Goal: Task Accomplishment & Management: Use online tool/utility

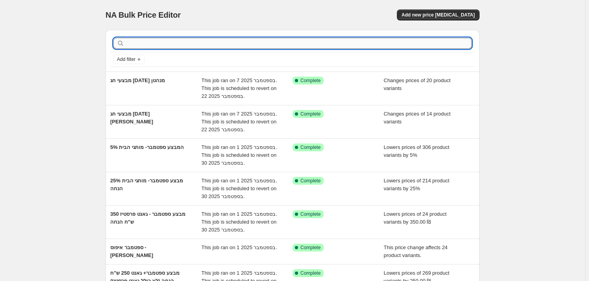
click at [184, 40] on input "text" at bounding box center [299, 43] width 346 height 11
type input "T"
type input "איפוס"
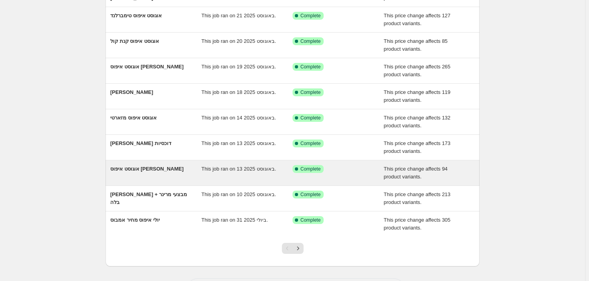
scroll to position [123, 0]
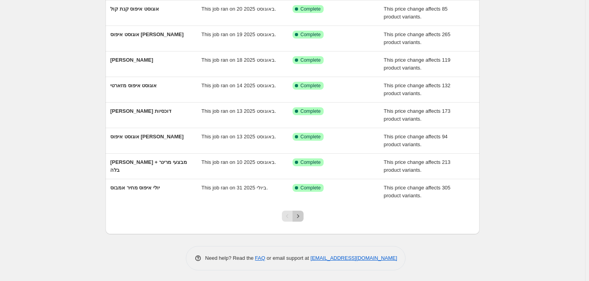
click at [301, 211] on button "Next" at bounding box center [298, 216] width 11 height 11
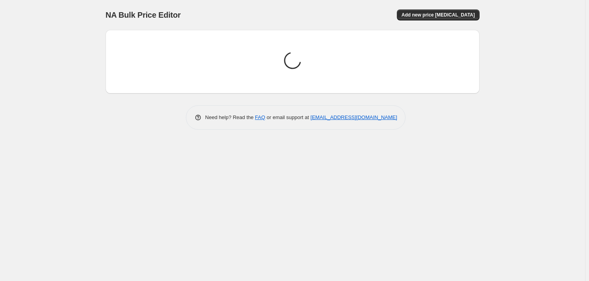
scroll to position [0, 0]
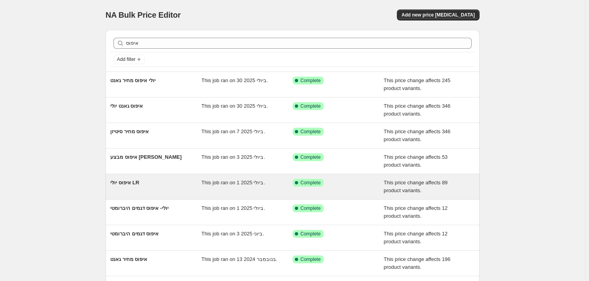
click at [127, 185] on span "איפוס יולי LR" at bounding box center [124, 183] width 29 height 6
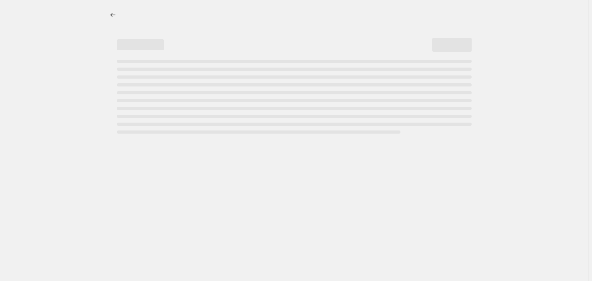
select select "ecap"
select select "remove"
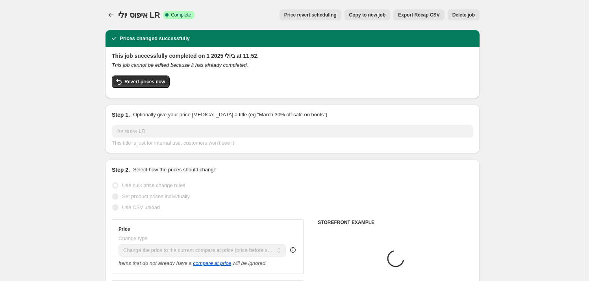
select select "vendor"
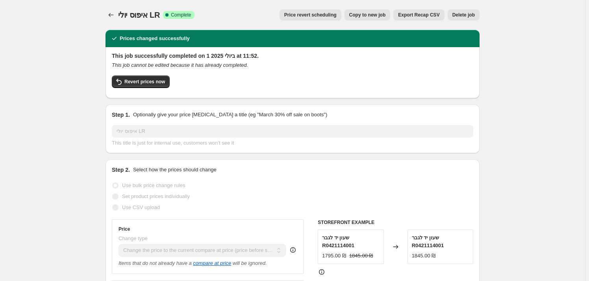
click at [371, 19] on button "Copy to new job" at bounding box center [367, 14] width 46 height 11
select select "ecap"
select select "remove"
select select "vendor"
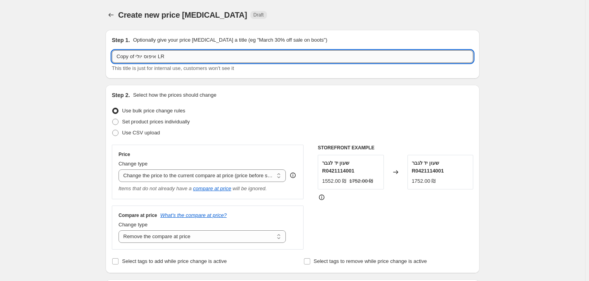
click at [152, 56] on input "Copy of איפוס יולי LR" at bounding box center [292, 56] width 361 height 13
type input "ט"
click at [119, 56] on input "איפוס אתר אוגוסט" at bounding box center [292, 56] width 361 height 13
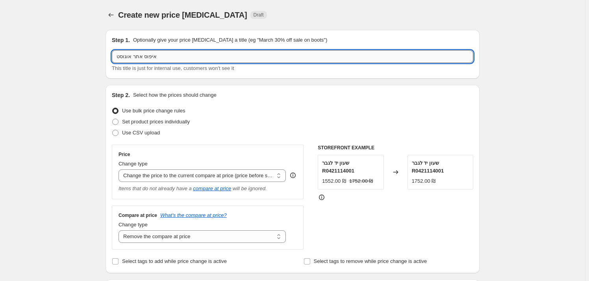
click at [120, 56] on input "איפוס אתר אוגוסט" at bounding box center [292, 56] width 361 height 13
click at [127, 53] on input "איפוס אתר אוגוסט" at bounding box center [292, 56] width 361 height 13
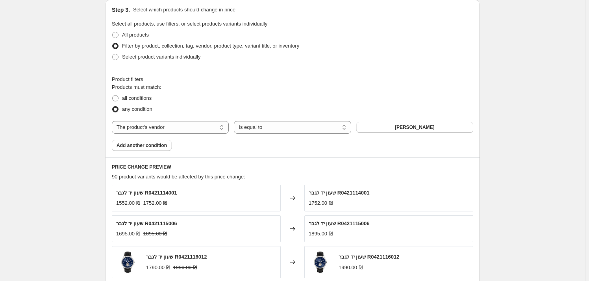
scroll to position [358, 0]
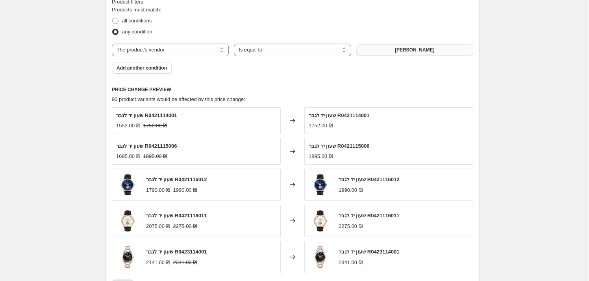
type input "איפוס אתר ספטמבר"
click at [417, 48] on span "[PERSON_NAME]" at bounding box center [415, 50] width 40 height 6
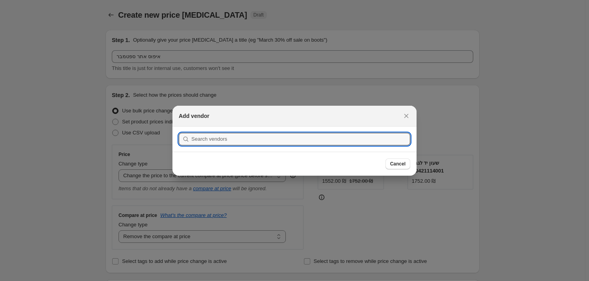
scroll to position [0, 0]
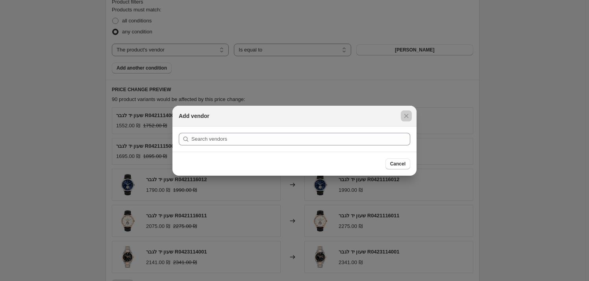
click at [479, 86] on div at bounding box center [294, 140] width 589 height 281
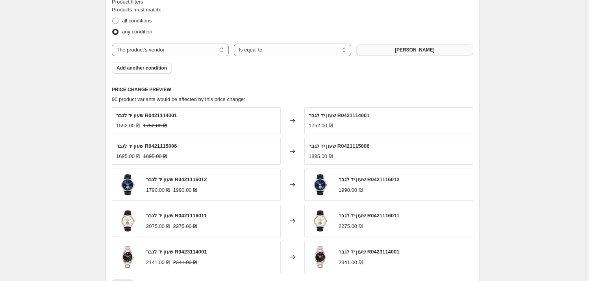
click at [418, 48] on span "[PERSON_NAME]" at bounding box center [415, 50] width 40 height 6
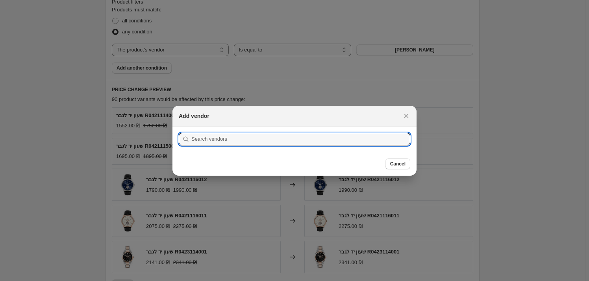
scroll to position [0, 0]
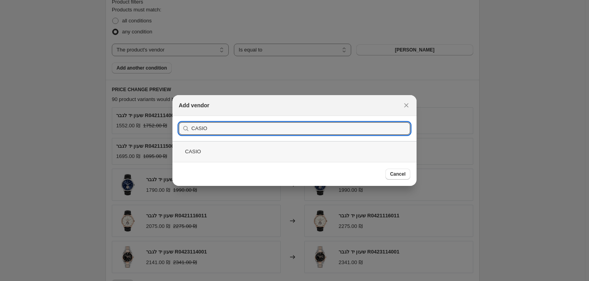
type input "CASIO"
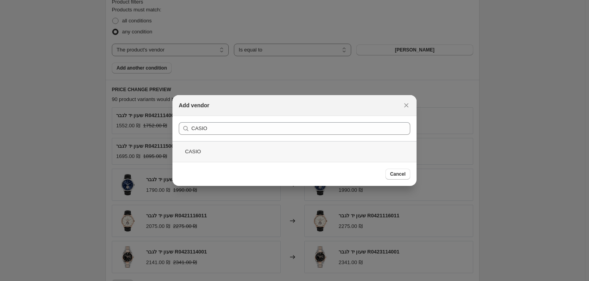
click at [213, 151] on div "CASIO" at bounding box center [294, 151] width 244 height 21
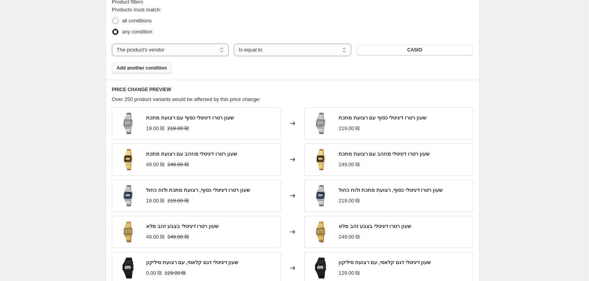
click at [163, 66] on span "Add another condition" at bounding box center [142, 68] width 50 height 6
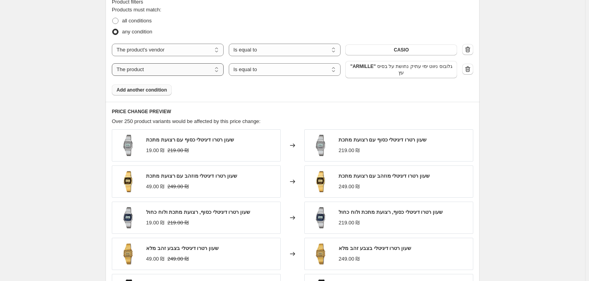
click at [180, 65] on select "The product The product's collection The product's tag The product's vendor The…" at bounding box center [168, 69] width 112 height 13
select select "vendor"
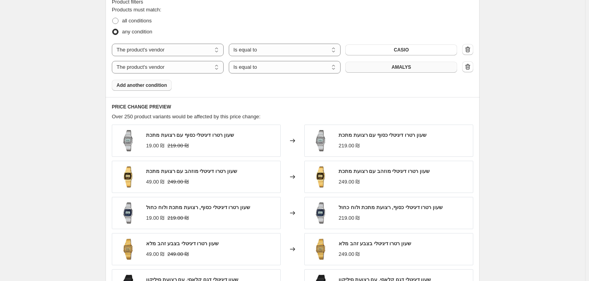
click at [383, 69] on button "AMALYS" at bounding box center [401, 67] width 112 height 11
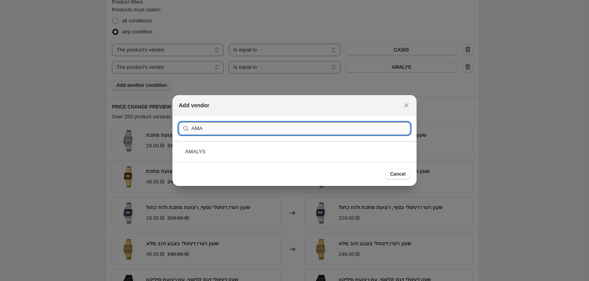
click at [215, 126] on input "AMA" at bounding box center [300, 128] width 219 height 13
click at [214, 126] on input "AMA" at bounding box center [300, 128] width 219 height 13
type input "AMA"
click at [224, 148] on div "AMALYS" at bounding box center [294, 151] width 244 height 21
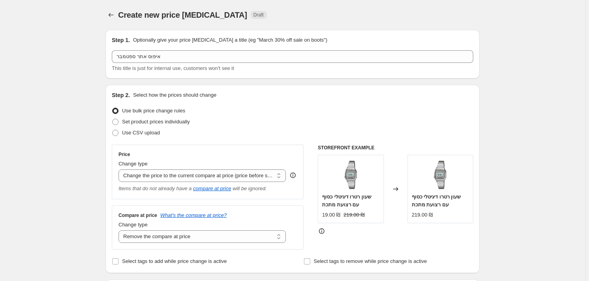
scroll to position [358, 0]
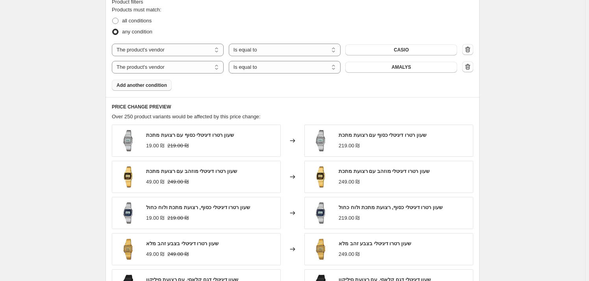
click at [160, 83] on span "Add another condition" at bounding box center [142, 85] width 50 height 6
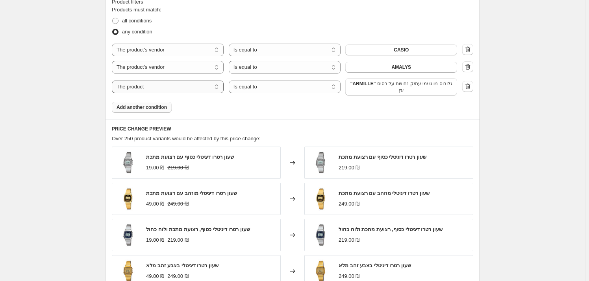
click at [165, 89] on select "The product The product's collection The product's tag The product's vendor The…" at bounding box center [168, 87] width 112 height 13
select select "vendor"
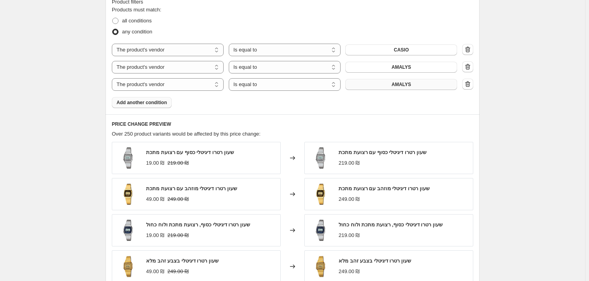
click at [393, 86] on button "AMALYS" at bounding box center [401, 84] width 112 height 11
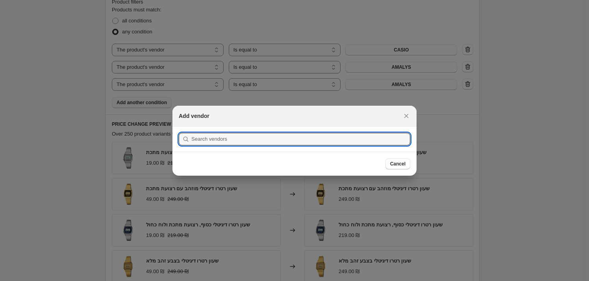
scroll to position [0, 0]
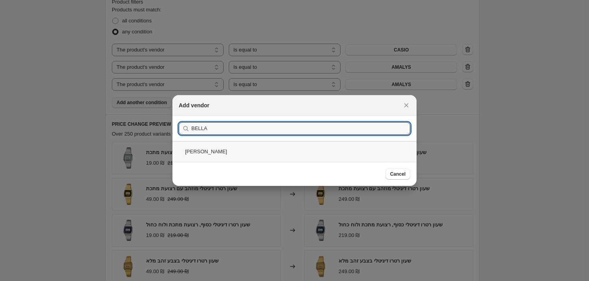
type input "BELLA"
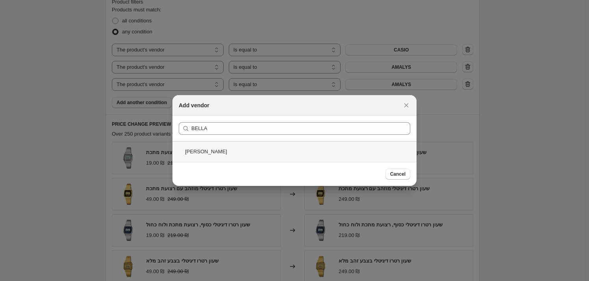
click at [255, 154] on div "[PERSON_NAME]" at bounding box center [294, 151] width 244 height 21
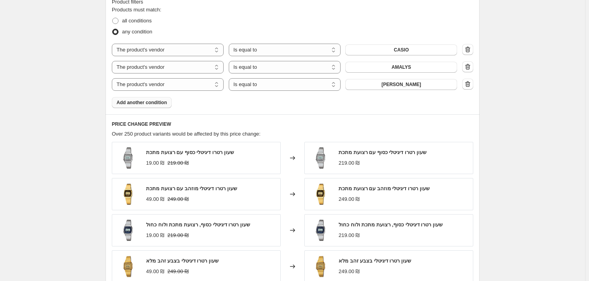
click at [132, 103] on span "Add another condition" at bounding box center [142, 103] width 50 height 6
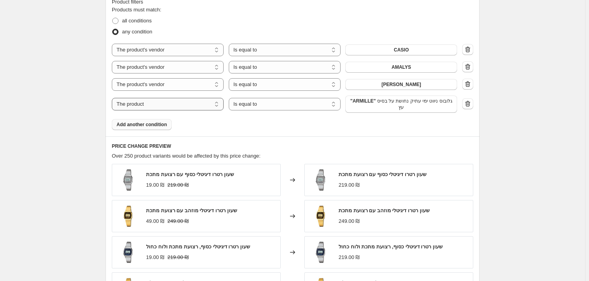
click at [157, 105] on select "The product The product's collection The product's tag The product's vendor The…" at bounding box center [168, 104] width 112 height 13
select select "vendor"
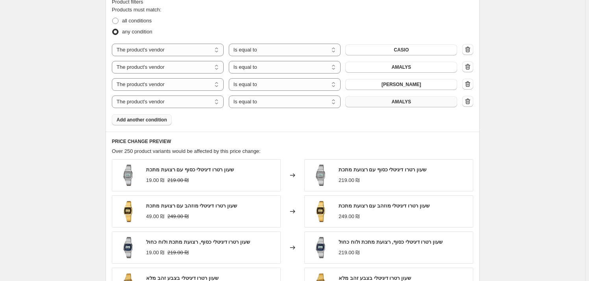
click at [385, 100] on button "AMALYS" at bounding box center [401, 101] width 112 height 11
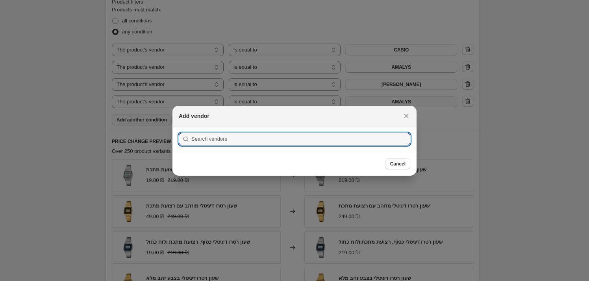
scroll to position [0, 0]
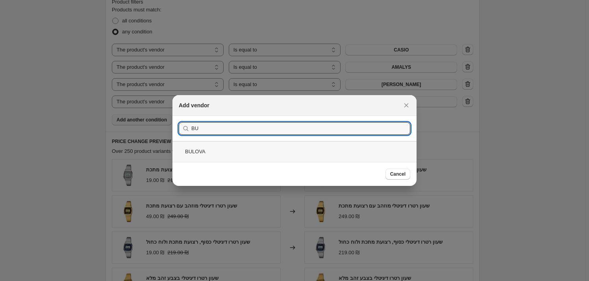
type input "BU"
click at [270, 153] on div "BULOVA" at bounding box center [294, 151] width 244 height 21
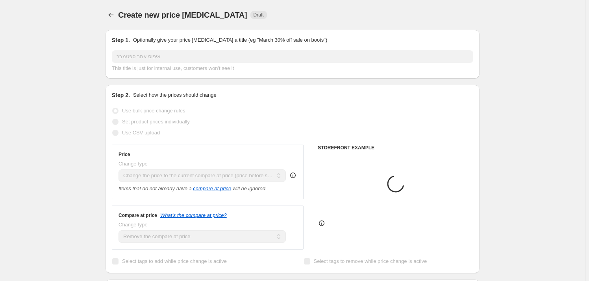
scroll to position [358, 0]
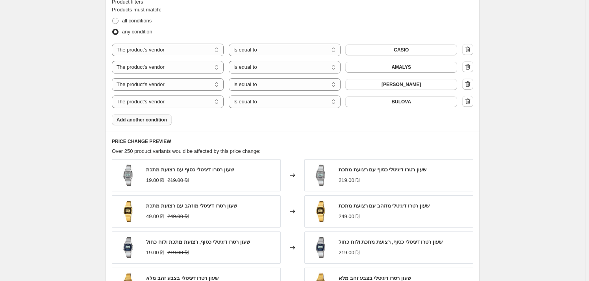
click at [142, 117] on span "Add another condition" at bounding box center [142, 120] width 50 height 6
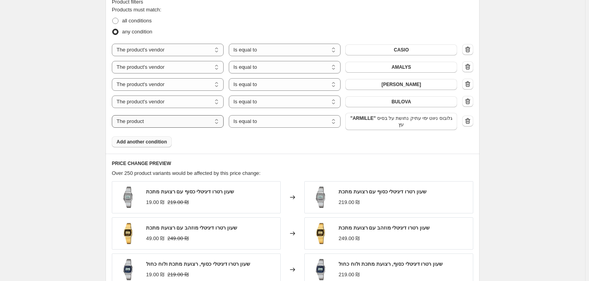
click at [213, 123] on select "The product The product's collection The product's tag The product's vendor The…" at bounding box center [168, 121] width 112 height 13
select select "vendor"
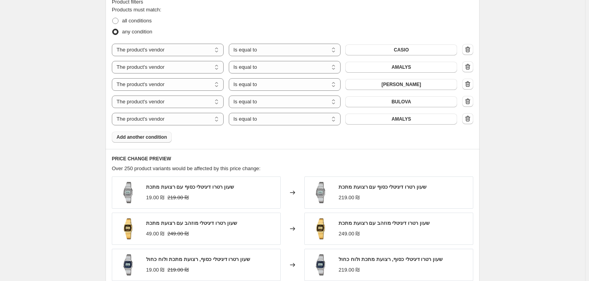
click at [162, 136] on span "Add another condition" at bounding box center [142, 137] width 50 height 6
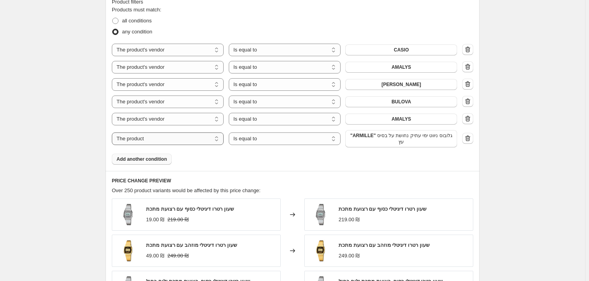
click at [187, 142] on select "The product The product's collection The product's tag The product's vendor The…" at bounding box center [168, 139] width 112 height 13
select select "vendor"
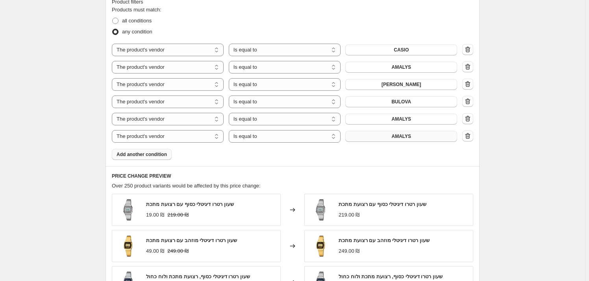
click at [404, 133] on button "AMALYS" at bounding box center [401, 136] width 112 height 11
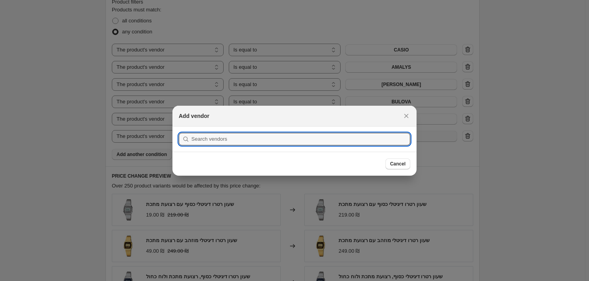
scroll to position [0, 0]
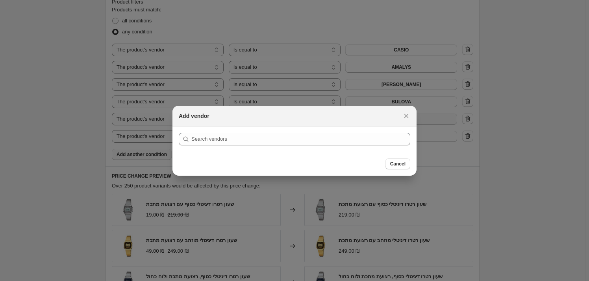
drag, startPoint x: 402, startPoint y: 111, endPoint x: 405, endPoint y: 114, distance: 5.0
click at [405, 112] on button "Close" at bounding box center [406, 116] width 11 height 11
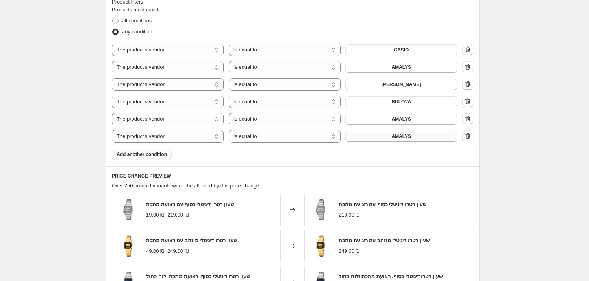
click at [407, 134] on span "AMALYS" at bounding box center [401, 136] width 20 height 6
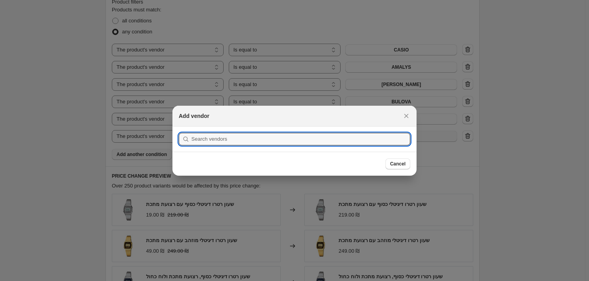
scroll to position [0, 0]
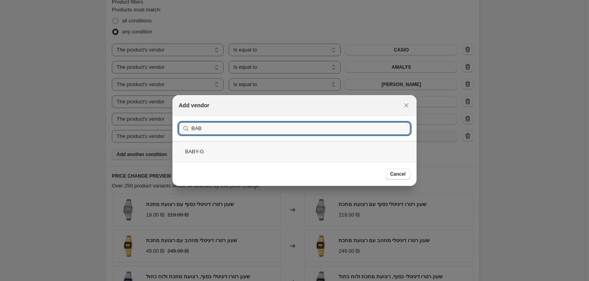
type input "BAB"
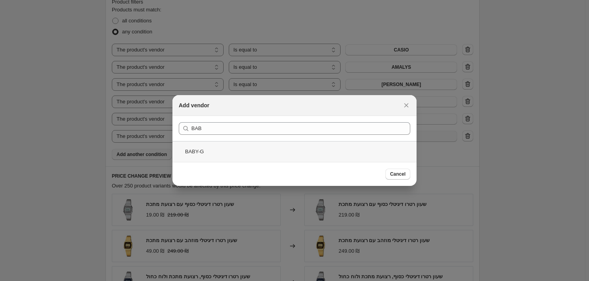
click at [227, 148] on div "BABY-G" at bounding box center [294, 151] width 244 height 21
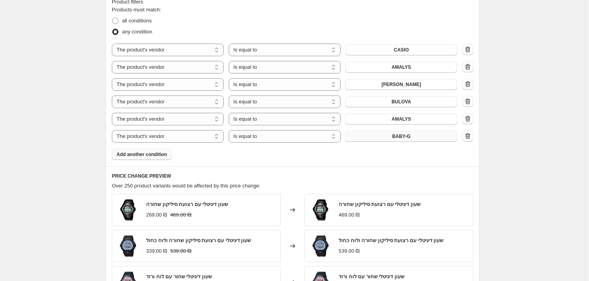
click at [138, 160] on button "Add another condition" at bounding box center [142, 154] width 60 height 11
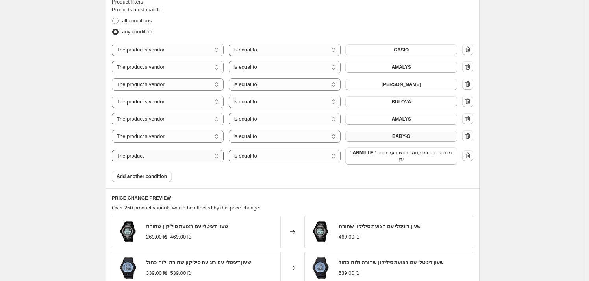
click at [200, 159] on select "The product The product's collection The product's tag The product's vendor The…" at bounding box center [168, 156] width 112 height 13
select select "vendor"
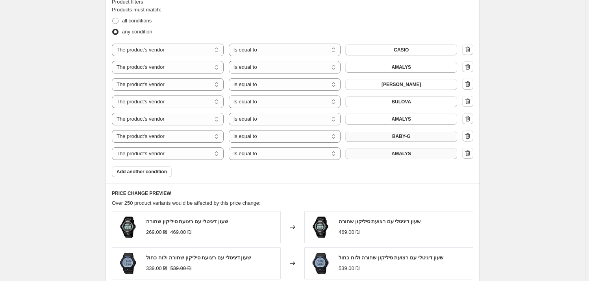
click at [411, 154] on span "AMALYS" at bounding box center [401, 154] width 20 height 6
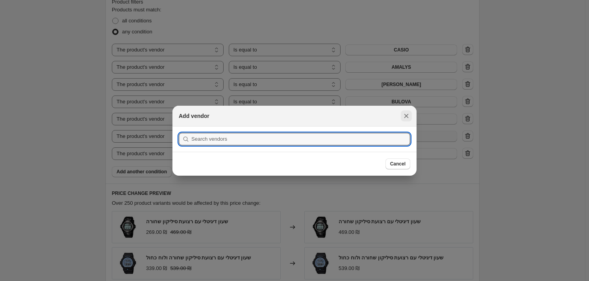
click at [405, 115] on icon "Close" at bounding box center [406, 116] width 4 height 4
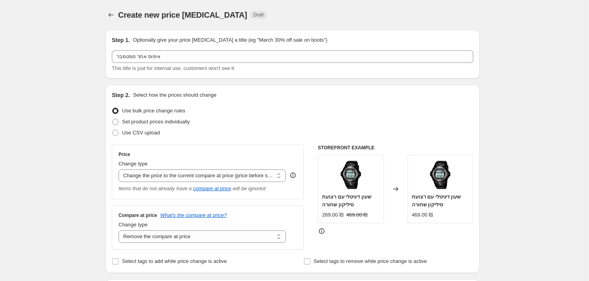
scroll to position [358, 0]
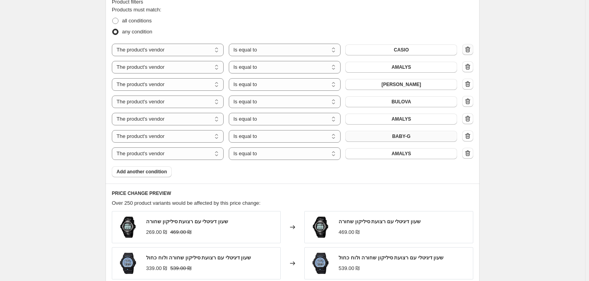
click at [470, 50] on icon "button" at bounding box center [467, 50] width 5 height 6
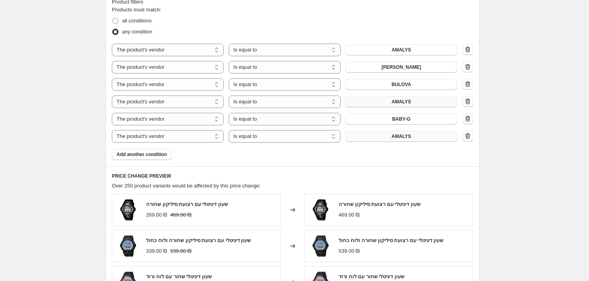
click at [408, 102] on span "AMALYS" at bounding box center [401, 102] width 20 height 6
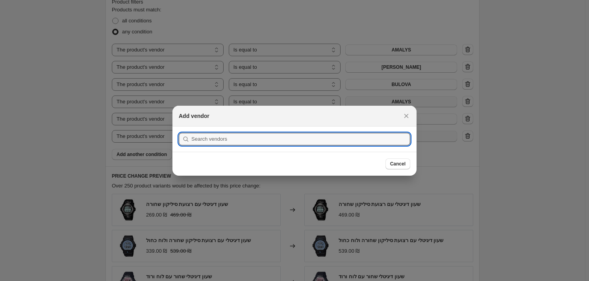
scroll to position [0, 0]
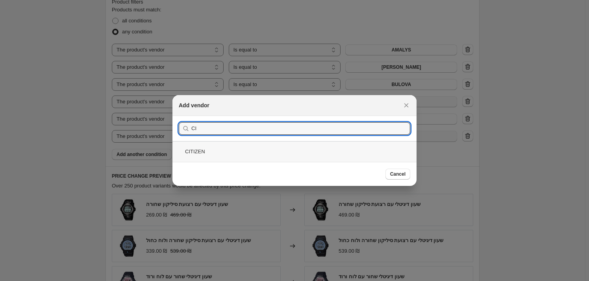
type input "CI"
click at [222, 154] on div "CITIZEN" at bounding box center [294, 151] width 244 height 21
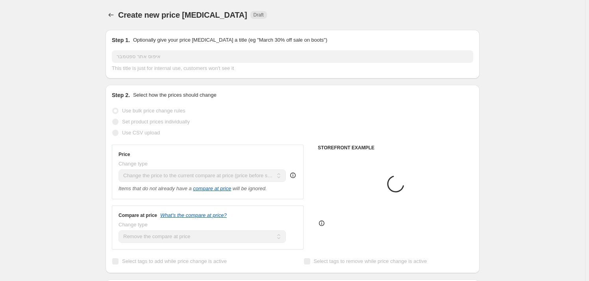
scroll to position [358, 0]
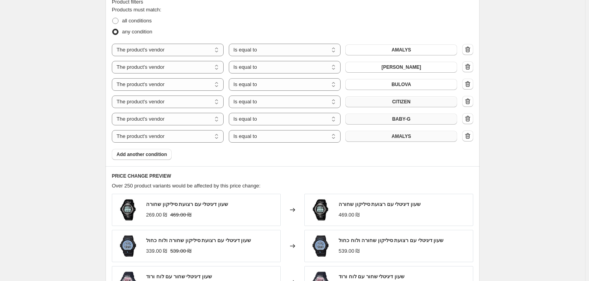
click at [410, 118] on span "BABY-G" at bounding box center [401, 119] width 19 height 6
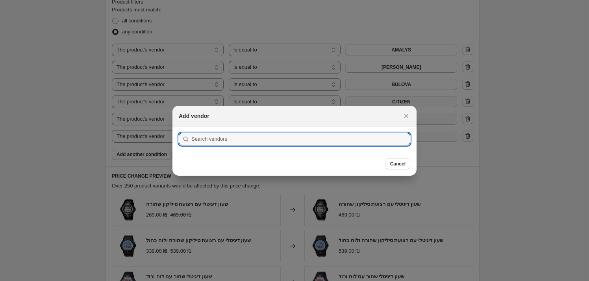
scroll to position [0, 0]
click at [400, 115] on div "Add vendor" at bounding box center [294, 116] width 231 height 8
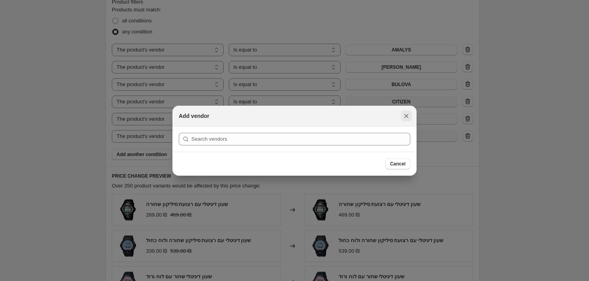
click at [406, 116] on icon "Close" at bounding box center [406, 116] width 4 height 4
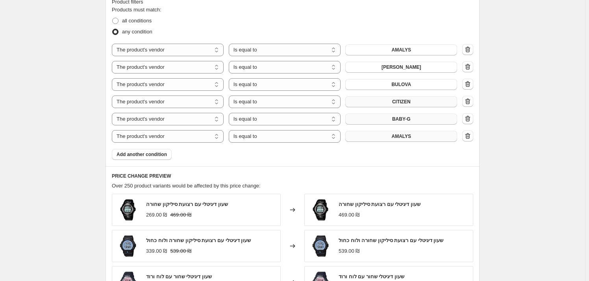
click at [398, 120] on span "BABY-G" at bounding box center [401, 119] width 19 height 6
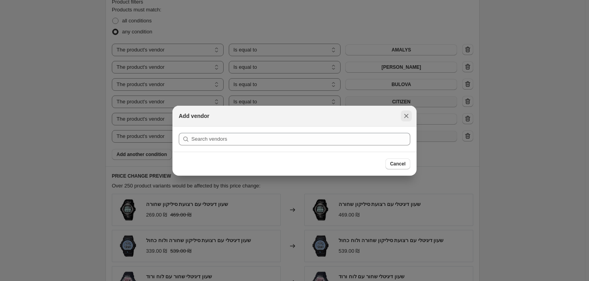
click at [404, 117] on icon "Close" at bounding box center [406, 116] width 8 height 8
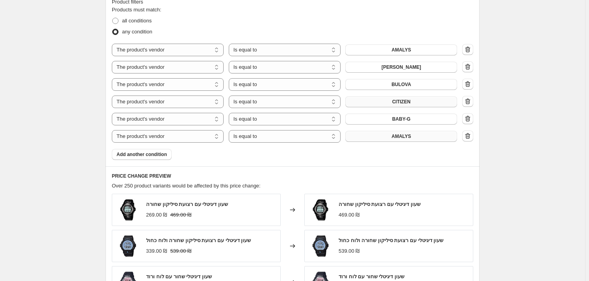
click at [400, 131] on button "AMALYS" at bounding box center [401, 136] width 112 height 11
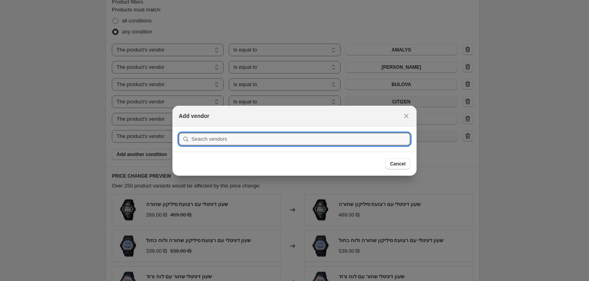
scroll to position [0, 0]
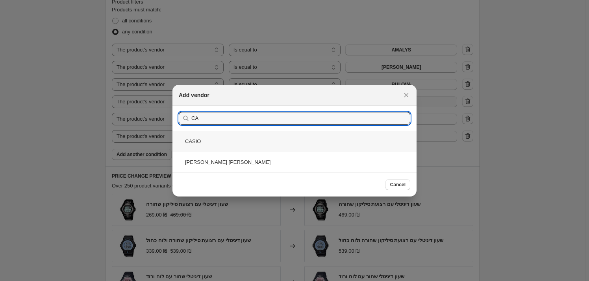
type input "CA"
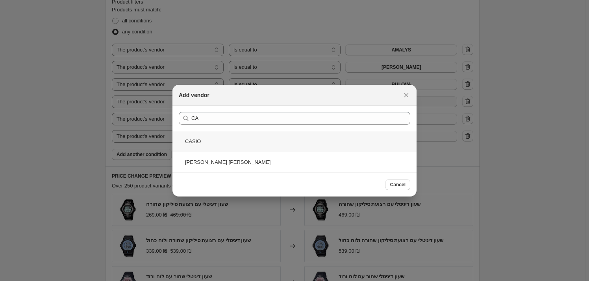
click at [245, 144] on div "CASIO" at bounding box center [294, 141] width 244 height 21
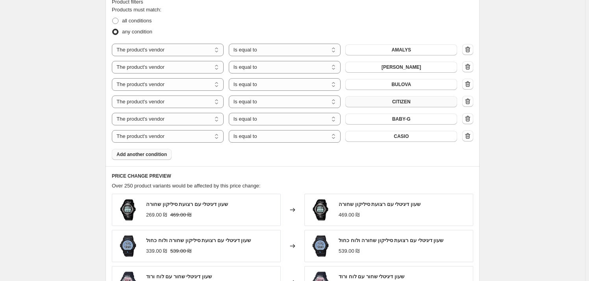
click at [136, 154] on span "Add another condition" at bounding box center [142, 155] width 50 height 6
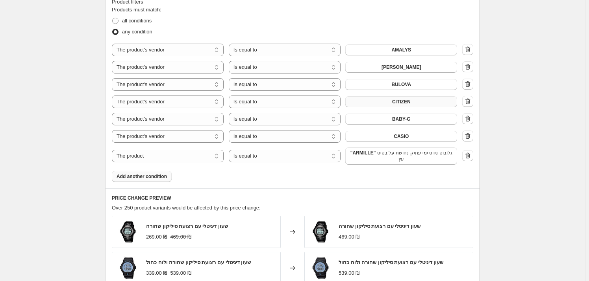
click at [216, 150] on div "The product The product's collection The product's tag The product's vendor The…" at bounding box center [284, 156] width 345 height 17
click at [213, 157] on select "The product The product's collection The product's tag The product's vendor The…" at bounding box center [168, 156] width 112 height 13
select select "vendor"
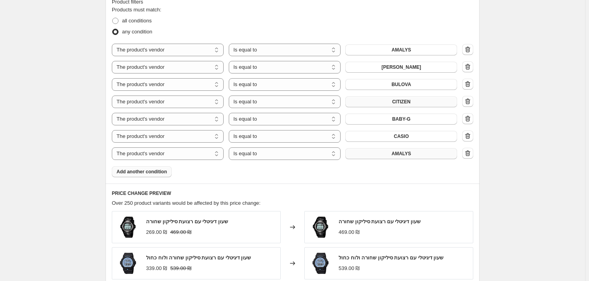
click at [374, 156] on button "AMALYS" at bounding box center [401, 153] width 112 height 11
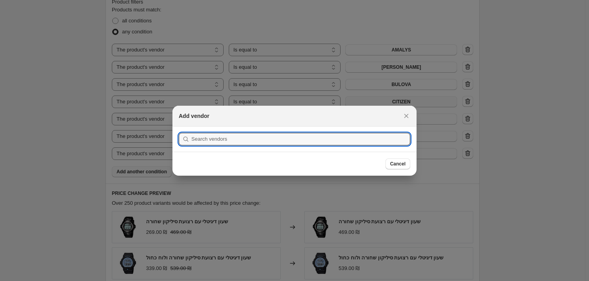
scroll to position [0, 0]
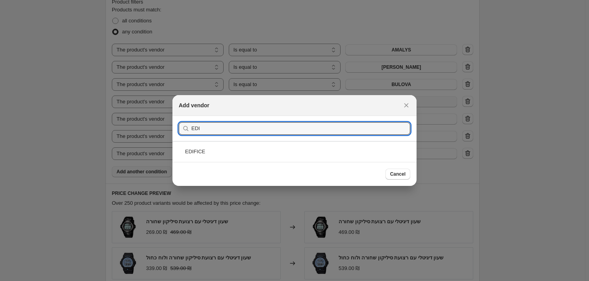
type input "EDI"
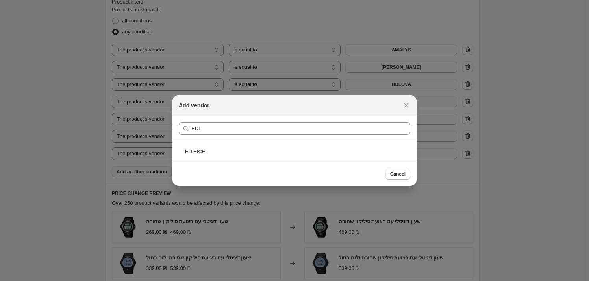
click at [251, 151] on div "EDIFICE" at bounding box center [294, 151] width 244 height 21
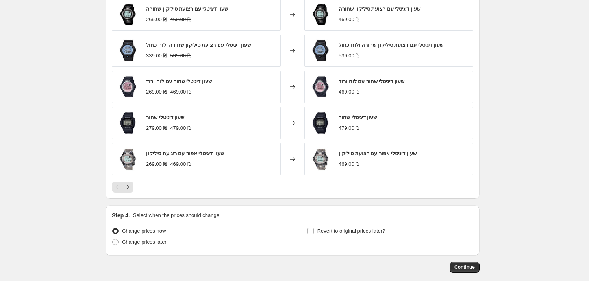
scroll to position [610, 0]
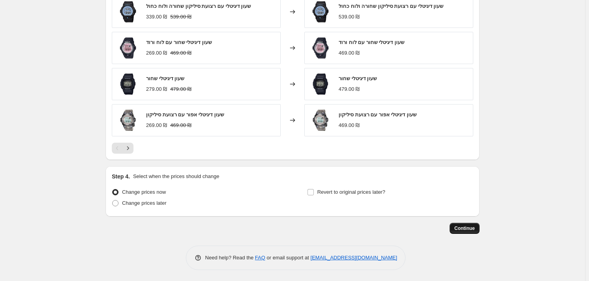
click at [459, 229] on span "Continue" at bounding box center [464, 229] width 20 height 6
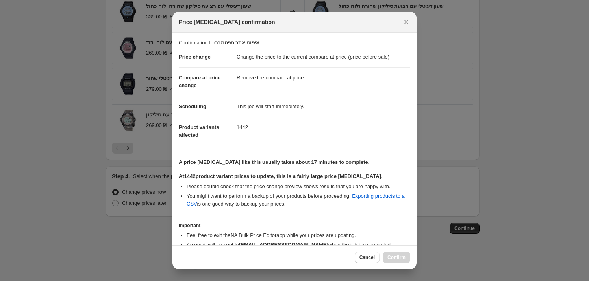
scroll to position [44, 0]
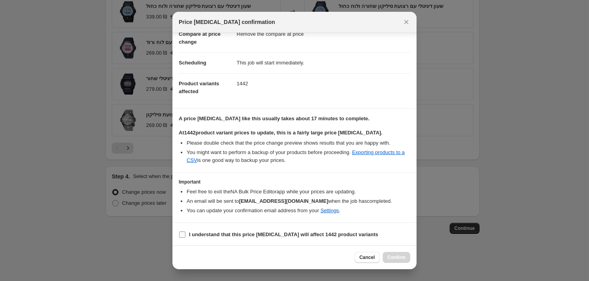
click at [276, 237] on span "I understand that this price [MEDICAL_DATA] will affect 1442 product variants" at bounding box center [283, 235] width 189 height 8
click at [185, 237] on input "I understand that this price [MEDICAL_DATA] will affect 1442 product variants" at bounding box center [182, 235] width 6 height 6
checkbox input "true"
click at [404, 255] on span "Confirm" at bounding box center [396, 258] width 18 height 6
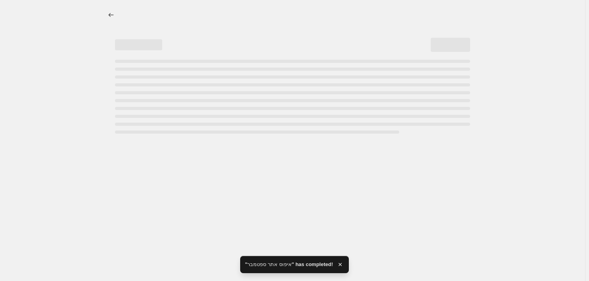
select select "ecap"
select select "remove"
select select "vendor"
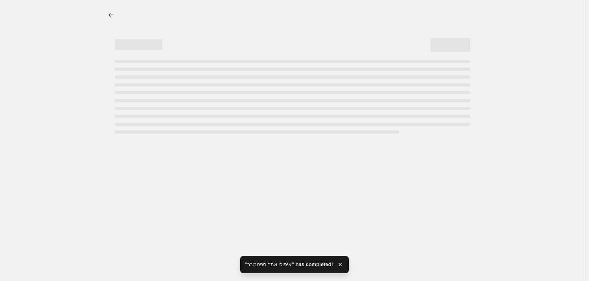
select select "vendor"
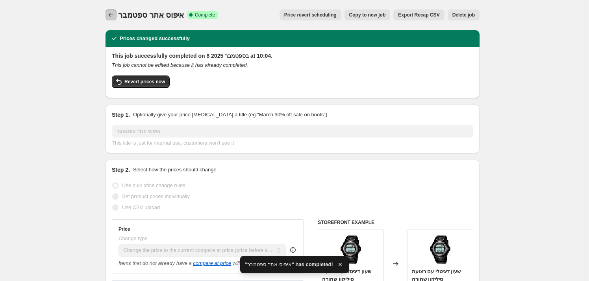
click at [115, 17] on icon "Price change jobs" at bounding box center [111, 15] width 8 height 8
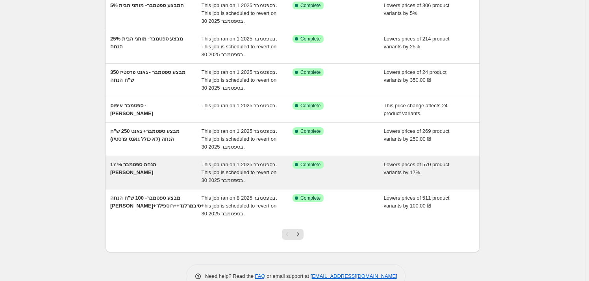
scroll to position [179, 0]
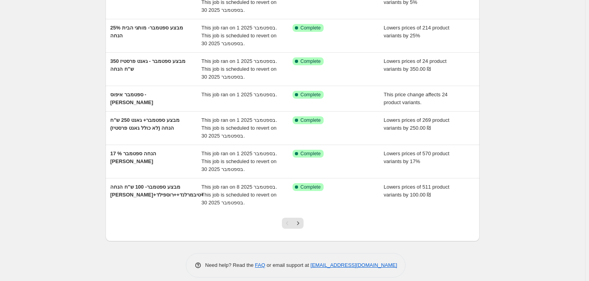
click at [290, 222] on div "Pagination" at bounding box center [287, 223] width 11 height 11
click at [301, 225] on icon "Next" at bounding box center [298, 224] width 8 height 8
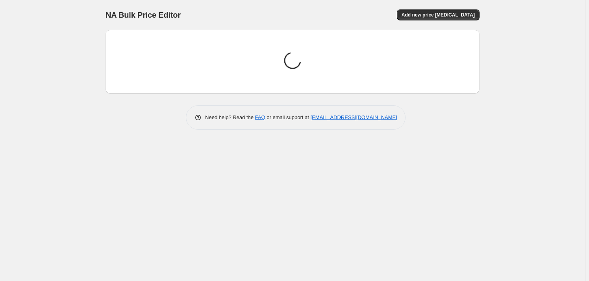
scroll to position [0, 0]
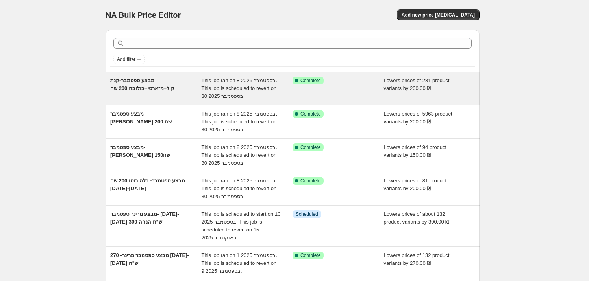
click at [165, 95] on div "מבצע ספטמבר-קנת קול+מזארטי+בולובה 200 שח" at bounding box center [155, 89] width 91 height 24
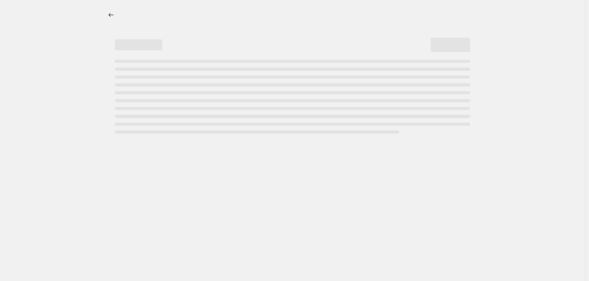
select select "by"
select select "vendor"
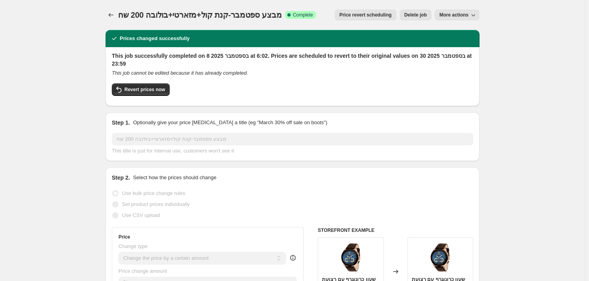
click at [118, 18] on div at bounding box center [112, 14] width 13 height 11
click at [114, 17] on icon "Price change jobs" at bounding box center [111, 15] width 8 height 8
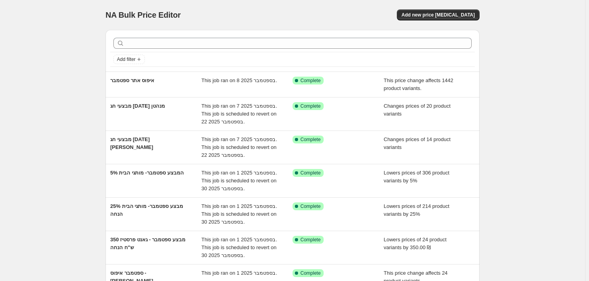
scroll to position [186, 0]
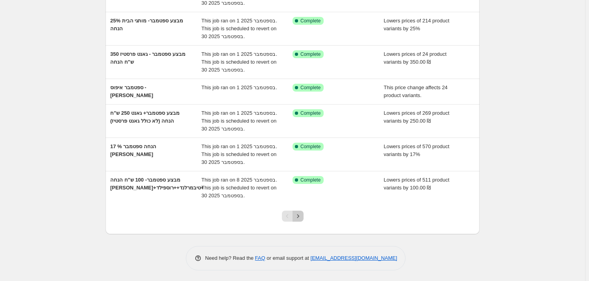
click at [304, 216] on button "Next" at bounding box center [298, 216] width 11 height 11
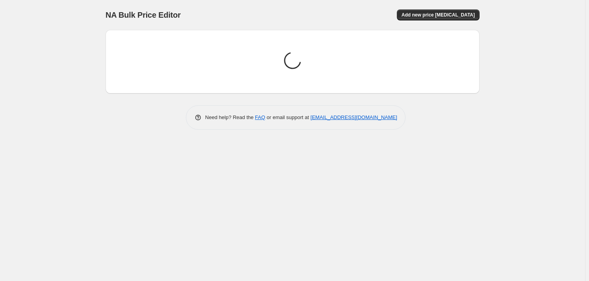
scroll to position [0, 0]
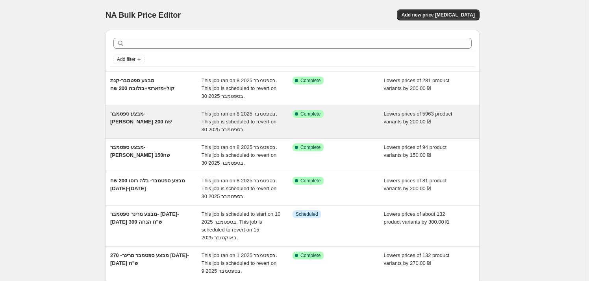
click at [161, 127] on div "מבצע ספטמבר- [PERSON_NAME] 200 שח" at bounding box center [155, 122] width 91 height 24
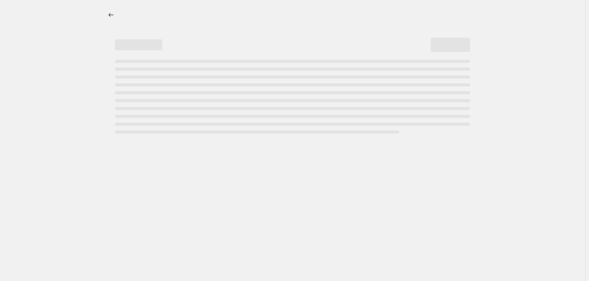
select select "by"
select select "vendor"
select select "product_type"
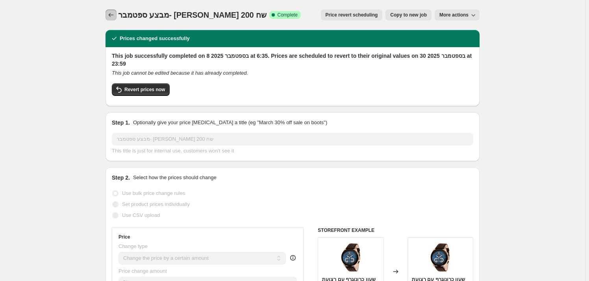
click at [114, 17] on icon "Price change jobs" at bounding box center [111, 15] width 8 height 8
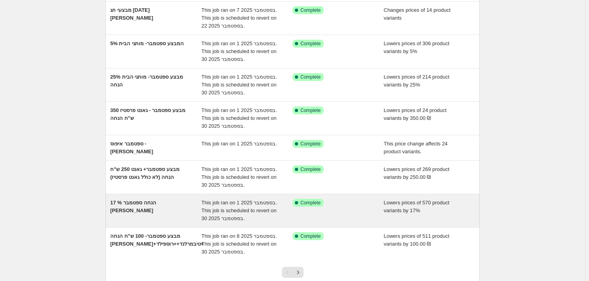
scroll to position [186, 0]
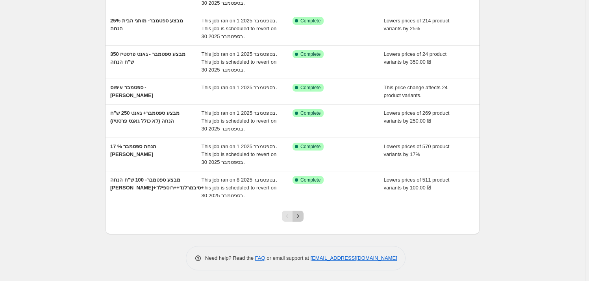
click at [296, 215] on icon "Next" at bounding box center [298, 217] width 8 height 8
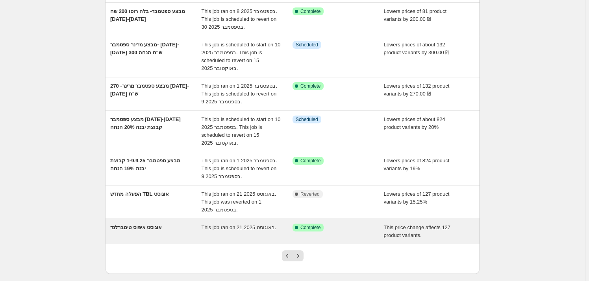
scroll to position [179, 0]
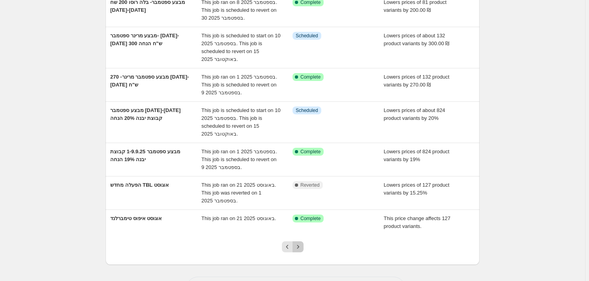
click at [304, 246] on button "Next" at bounding box center [298, 247] width 11 height 11
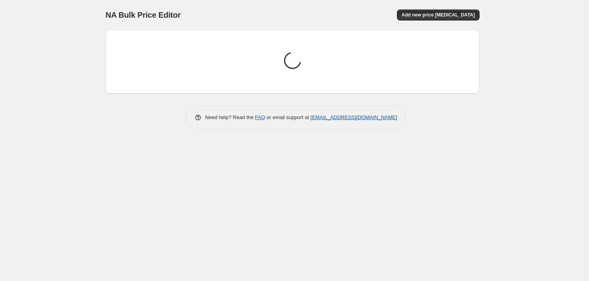
scroll to position [0, 0]
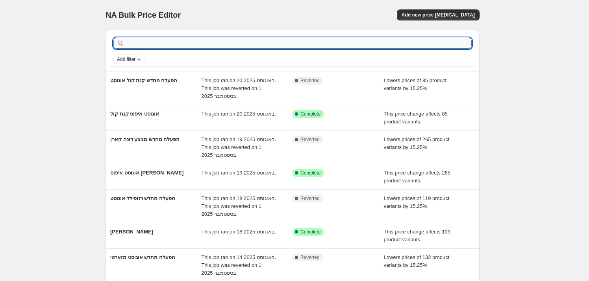
click at [161, 41] on input "text" at bounding box center [299, 43] width 346 height 11
type input "N"
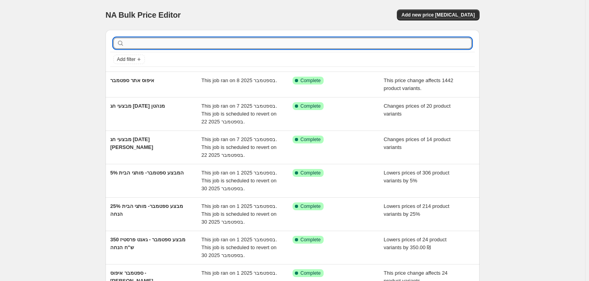
click at [159, 40] on input "text" at bounding box center [299, 43] width 346 height 11
type input "N"
type input "[PERSON_NAME]"
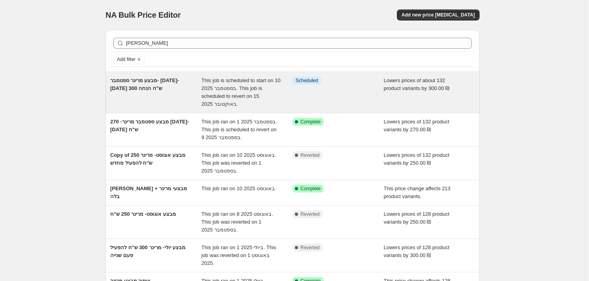
click at [150, 91] on span "מבצע מרינר ספטמבר- [DATE]-[DATE] 300 ש"ח הנחה" at bounding box center [144, 85] width 69 height 14
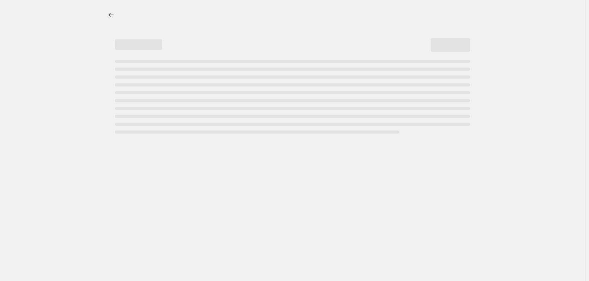
select select "by"
select select "vendor"
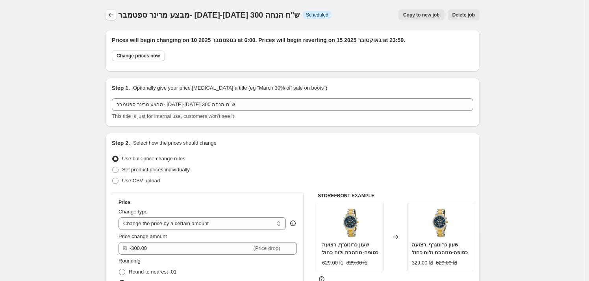
click at [114, 15] on icon "Price change jobs" at bounding box center [111, 15] width 8 height 8
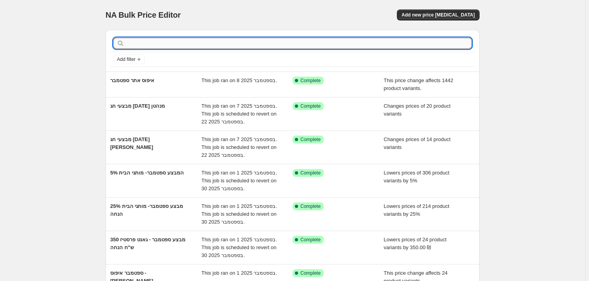
click at [151, 41] on input "text" at bounding box center [299, 43] width 346 height 11
type input "בלה"
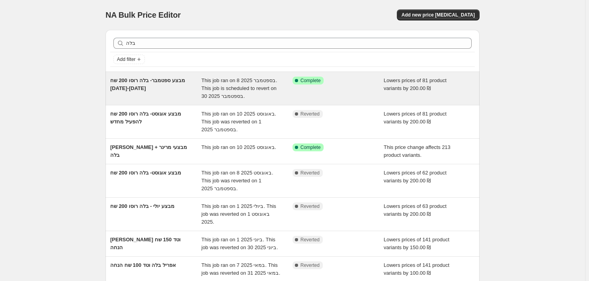
click at [134, 84] on div "מבצע ספטמבר- בלה רוסו 200 שח [DATE]-[DATE]" at bounding box center [155, 89] width 91 height 24
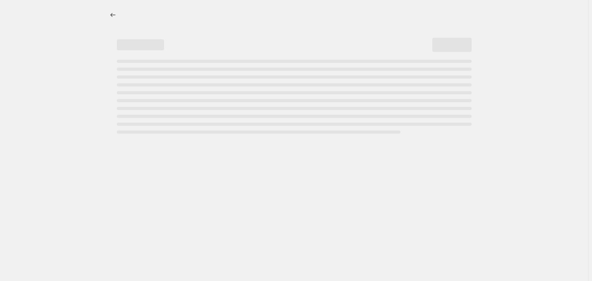
select select "by"
select select "vendor"
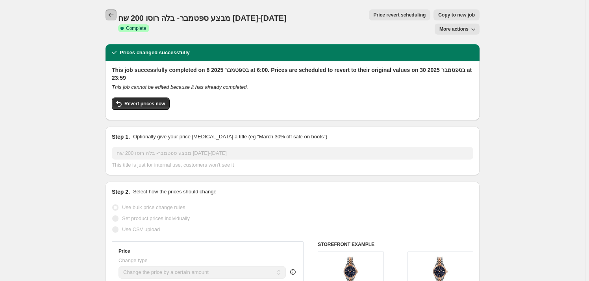
click at [115, 13] on icon "Price change jobs" at bounding box center [111, 15] width 8 height 8
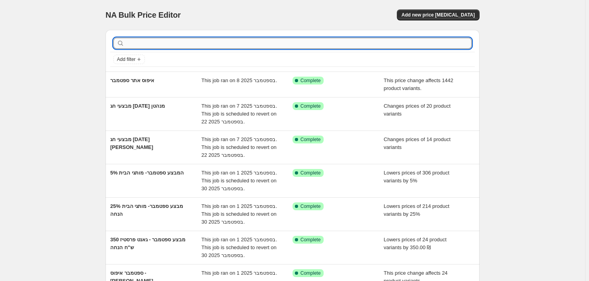
click at [135, 38] on input "text" at bounding box center [299, 43] width 346 height 11
type input "טד"
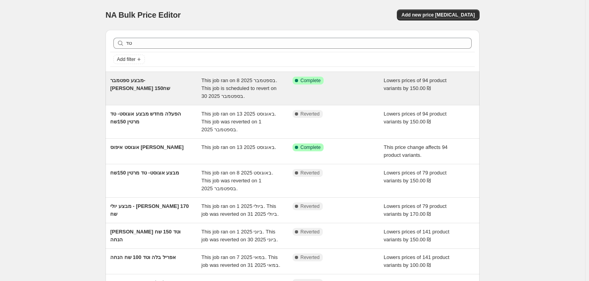
click at [153, 84] on div "מבצע ספטמבר- [PERSON_NAME] 150שח" at bounding box center [155, 89] width 91 height 24
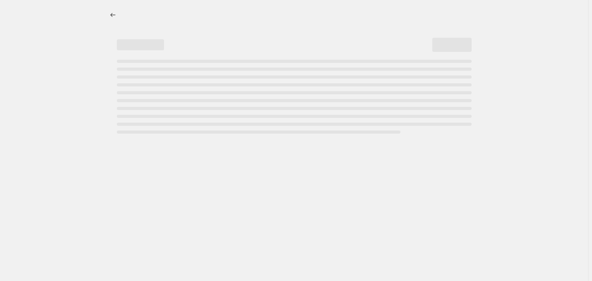
select select "by"
select select "vendor"
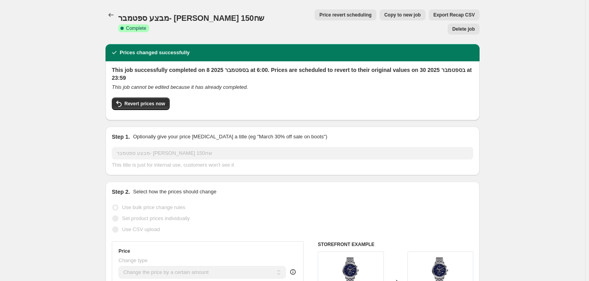
click at [111, 13] on icon "Price change jobs" at bounding box center [111, 15] width 8 height 8
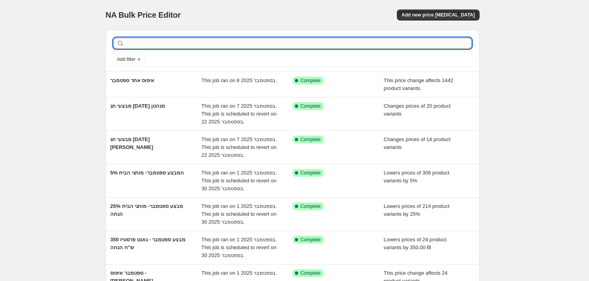
click at [154, 42] on input "text" at bounding box center [299, 43] width 346 height 11
type input "200"
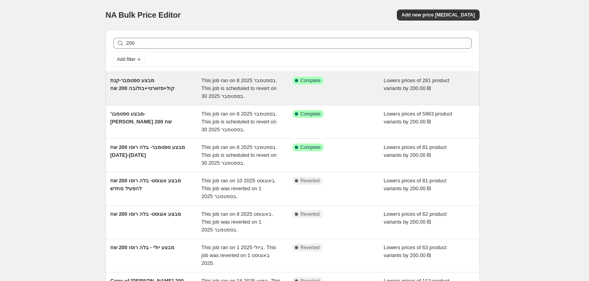
click at [157, 83] on span "מבצע ספטמבר-קנת קול+מזארטי+בולובה 200 שח" at bounding box center [142, 85] width 64 height 14
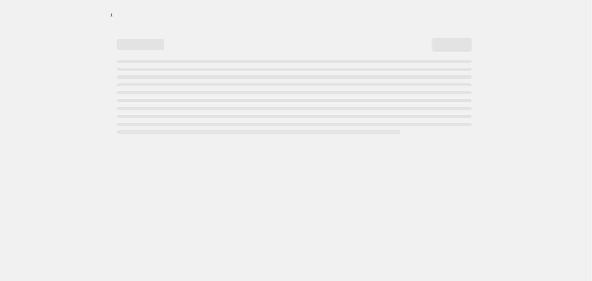
select select "by"
select select "vendor"
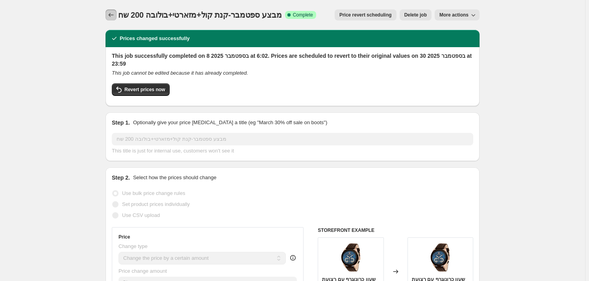
click at [114, 12] on icon "Price change jobs" at bounding box center [111, 15] width 8 height 8
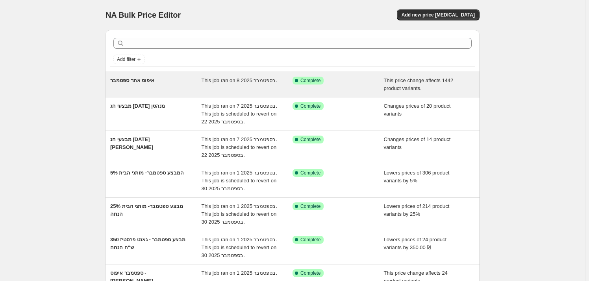
click at [185, 86] on div "איפוס אתר ספטמבר" at bounding box center [155, 85] width 91 height 16
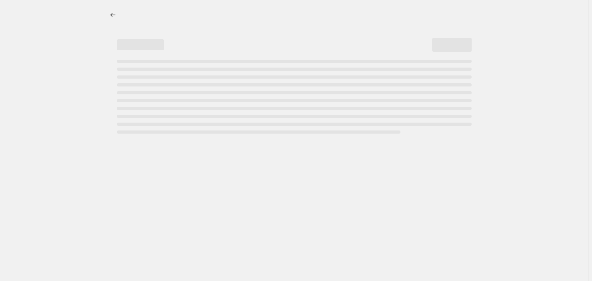
select select "ecap"
select select "remove"
select select "vendor"
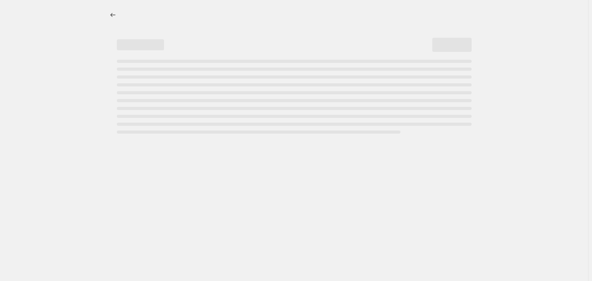
select select "vendor"
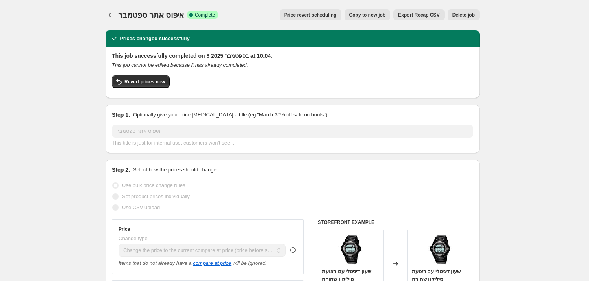
click at [375, 18] on button "Copy to new job" at bounding box center [367, 14] width 46 height 11
select select "ecap"
select select "remove"
select select "vendor"
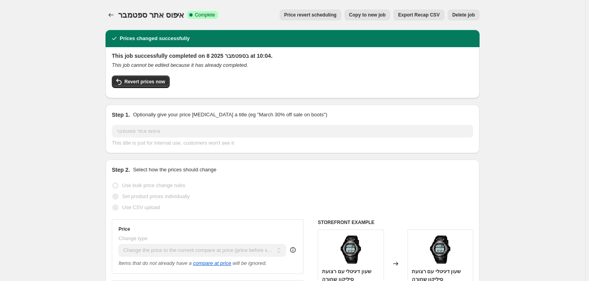
select select "vendor"
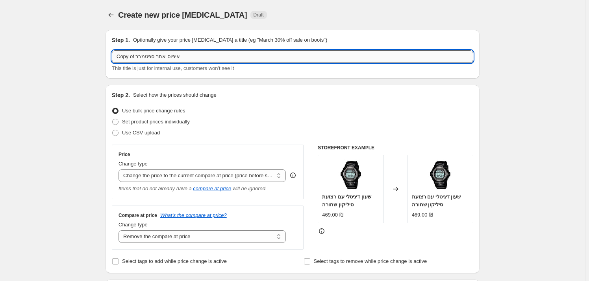
click at [133, 56] on input "Copy of איפוס אתר ספטמבר" at bounding box center [292, 56] width 361 height 13
click at [132, 57] on input "Copy of איפוס אתר ספטמבר" at bounding box center [292, 56] width 361 height 13
click at [134, 61] on input "Copy of איפוס אתר ספטמבר" at bounding box center [292, 56] width 361 height 13
click at [139, 56] on input "Copy of איפוס אתר ספטמבר" at bounding box center [292, 56] width 361 height 13
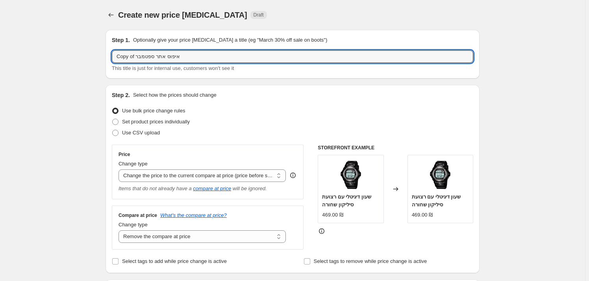
drag, startPoint x: 137, startPoint y: 57, endPoint x: 96, endPoint y: 55, distance: 40.6
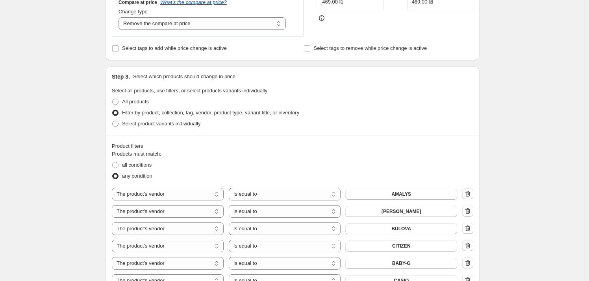
scroll to position [215, 0]
type input "*2 איפוס אתר ספטמבר"
click at [425, 195] on button "AMALYS" at bounding box center [401, 193] width 112 height 11
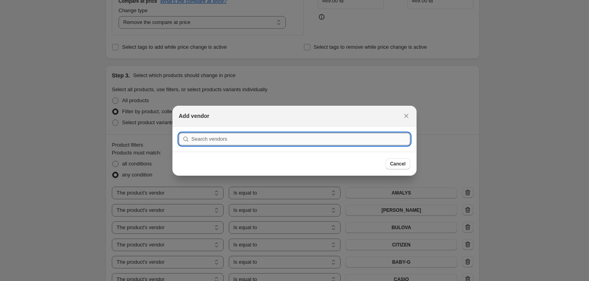
type input "ק"
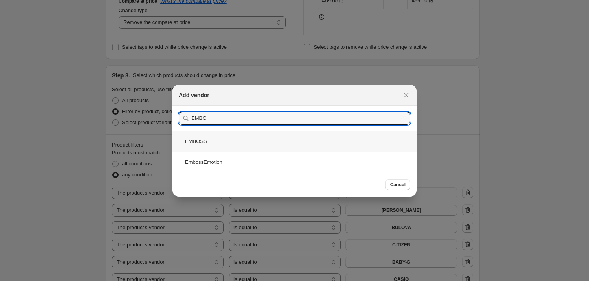
type input "EMBO"
click at [234, 147] on div "EMBOSS" at bounding box center [294, 141] width 244 height 21
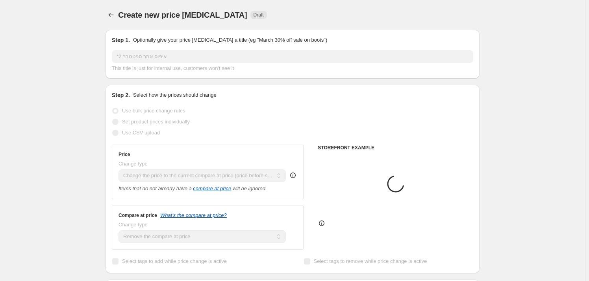
scroll to position [215, 0]
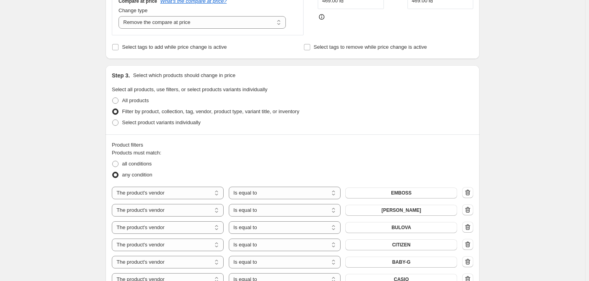
click at [389, 204] on div "The product The product's collection The product's tag The product's vendor The…" at bounding box center [292, 245] width 361 height 117
click at [391, 213] on span "[PERSON_NAME]" at bounding box center [401, 210] width 40 height 6
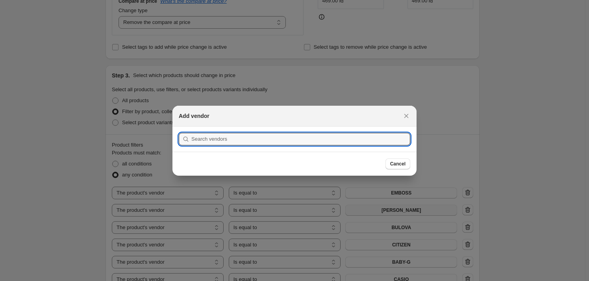
scroll to position [0, 0]
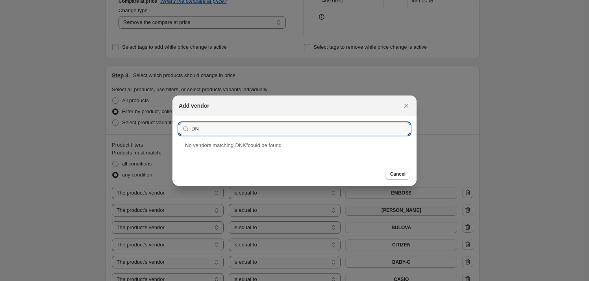
type input "D"
type input "DK"
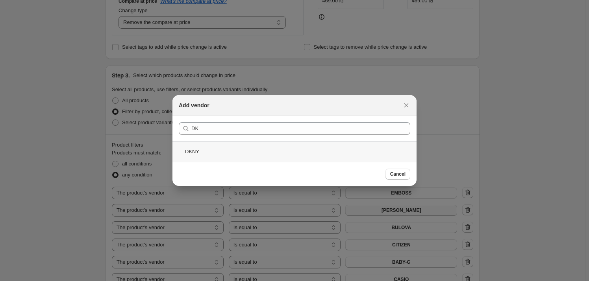
click at [215, 148] on div "DKNY" at bounding box center [294, 151] width 244 height 21
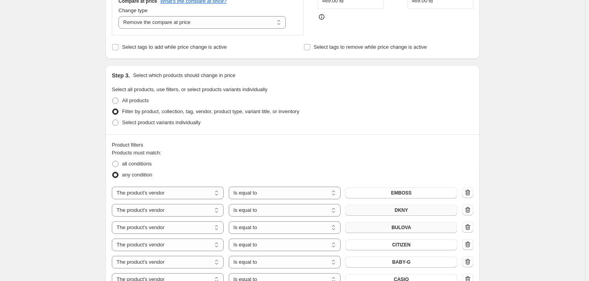
click at [397, 227] on span "BULOVA" at bounding box center [401, 228] width 20 height 6
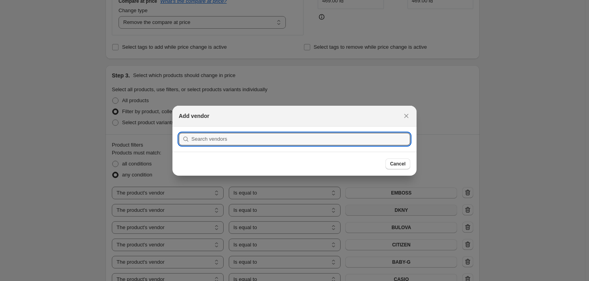
scroll to position [0, 0]
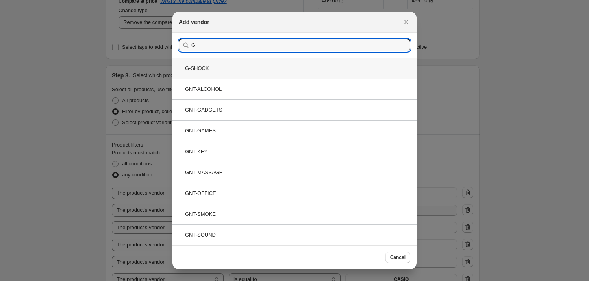
type input "G"
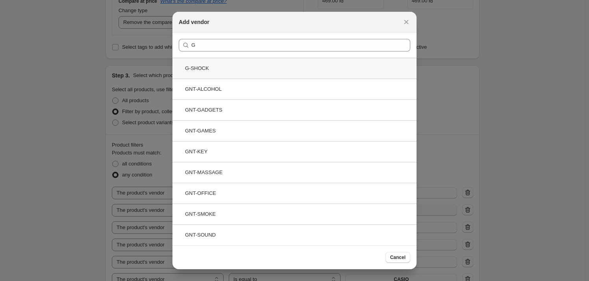
click at [245, 69] on div "G-SHOCK" at bounding box center [294, 68] width 244 height 21
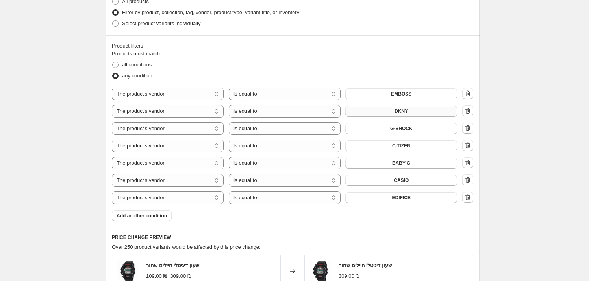
scroll to position [322, 0]
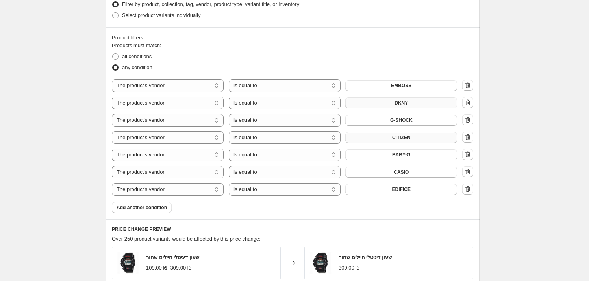
click at [415, 139] on button "CITIZEN" at bounding box center [401, 137] width 112 height 11
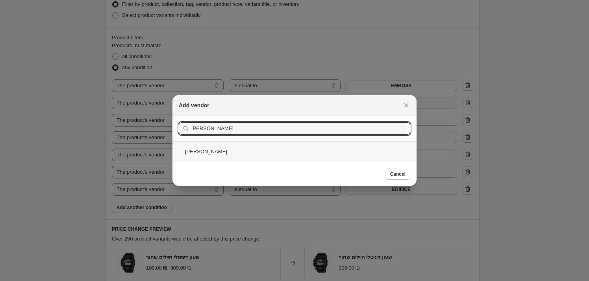
type input "[PERSON_NAME]"
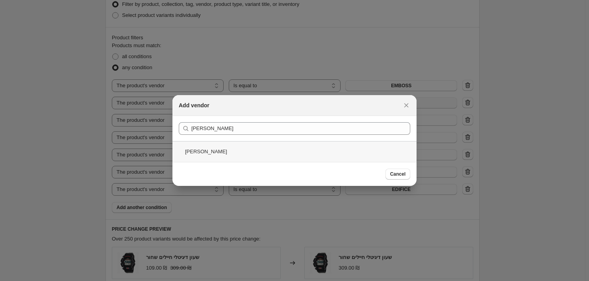
click at [219, 148] on div "[PERSON_NAME]" at bounding box center [294, 151] width 244 height 21
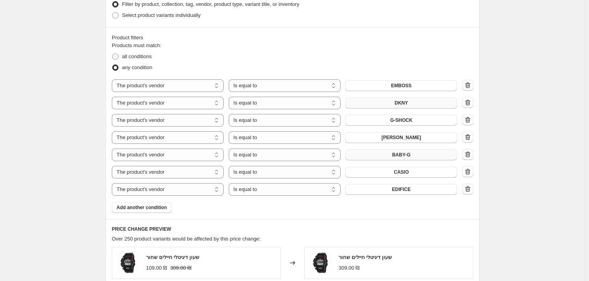
click at [413, 156] on button "BABY-G" at bounding box center [401, 155] width 112 height 11
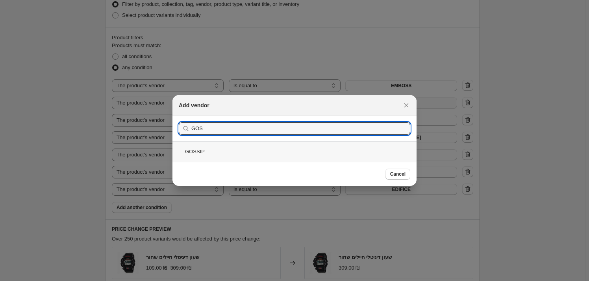
type input "GOS"
click at [261, 148] on div "GOSSIP" at bounding box center [294, 151] width 244 height 21
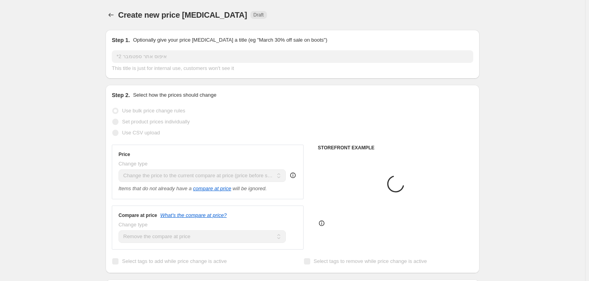
scroll to position [322, 0]
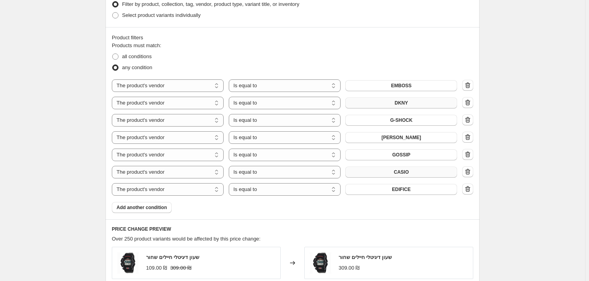
click at [414, 175] on button "CASIO" at bounding box center [401, 172] width 112 height 11
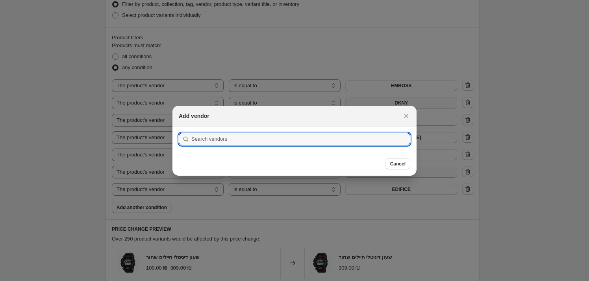
scroll to position [0, 0]
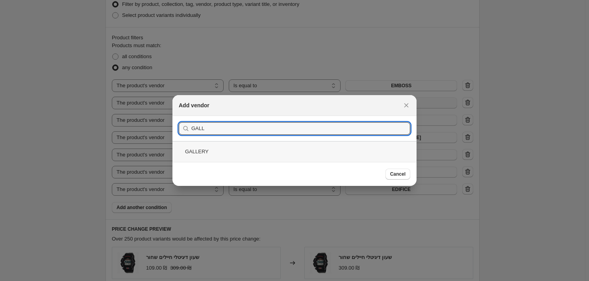
type input "GALL"
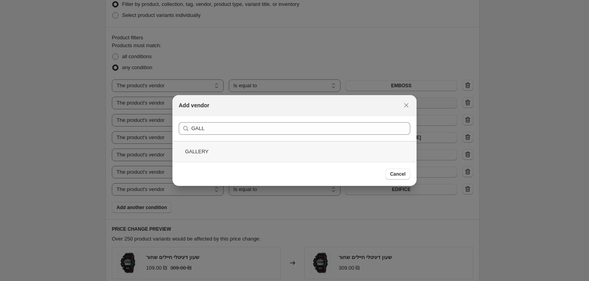
click at [254, 146] on div "GALLERY" at bounding box center [294, 151] width 244 height 21
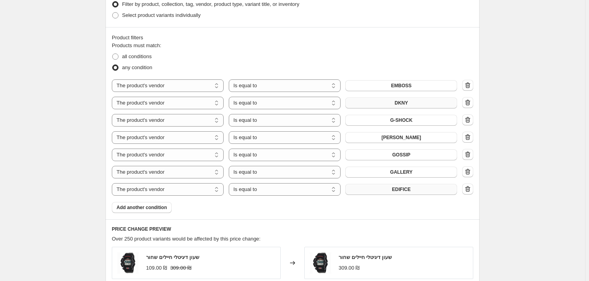
click at [410, 193] on button "EDIFICE" at bounding box center [401, 189] width 112 height 11
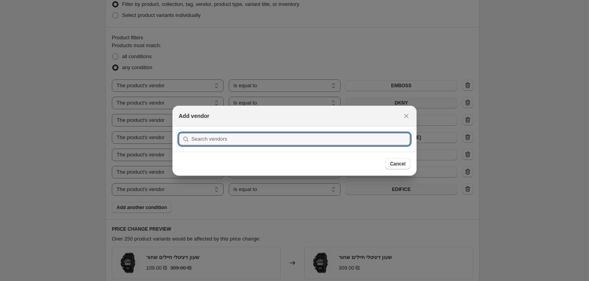
scroll to position [0, 0]
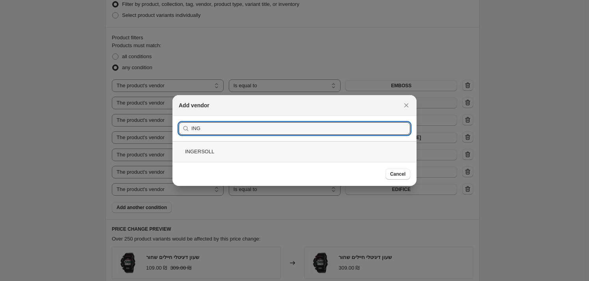
type input "ING"
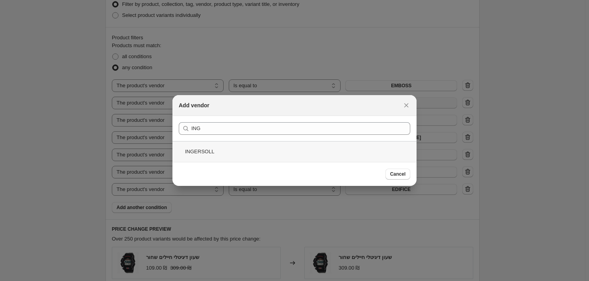
click at [262, 154] on div "INGERSOLL" at bounding box center [294, 151] width 244 height 21
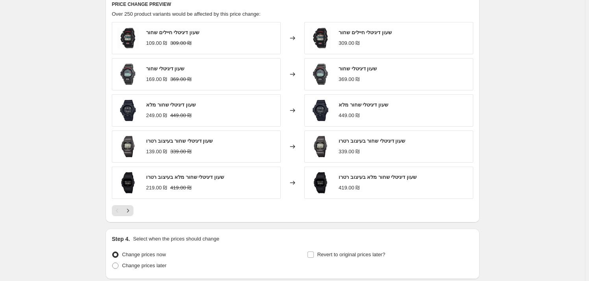
scroll to position [610, 0]
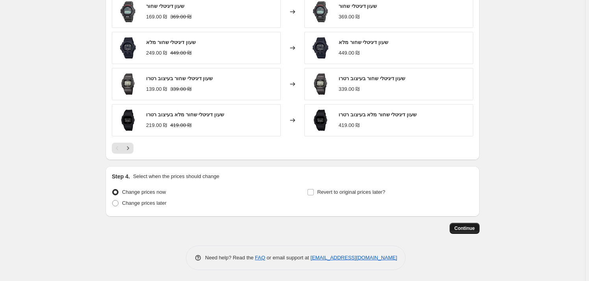
click at [458, 231] on button "Continue" at bounding box center [465, 228] width 30 height 11
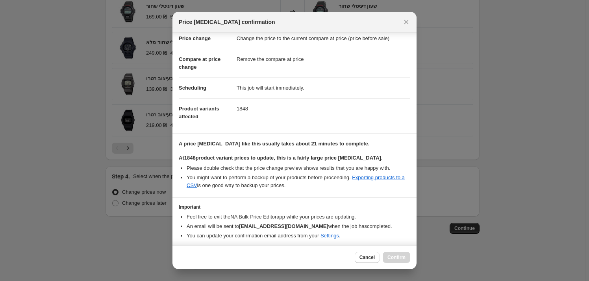
scroll to position [44, 0]
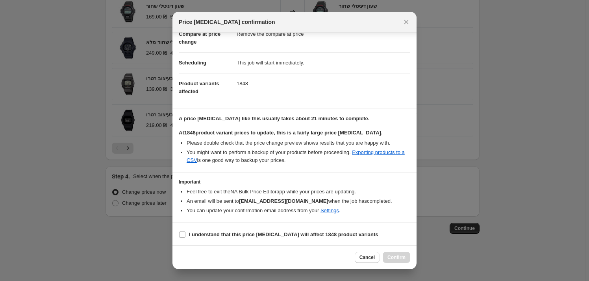
click at [289, 241] on section "I understand that this price [MEDICAL_DATA] will affect 1848 product variants" at bounding box center [294, 235] width 244 height 24
click at [274, 234] on b "I understand that this price [MEDICAL_DATA] will affect 1848 product variants" at bounding box center [283, 235] width 189 height 6
click at [185, 234] on input "I understand that this price [MEDICAL_DATA] will affect 1848 product variants" at bounding box center [182, 235] width 6 height 6
checkbox input "true"
click at [395, 255] on span "Confirm" at bounding box center [396, 258] width 18 height 6
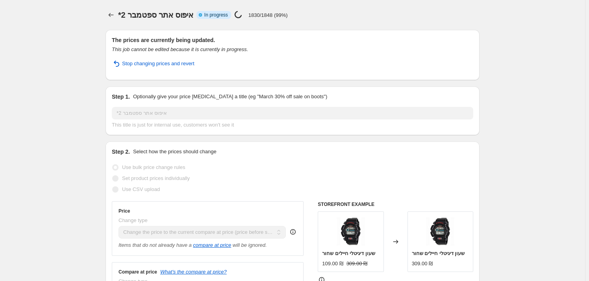
select select "ecap"
select select "remove"
select select "vendor"
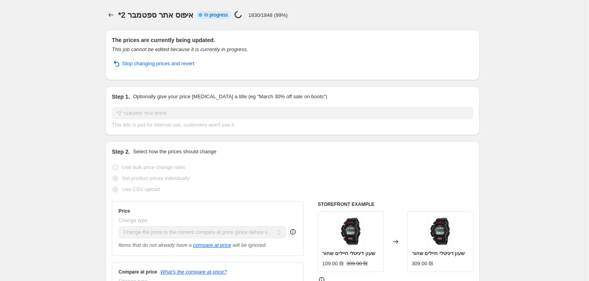
select select "vendor"
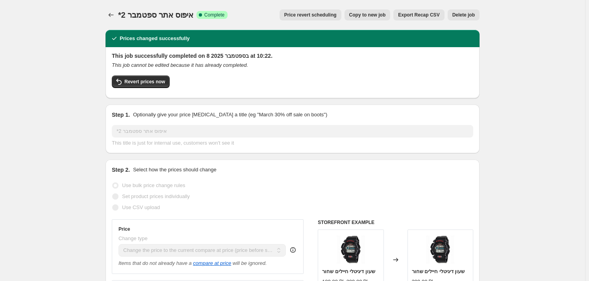
click at [372, 19] on button "Copy to new job" at bounding box center [367, 14] width 46 height 11
select select "ecap"
select select "remove"
select select "vendor"
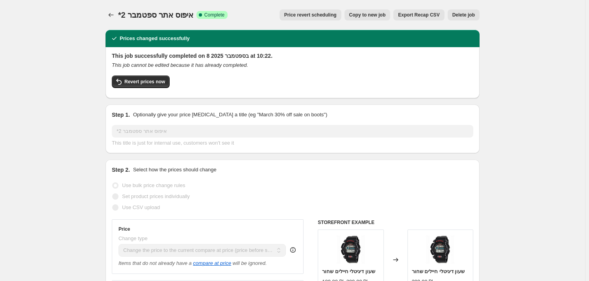
select select "vendor"
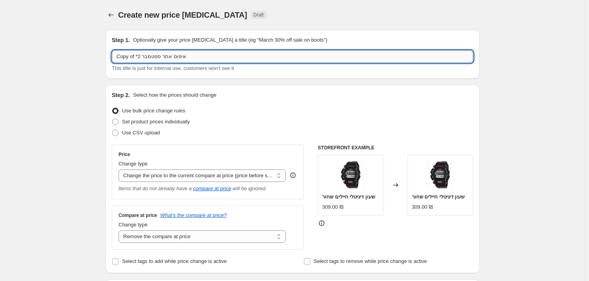
drag, startPoint x: 139, startPoint y: 56, endPoint x: 143, endPoint y: 56, distance: 4.8
click at [143, 56] on input "Copy of *2 איפוס אתר ספטמבר" at bounding box center [292, 56] width 361 height 13
drag, startPoint x: 135, startPoint y: 56, endPoint x: 96, endPoint y: 59, distance: 39.9
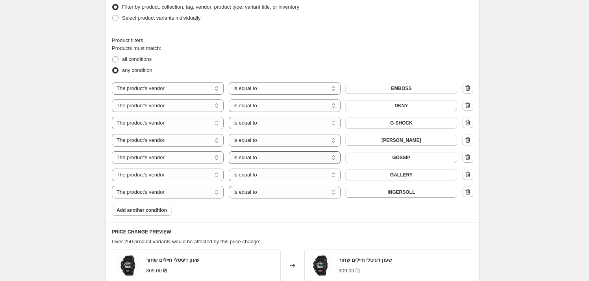
scroll to position [394, 0]
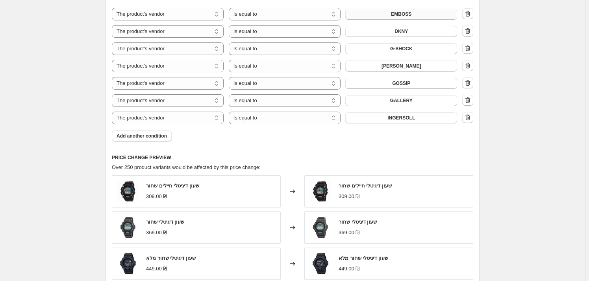
type input "*3איפוס אתר ספטמבר"
click at [404, 11] on span "EMBOSS" at bounding box center [401, 14] width 20 height 6
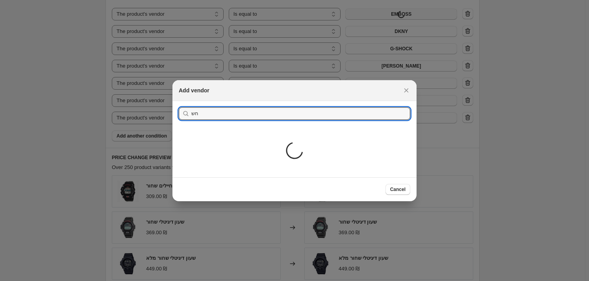
type input "ח"
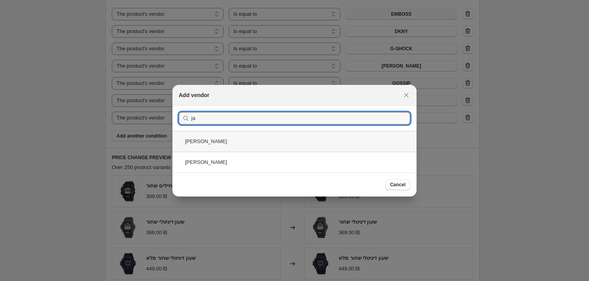
type input "ja"
click at [223, 145] on div "[PERSON_NAME]" at bounding box center [294, 141] width 244 height 21
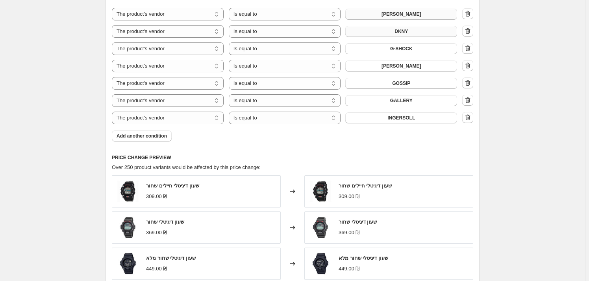
click at [409, 32] on button "DKNY" at bounding box center [401, 31] width 112 height 11
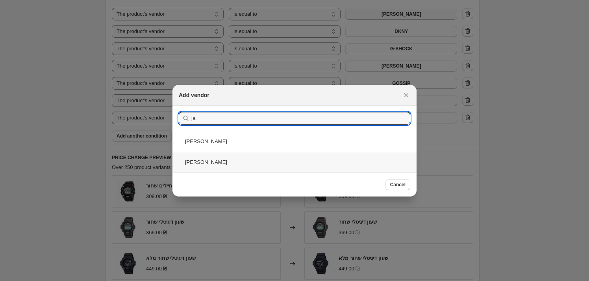
type input "ja"
click at [224, 159] on div "[PERSON_NAME]" at bounding box center [294, 162] width 244 height 21
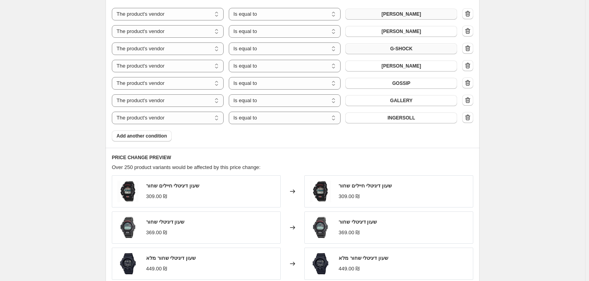
click at [418, 49] on button "G-SHOCK" at bounding box center [401, 48] width 112 height 11
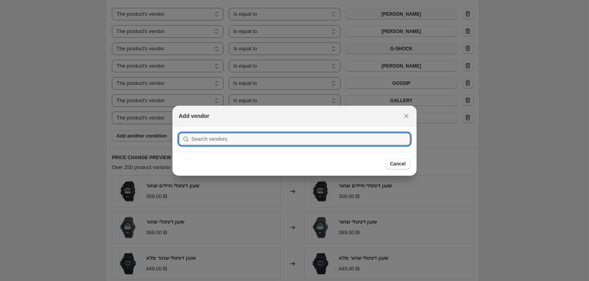
scroll to position [0, 0]
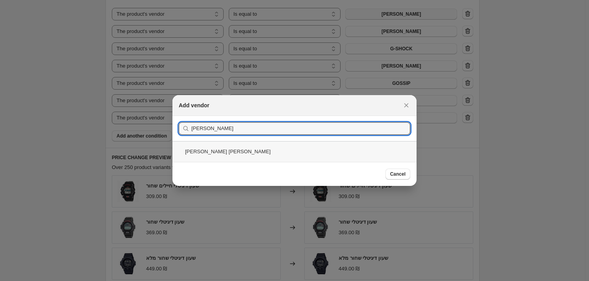
type input "[PERSON_NAME]"
click at [220, 153] on div "[PERSON_NAME] [PERSON_NAME]" at bounding box center [294, 151] width 244 height 21
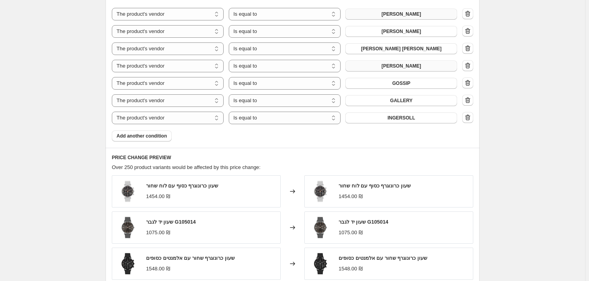
click at [417, 65] on button "[PERSON_NAME]" at bounding box center [401, 66] width 112 height 11
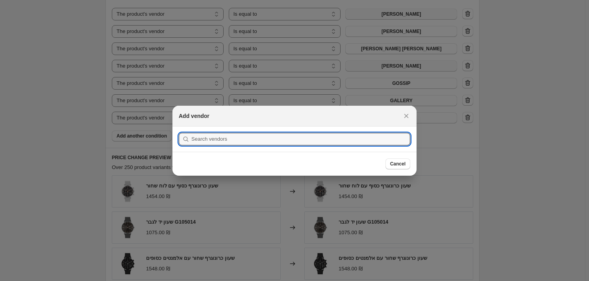
scroll to position [0, 0]
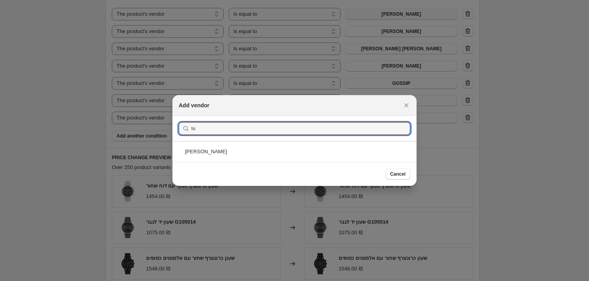
type input "l"
type input "mar"
click at [236, 153] on div "MARINER" at bounding box center [294, 151] width 244 height 21
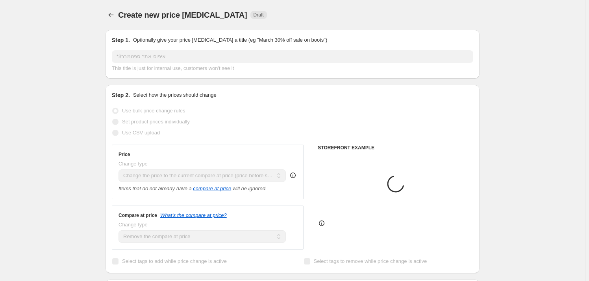
scroll to position [394, 0]
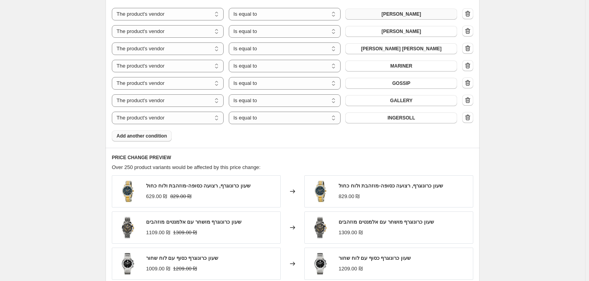
click at [157, 140] on button "Add another condition" at bounding box center [142, 136] width 60 height 11
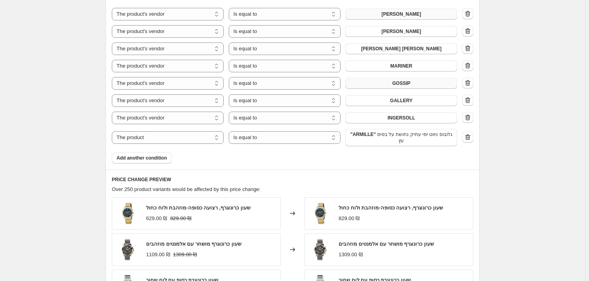
click at [405, 83] on span "GOSSIP" at bounding box center [401, 83] width 18 height 6
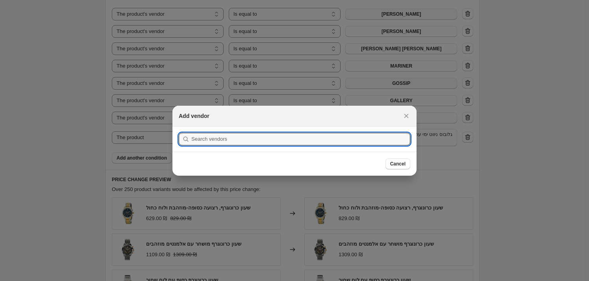
scroll to position [0, 0]
click at [406, 117] on icon "Close" at bounding box center [406, 116] width 8 height 8
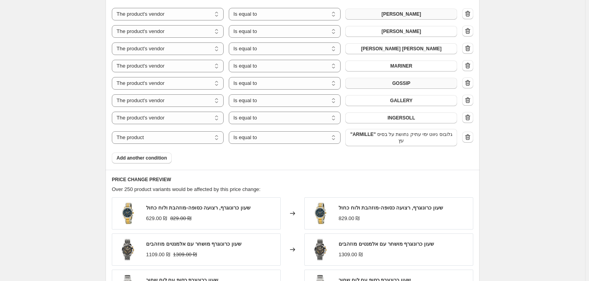
click at [407, 83] on span "GOSSIP" at bounding box center [401, 83] width 18 height 6
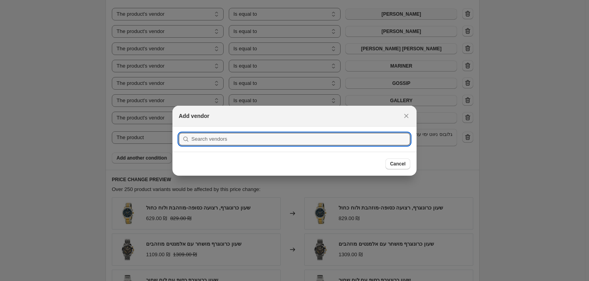
scroll to position [0, 0]
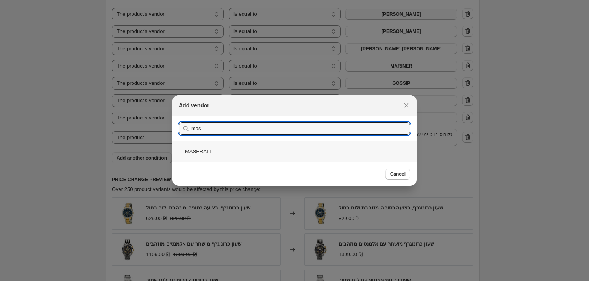
type input "mas"
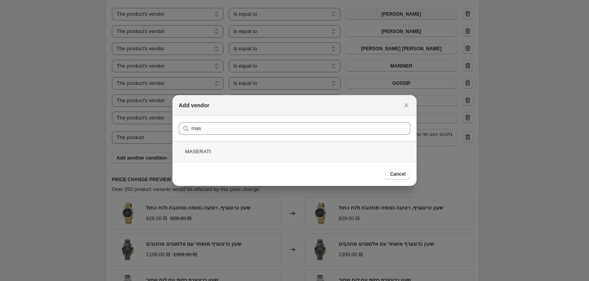
click at [234, 149] on div "MASERATI" at bounding box center [294, 151] width 244 height 21
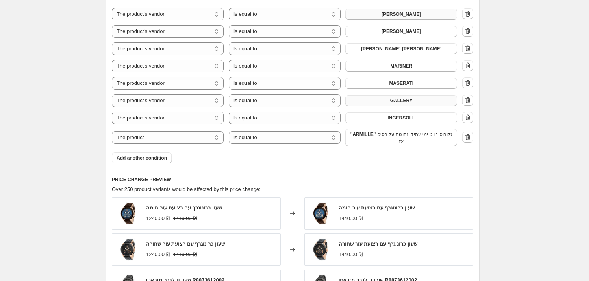
click at [428, 100] on button "GALLERY" at bounding box center [401, 100] width 112 height 11
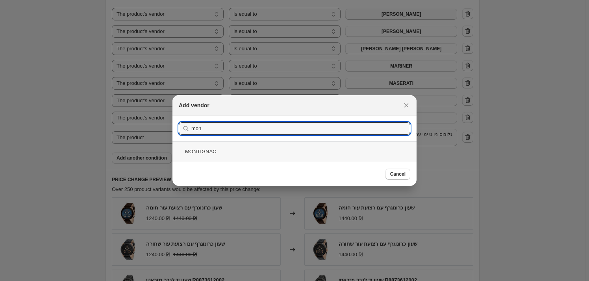
type input "mon"
click at [231, 148] on div "MONTIGNAC" at bounding box center [294, 151] width 244 height 21
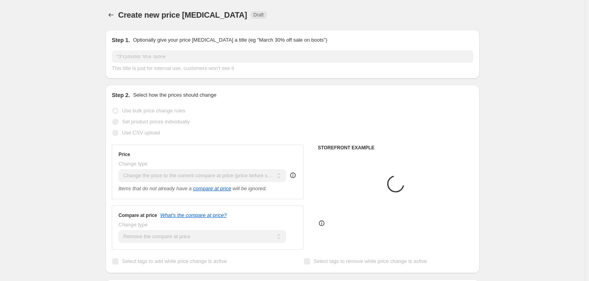
scroll to position [394, 0]
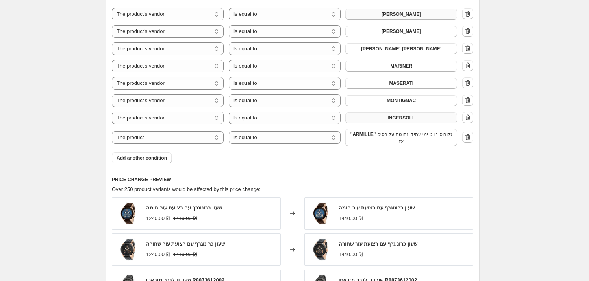
click at [415, 119] on button "INGERSOLL" at bounding box center [401, 118] width 112 height 11
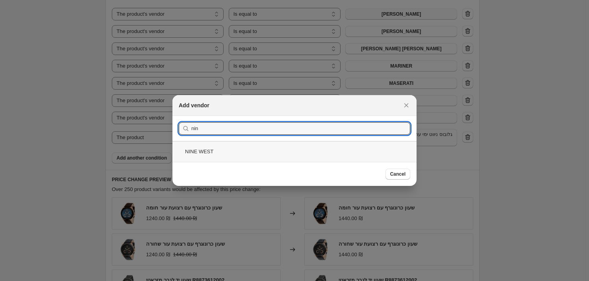
type input "nin"
click at [249, 149] on div "NINE WEST" at bounding box center [294, 151] width 244 height 21
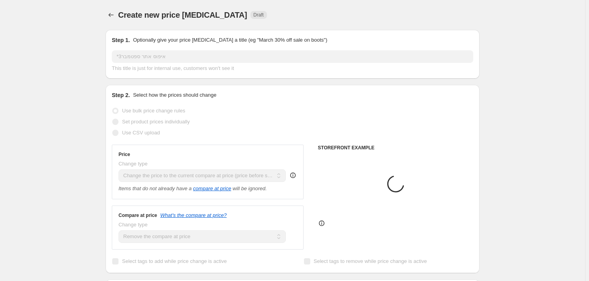
scroll to position [394, 0]
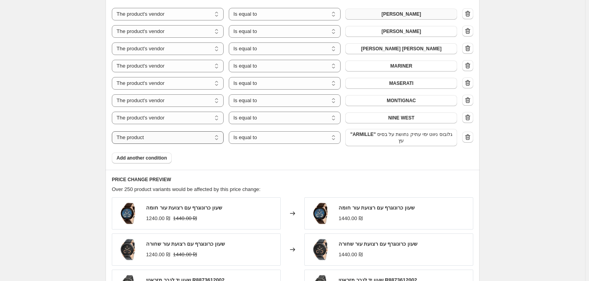
click at [182, 137] on select "The product The product's collection The product's tag The product's vendor The…" at bounding box center [168, 137] width 112 height 13
select select "vendor"
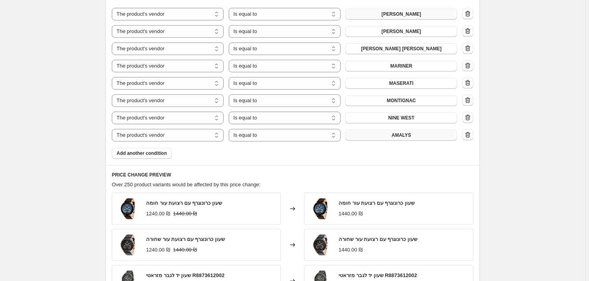
click at [378, 136] on button "AMALYS" at bounding box center [401, 135] width 112 height 11
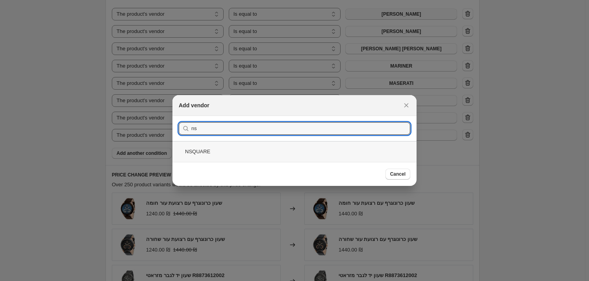
type input "ns"
click at [335, 148] on div "NSQUARE" at bounding box center [294, 151] width 244 height 21
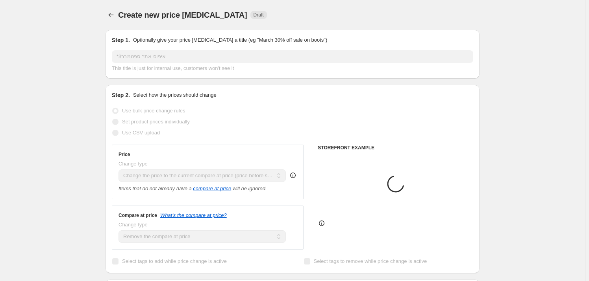
scroll to position [394, 0]
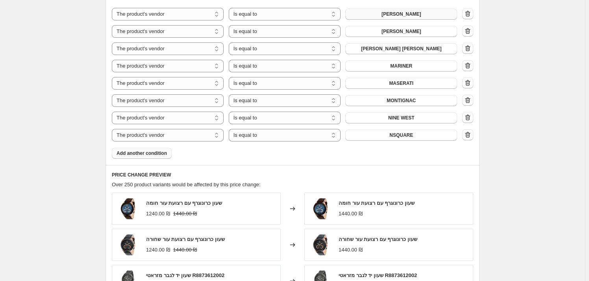
click at [154, 149] on button "Add another condition" at bounding box center [142, 153] width 60 height 11
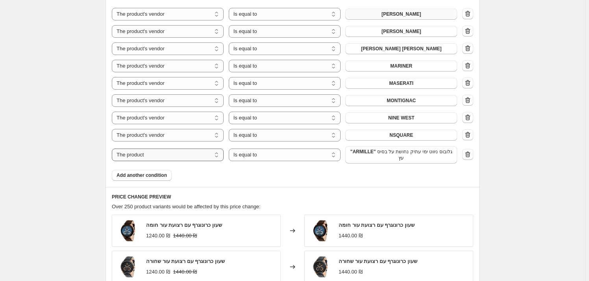
click at [217, 157] on select "The product The product's collection The product's tag The product's vendor The…" at bounding box center [168, 155] width 112 height 13
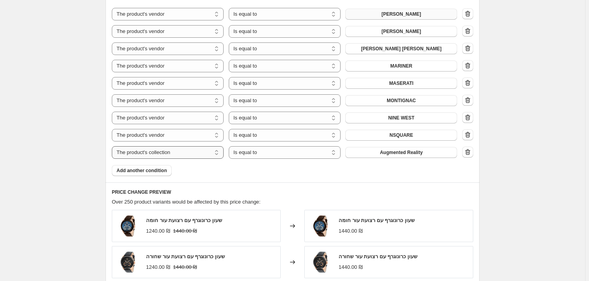
click at [217, 156] on select "The product The product's collection The product's tag The product's vendor The…" at bounding box center [168, 152] width 112 height 13
select select "vendor"
click at [402, 157] on button "AMALYS" at bounding box center [401, 152] width 112 height 11
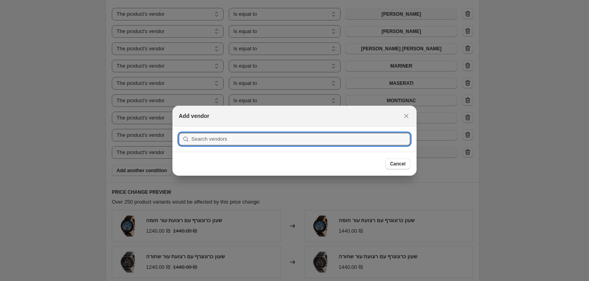
scroll to position [0, 0]
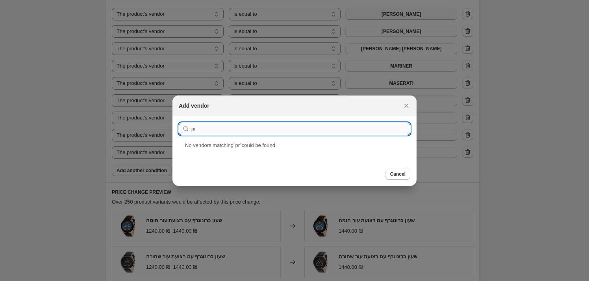
type input "p"
type input "P"
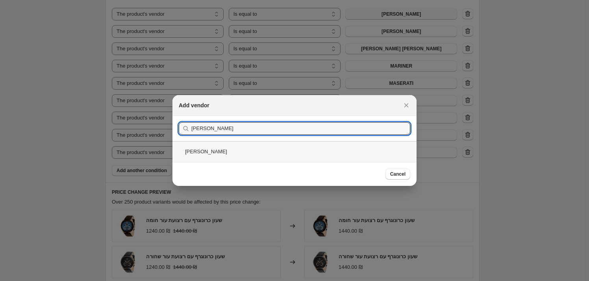
type input "[PERSON_NAME]"
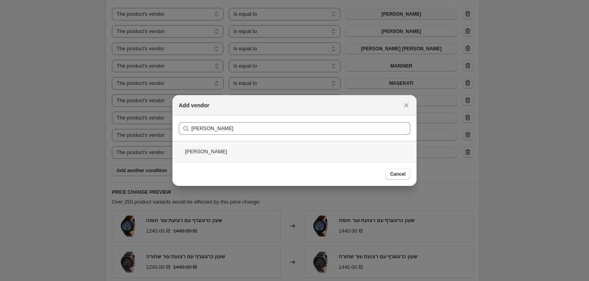
click at [220, 152] on div "[PERSON_NAME]" at bounding box center [294, 151] width 244 height 21
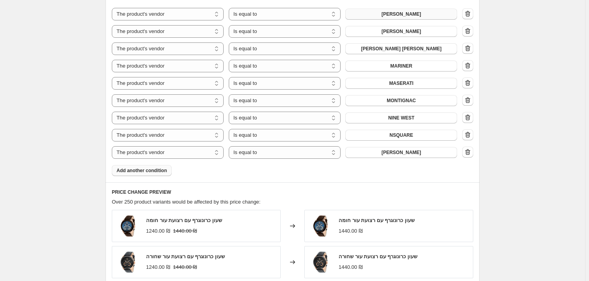
click at [157, 170] on span "Add another condition" at bounding box center [142, 171] width 50 height 6
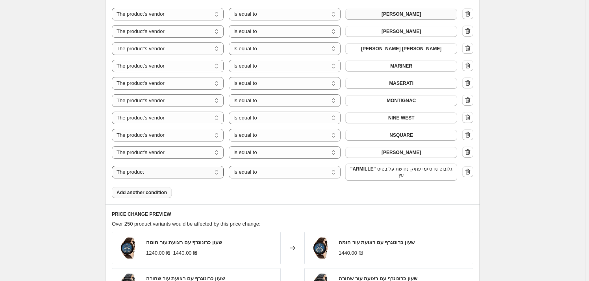
click at [220, 174] on select "The product The product's collection The product's tag The product's vendor The…" at bounding box center [168, 172] width 112 height 13
select select "vendor"
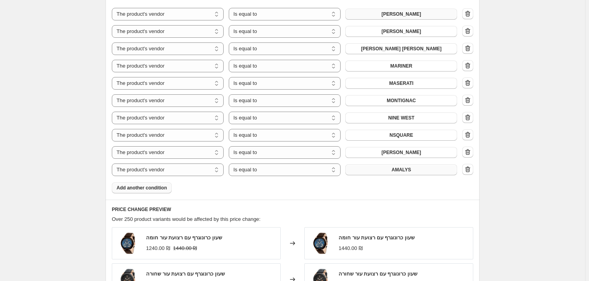
click at [394, 171] on span "AMALYS" at bounding box center [401, 170] width 20 height 6
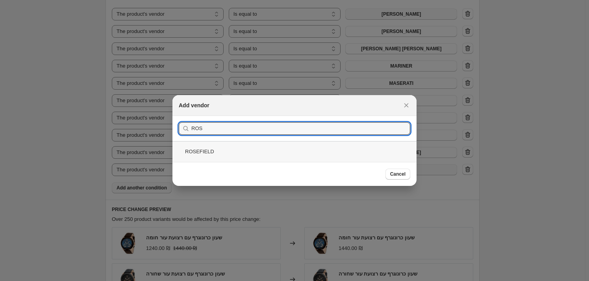
type input "ROS"
click at [248, 154] on div "ROSEFIELD" at bounding box center [294, 151] width 244 height 21
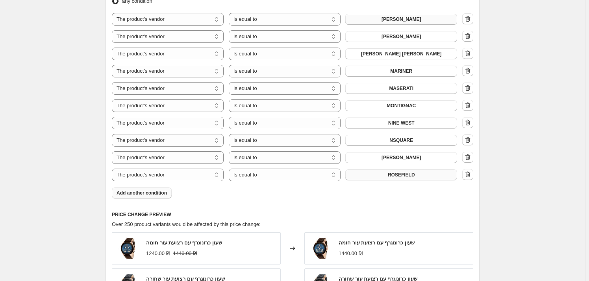
scroll to position [394, 0]
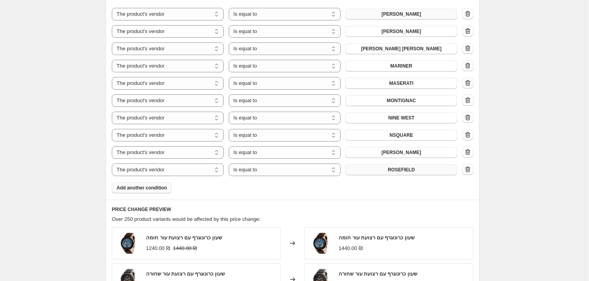
click at [122, 183] on button "Add another condition" at bounding box center [142, 188] width 60 height 11
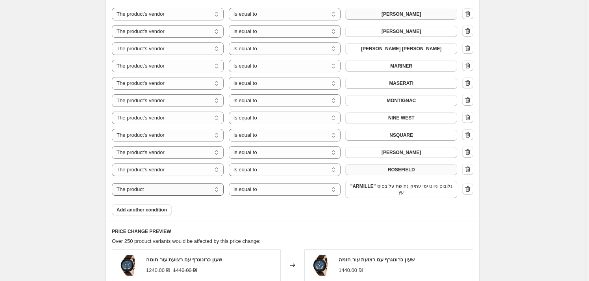
click at [215, 191] on select "The product The product's collection The product's tag The product's vendor The…" at bounding box center [168, 189] width 112 height 13
select select "vendor"
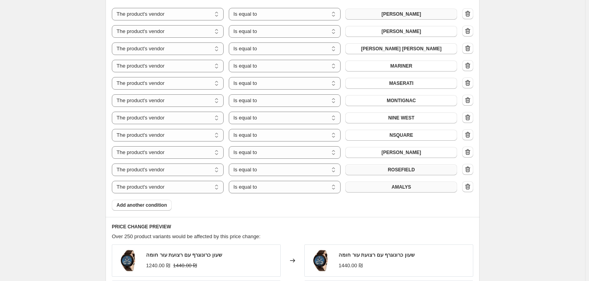
click at [396, 185] on span "AMALYS" at bounding box center [401, 187] width 20 height 6
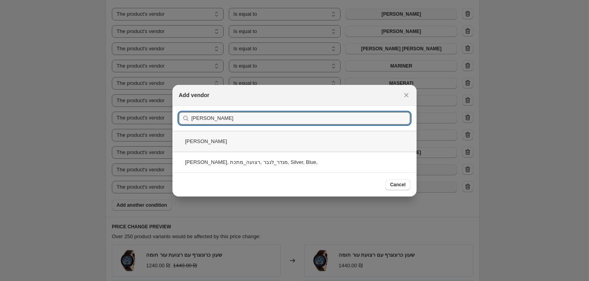
type input "[PERSON_NAME]"
click at [215, 143] on div "[PERSON_NAME]" at bounding box center [294, 141] width 244 height 21
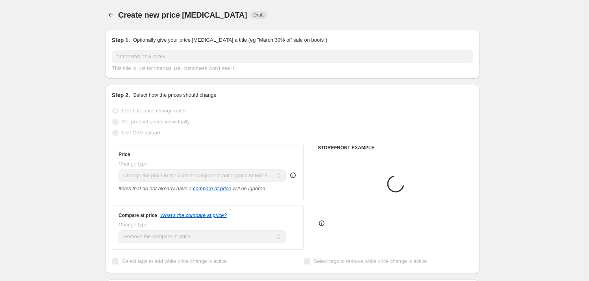
scroll to position [394, 0]
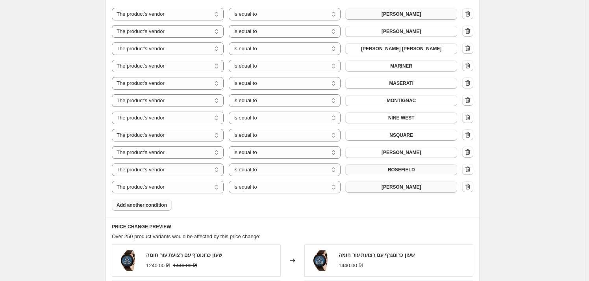
click at [161, 207] on span "Add another condition" at bounding box center [142, 205] width 50 height 6
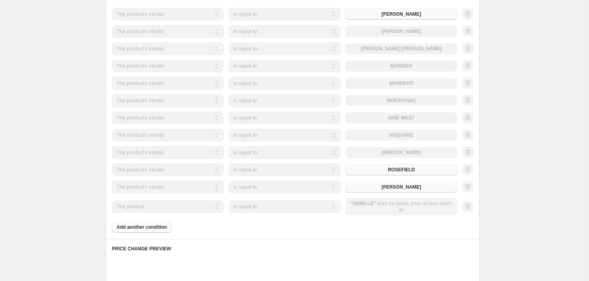
click at [214, 208] on select "The product The product's collection The product's tag The product's vendor The…" at bounding box center [168, 207] width 112 height 13
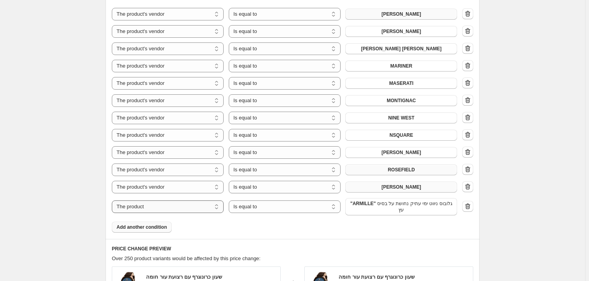
select select "vendor"
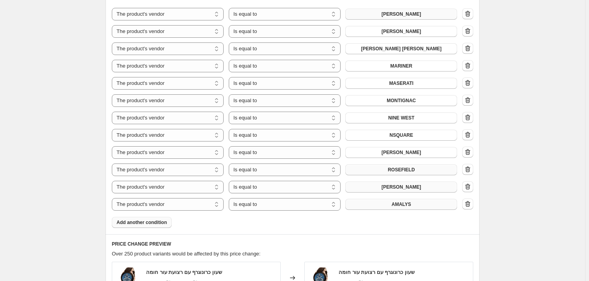
click at [392, 206] on button "AMALYS" at bounding box center [401, 204] width 112 height 11
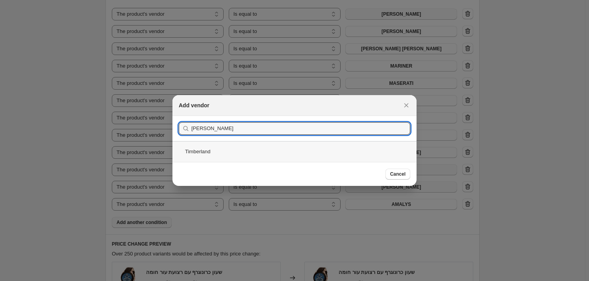
type input "[PERSON_NAME]"
click at [206, 149] on div "Timberland" at bounding box center [294, 151] width 244 height 21
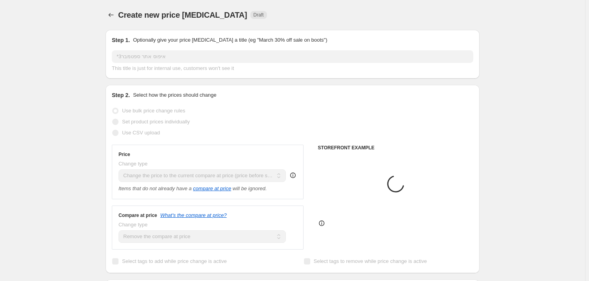
scroll to position [394, 0]
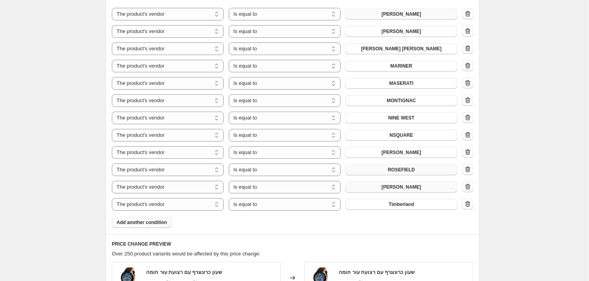
click at [161, 219] on button "Add another condition" at bounding box center [142, 222] width 60 height 11
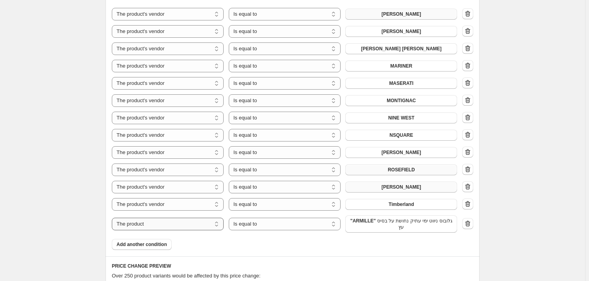
click at [204, 224] on select "The product The product's collection The product's tag The product's vendor The…" at bounding box center [168, 224] width 112 height 13
select select "vendor"
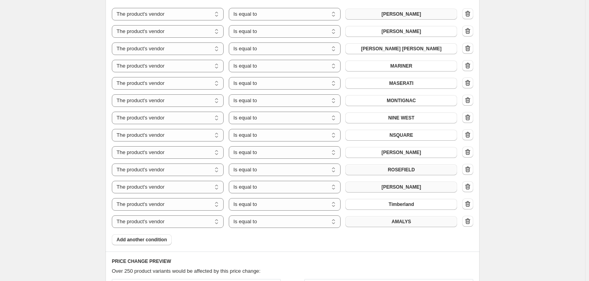
click at [389, 222] on button "AMALYS" at bounding box center [401, 222] width 112 height 11
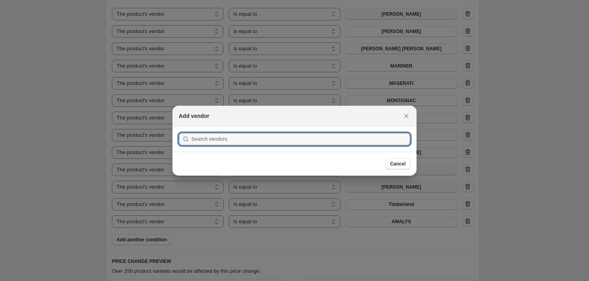
scroll to position [0, 0]
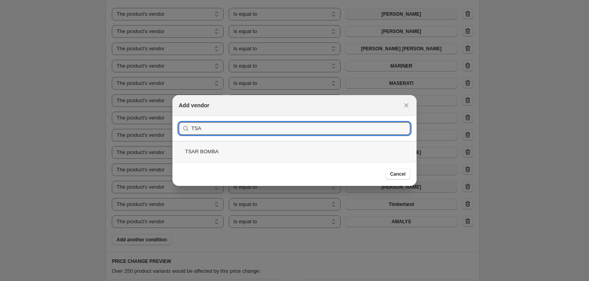
type input "TSA"
click at [228, 153] on div "TSAR BOMBA" at bounding box center [294, 151] width 244 height 21
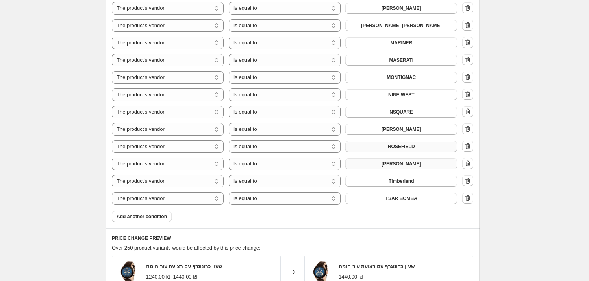
scroll to position [429, 0]
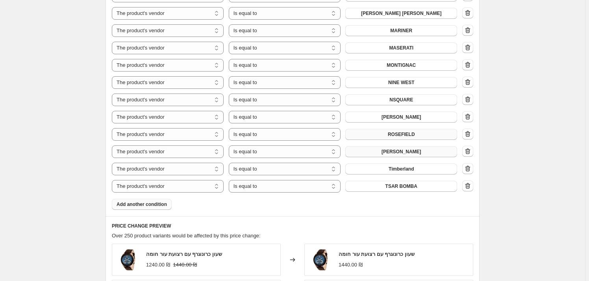
click at [160, 206] on span "Add another condition" at bounding box center [142, 205] width 50 height 6
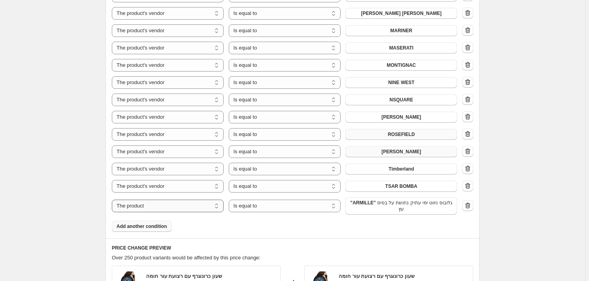
click at [220, 209] on select "The product The product's collection The product's tag The product's vendor The…" at bounding box center [168, 206] width 112 height 13
select select "vendor"
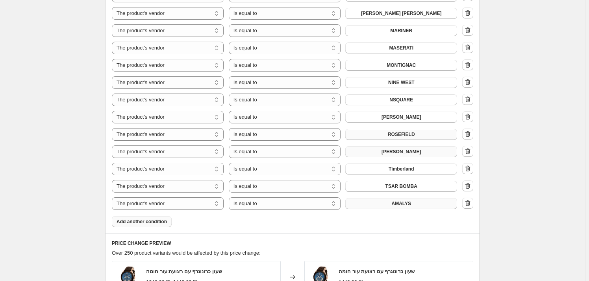
click at [416, 200] on button "AMALYS" at bounding box center [401, 203] width 112 height 11
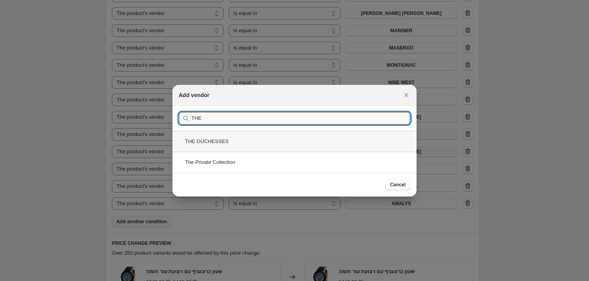
type input "THE"
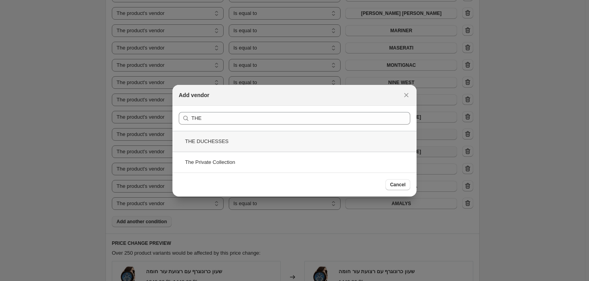
click at [236, 144] on div "THE DUCHESSES" at bounding box center [294, 141] width 244 height 21
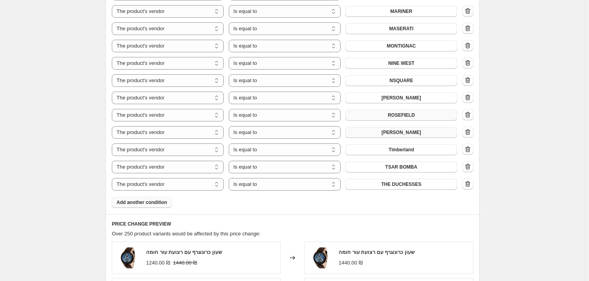
scroll to position [465, 0]
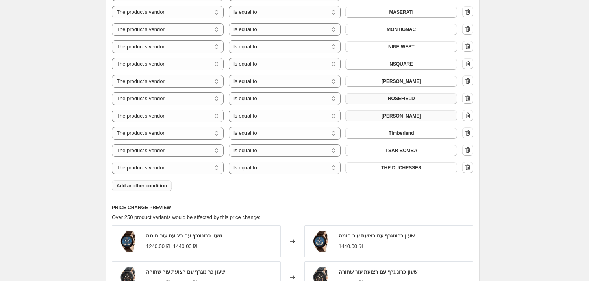
click at [161, 184] on span "Add another condition" at bounding box center [142, 186] width 50 height 6
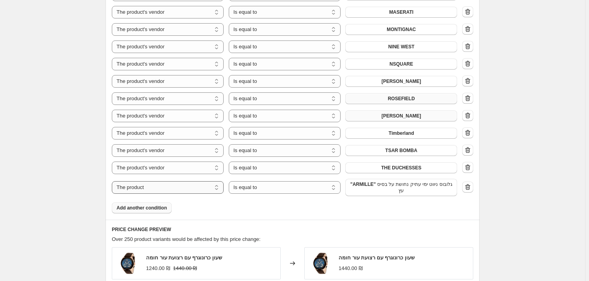
click at [194, 189] on select "The product The product's collection The product's tag The product's vendor The…" at bounding box center [168, 187] width 112 height 13
select select "vendor"
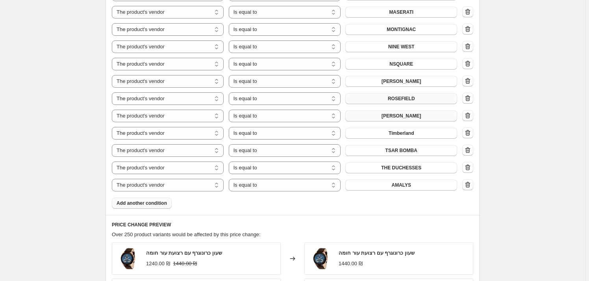
click at [416, 185] on button "AMALYS" at bounding box center [401, 185] width 112 height 11
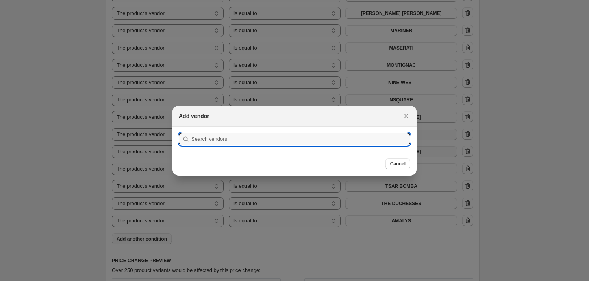
scroll to position [0, 0]
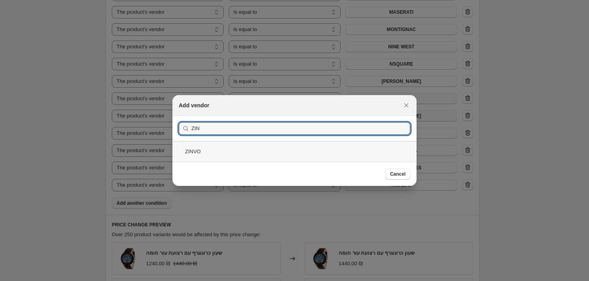
type input "ZIN"
click at [252, 153] on div "ZINVO" at bounding box center [294, 151] width 244 height 21
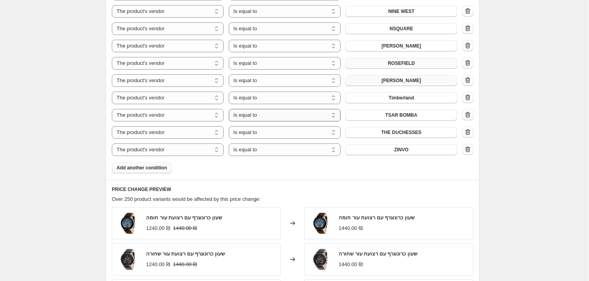
scroll to position [716, 0]
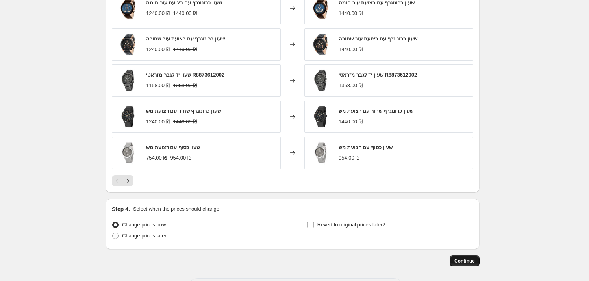
click at [462, 259] on span "Continue" at bounding box center [464, 261] width 20 height 6
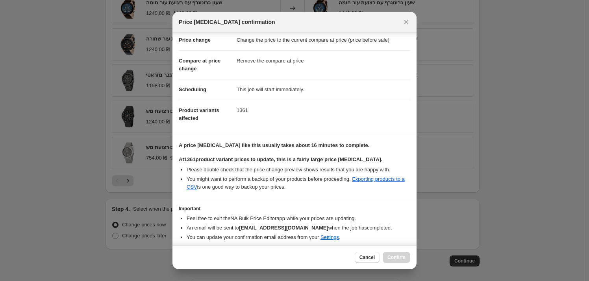
scroll to position [44, 0]
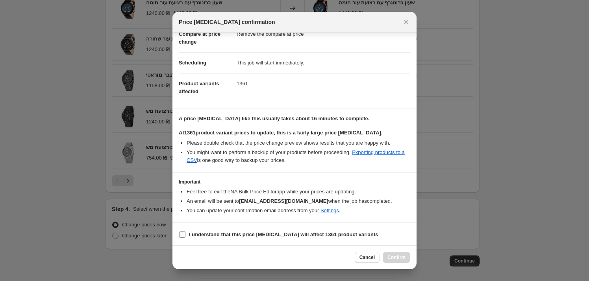
click at [267, 232] on b "I understand that this price [MEDICAL_DATA] will affect 1361 product variants" at bounding box center [283, 235] width 189 height 6
click at [185, 232] on input "I understand that this price [MEDICAL_DATA] will affect 1361 product variants" at bounding box center [182, 235] width 6 height 6
checkbox input "true"
click at [400, 256] on span "Confirm" at bounding box center [396, 258] width 18 height 6
type input "*3איפוס אתר ספטמבר"
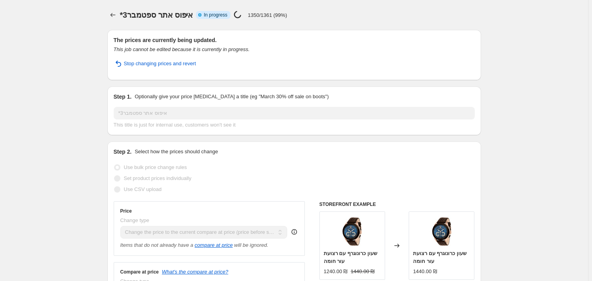
select select "ecap"
select select "remove"
select select "vendor"
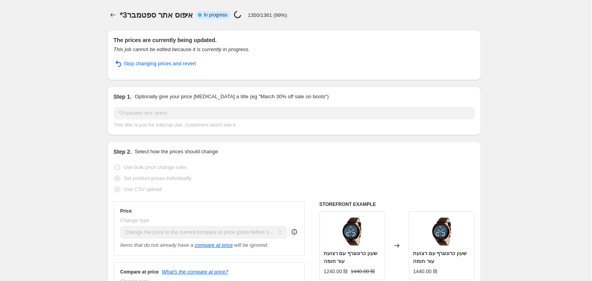
select select "vendor"
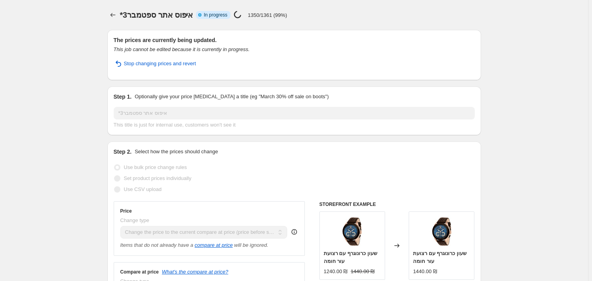
select select "vendor"
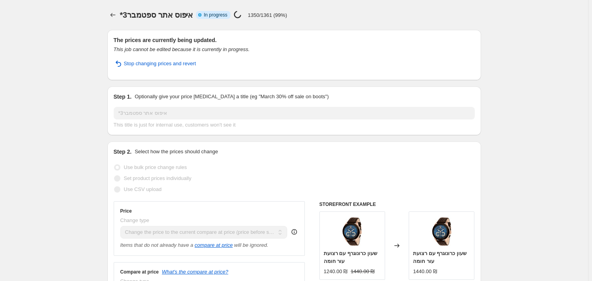
select select "vendor"
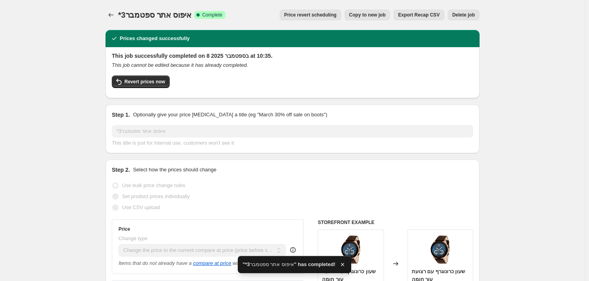
click at [371, 17] on span "Copy to new job" at bounding box center [367, 15] width 37 height 6
select select "ecap"
select select "remove"
select select "vendor"
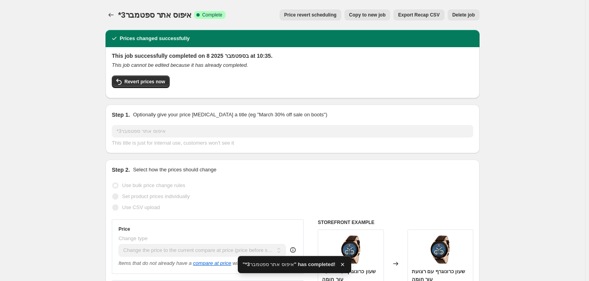
select select "vendor"
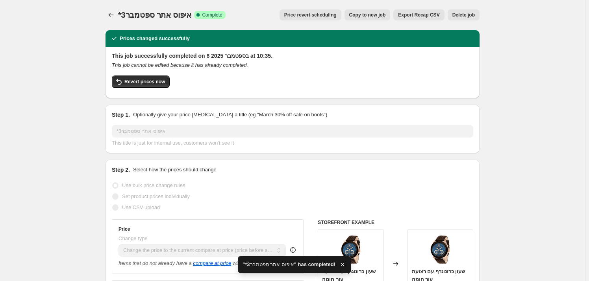
select select "vendor"
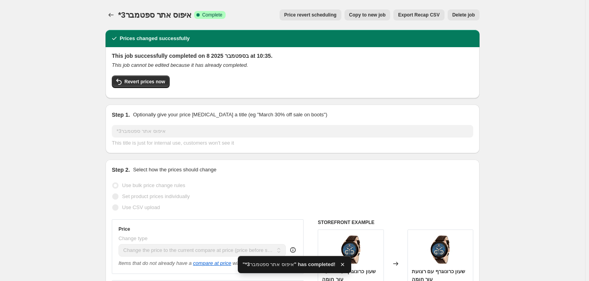
select select "vendor"
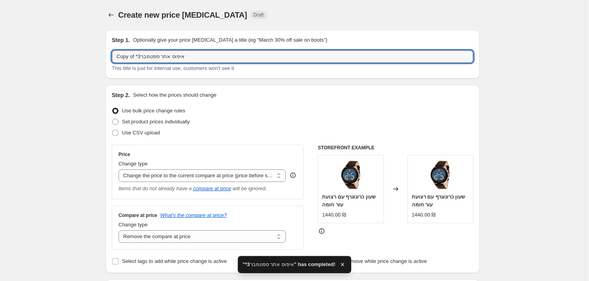
drag, startPoint x: 136, startPoint y: 55, endPoint x: 97, endPoint y: 58, distance: 39.5
click at [124, 57] on input "*3איפוס אתר ספטמבר" at bounding box center [292, 56] width 361 height 13
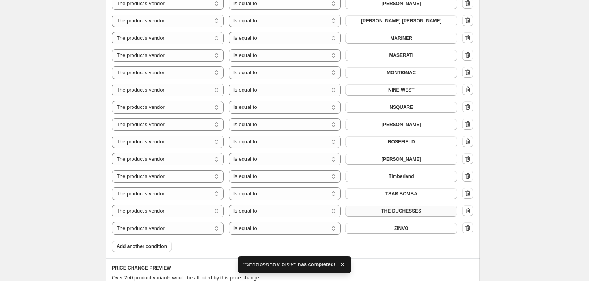
scroll to position [465, 0]
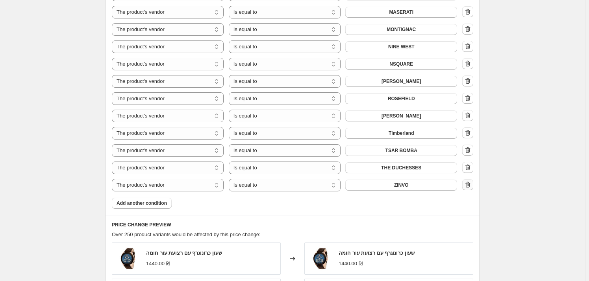
type input "*איפוס אתר ספטמבר"
click at [465, 187] on button "button" at bounding box center [467, 185] width 11 height 11
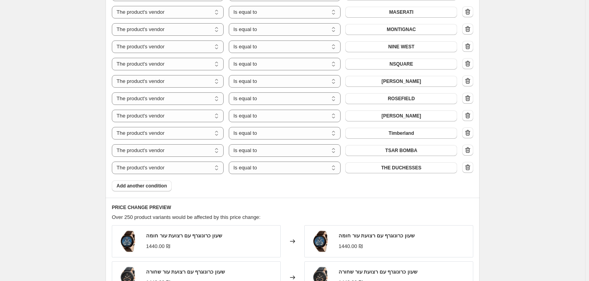
click at [470, 167] on icon "button" at bounding box center [468, 168] width 8 height 8
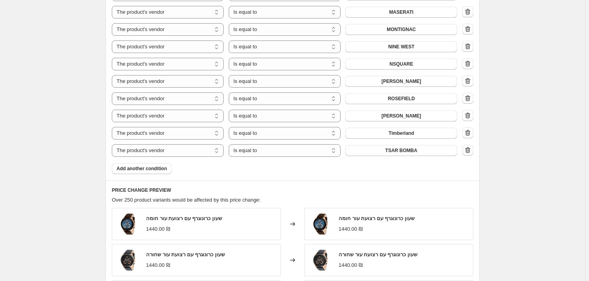
click at [470, 149] on icon "button" at bounding box center [468, 150] width 8 height 8
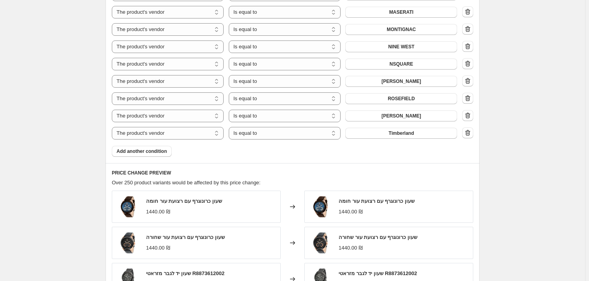
click at [468, 131] on icon "button" at bounding box center [467, 133] width 5 height 6
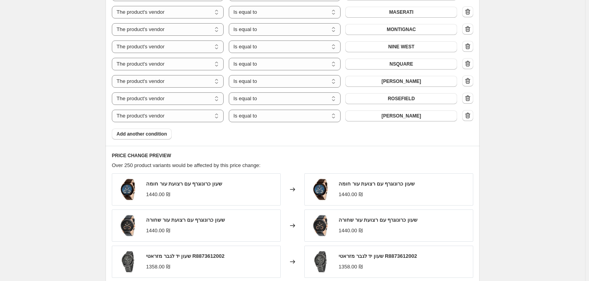
click at [472, 115] on icon "button" at bounding box center [468, 116] width 8 height 8
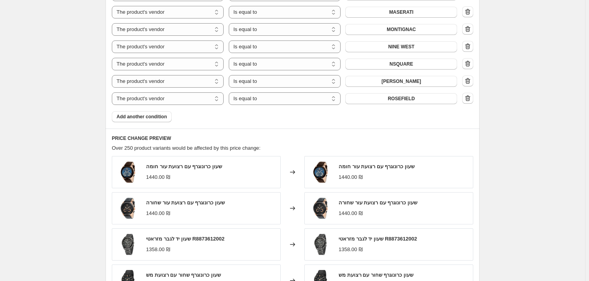
click at [470, 98] on icon "button" at bounding box center [468, 98] width 8 height 8
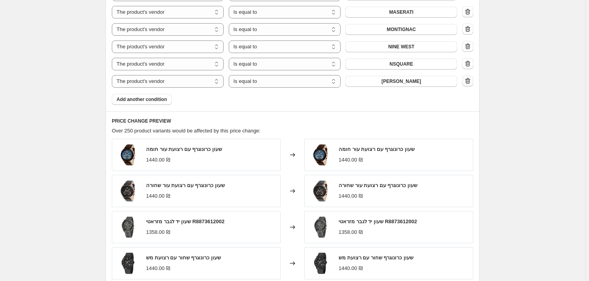
click at [470, 79] on icon "button" at bounding box center [468, 81] width 8 height 8
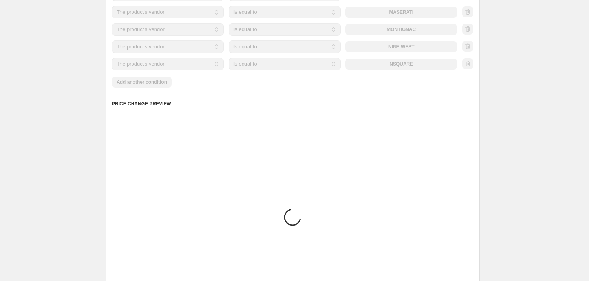
click at [472, 64] on div at bounding box center [467, 64] width 11 height 12
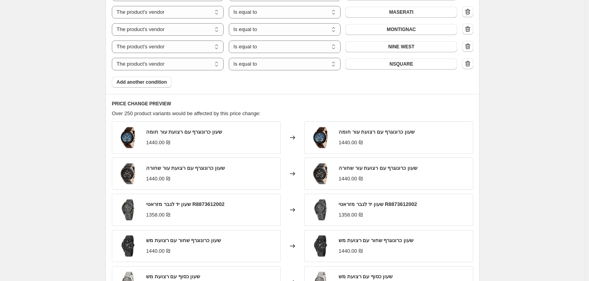
drag, startPoint x: 466, startPoint y: 61, endPoint x: 468, endPoint y: 56, distance: 5.1
click at [466, 61] on icon "button" at bounding box center [468, 64] width 8 height 8
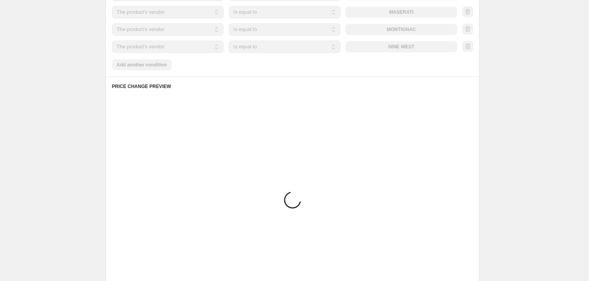
click at [471, 46] on div at bounding box center [467, 47] width 11 height 12
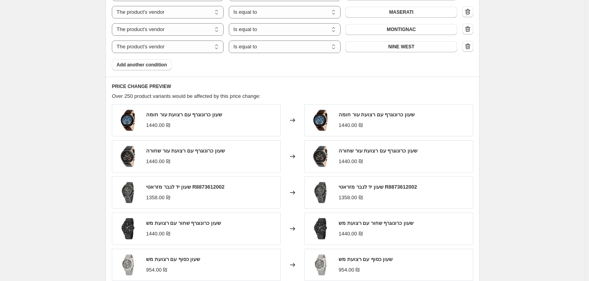
click at [467, 45] on icon "button" at bounding box center [468, 47] width 8 height 8
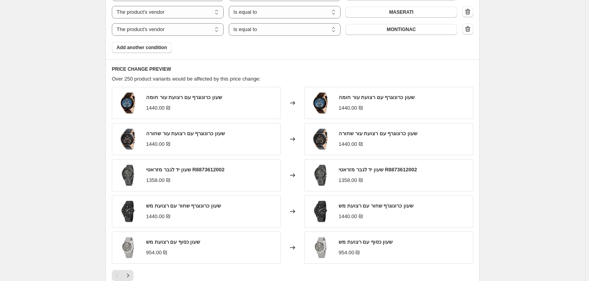
click at [470, 29] on div at bounding box center [467, 30] width 11 height 12
click at [468, 29] on icon "button" at bounding box center [467, 29] width 1 height 2
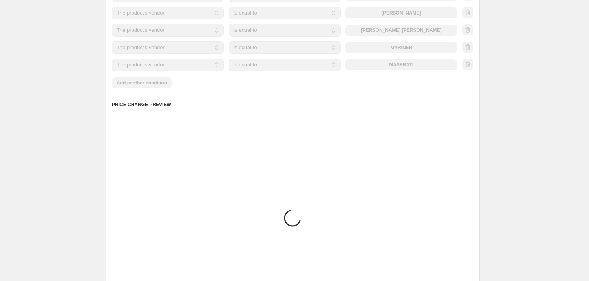
scroll to position [358, 0]
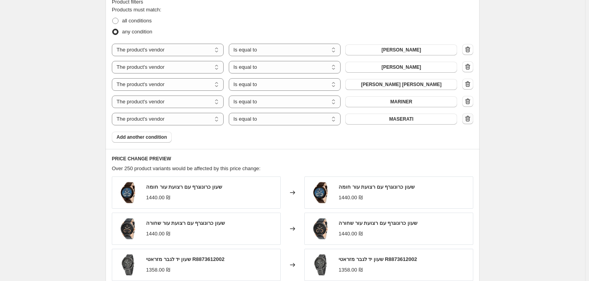
click at [472, 120] on icon "button" at bounding box center [468, 119] width 8 height 8
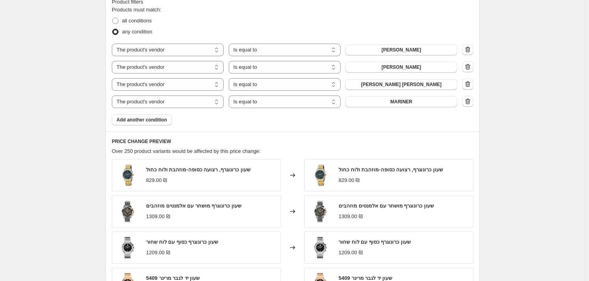
click at [468, 102] on icon "button" at bounding box center [468, 102] width 8 height 8
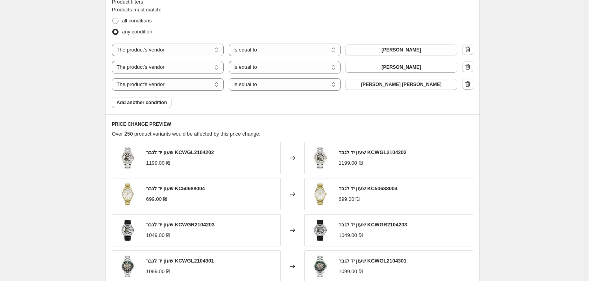
click at [468, 83] on icon "button" at bounding box center [468, 84] width 8 height 8
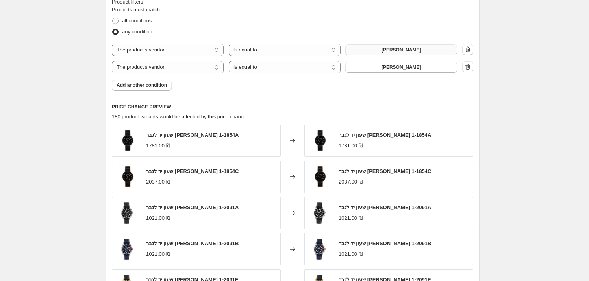
click at [396, 47] on span "[PERSON_NAME]" at bounding box center [401, 50] width 40 height 6
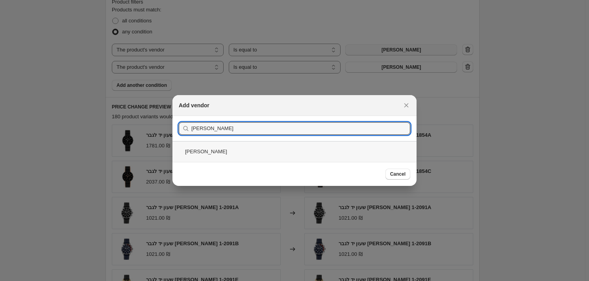
type input "[PERSON_NAME]"
click at [232, 150] on div "[PERSON_NAME]" at bounding box center [294, 151] width 244 height 21
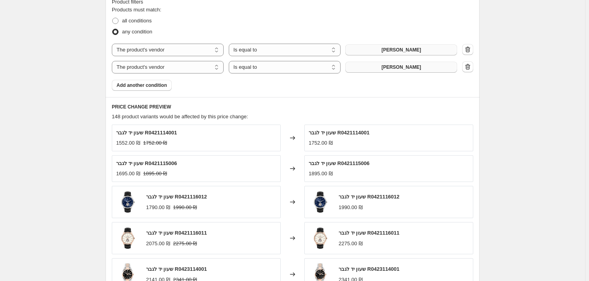
click at [402, 62] on button "[PERSON_NAME]" at bounding box center [401, 67] width 112 height 11
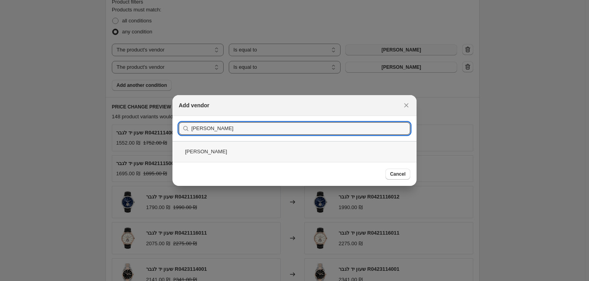
type input "[PERSON_NAME]"
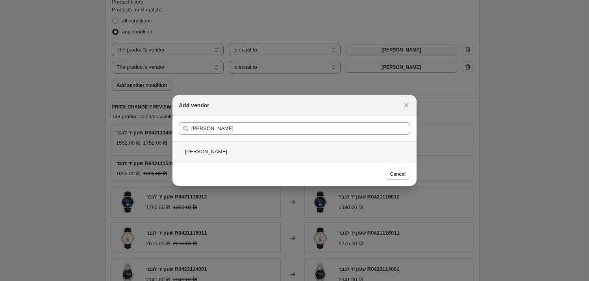
click at [221, 150] on div "[PERSON_NAME]" at bounding box center [294, 151] width 244 height 21
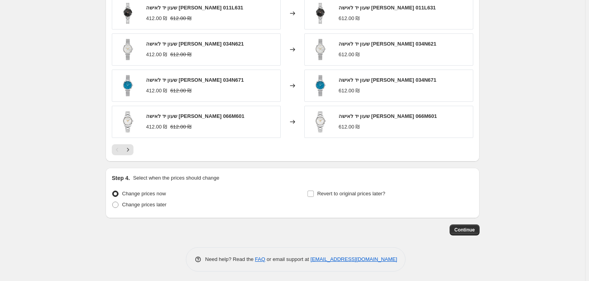
scroll to position [523, 0]
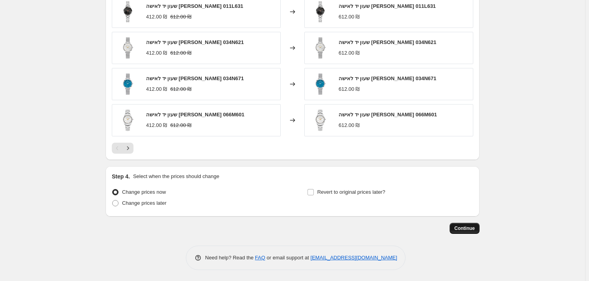
click at [471, 231] on button "Continue" at bounding box center [465, 228] width 30 height 11
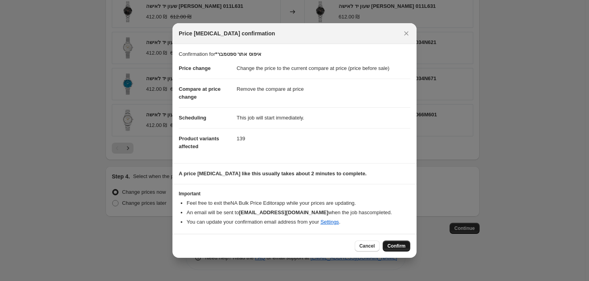
click at [394, 243] on button "Confirm" at bounding box center [397, 246] width 28 height 11
type input "*איפוס אתר ספטמבר"
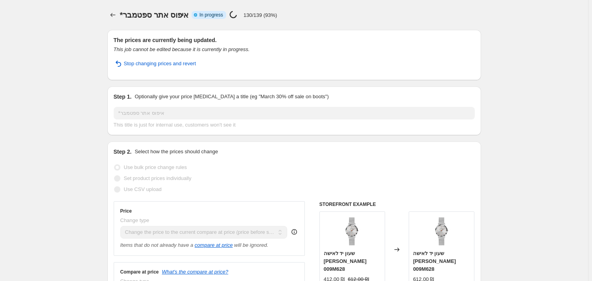
select select "ecap"
select select "remove"
select select "vendor"
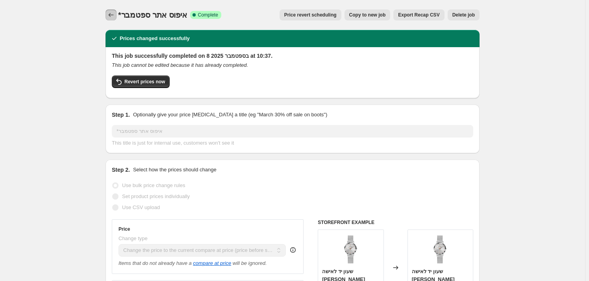
click at [110, 18] on icon "Price change jobs" at bounding box center [111, 15] width 8 height 8
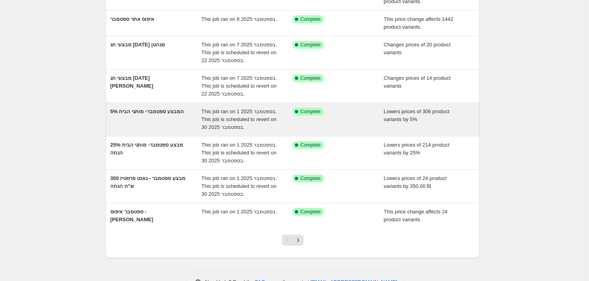
scroll to position [143, 0]
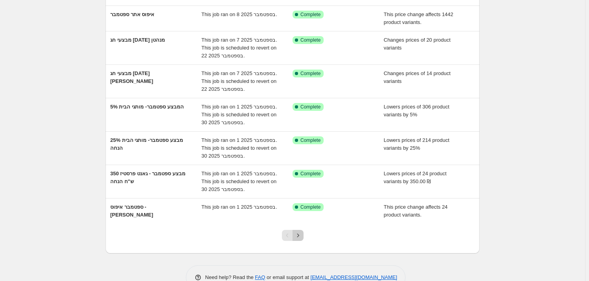
click at [302, 235] on icon "Next" at bounding box center [298, 236] width 8 height 8
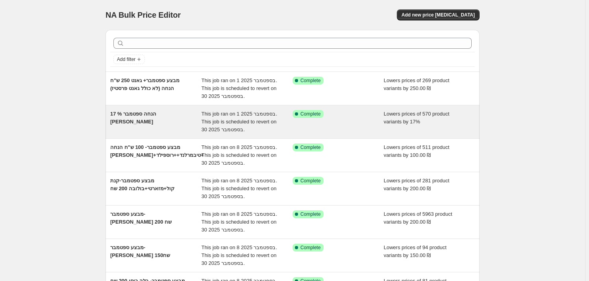
click at [161, 127] on div "17 % הנחה ספטמבר [PERSON_NAME]" at bounding box center [155, 122] width 91 height 24
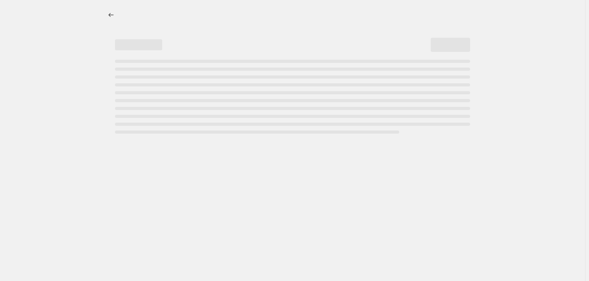
select select "percentage"
select select "vendor"
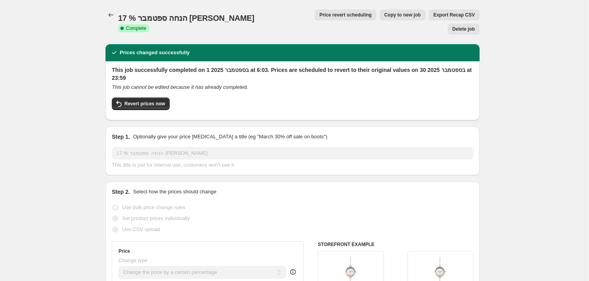
click at [384, 17] on span "Copy to new job" at bounding box center [402, 15] width 37 height 6
select select "percentage"
select select "vendor"
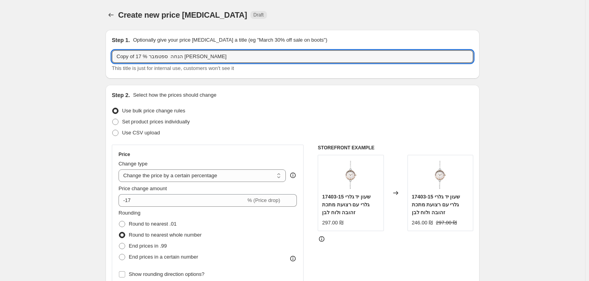
drag, startPoint x: 135, startPoint y: 58, endPoint x: 113, endPoint y: 57, distance: 22.5
click at [113, 57] on div "Step 1. Optionally give your price [MEDICAL_DATA] a title (eg "March 30% off sa…" at bounding box center [293, 54] width 374 height 49
type input "*2 17 % הנחה ספטמבר טיים קונספט"
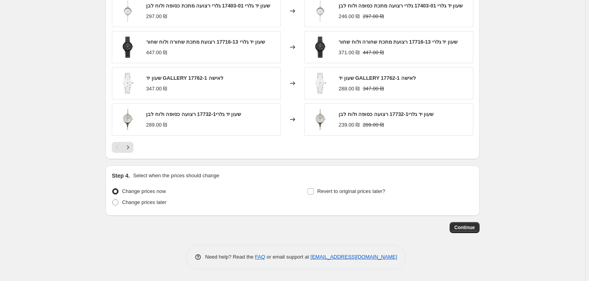
scroll to position [616, 0]
click at [322, 190] on span "Revert to original prices later?" at bounding box center [351, 192] width 68 height 6
click at [314, 190] on input "Revert to original prices later?" at bounding box center [310, 192] width 6 height 6
checkbox input "true"
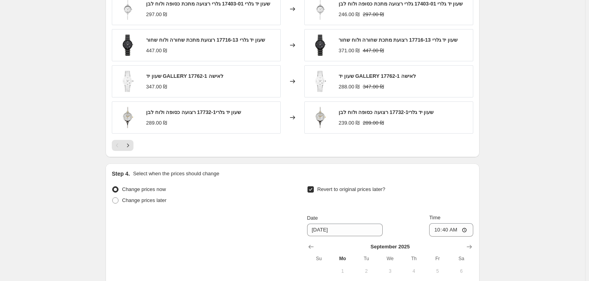
scroll to position [750, 0]
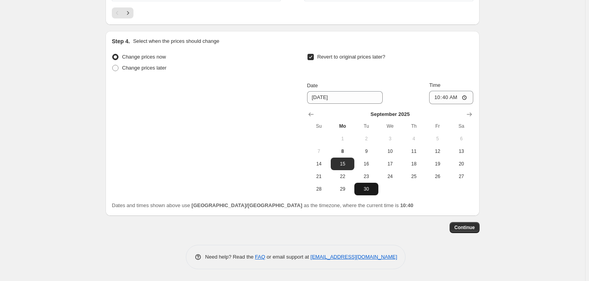
click at [370, 193] on button "30" at bounding box center [366, 189] width 24 height 13
type input "[DATE]"
click at [461, 100] on input "10:40" at bounding box center [451, 97] width 44 height 13
type input "23:59"
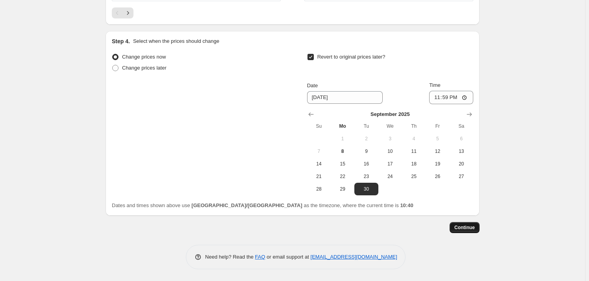
click at [468, 224] on button "Continue" at bounding box center [465, 227] width 30 height 11
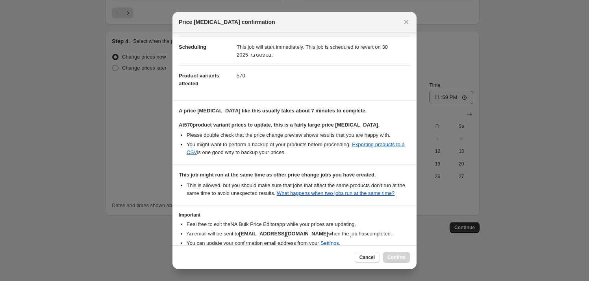
scroll to position [100, 0]
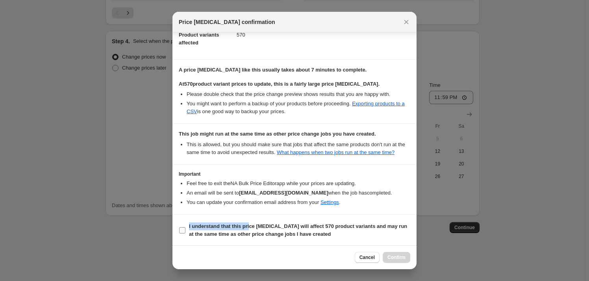
drag, startPoint x: 249, startPoint y: 221, endPoint x: 255, endPoint y: 226, distance: 8.2
click at [249, 221] on label "I understand that this price [MEDICAL_DATA] will affect 570 product variants an…" at bounding box center [294, 230] width 231 height 19
click at [275, 236] on b "I understand that this price [MEDICAL_DATA] will affect 570 product variants an…" at bounding box center [298, 231] width 218 height 14
click at [185, 234] on input "I understand that this price [MEDICAL_DATA] will affect 570 product variants an…" at bounding box center [182, 231] width 6 height 6
checkbox input "true"
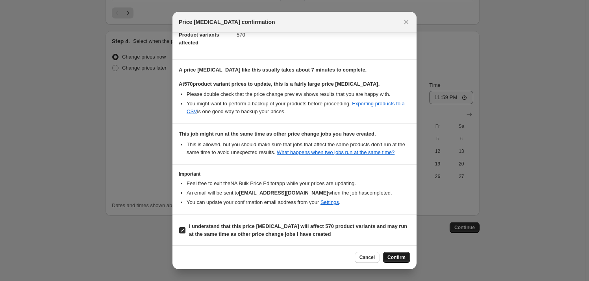
click at [404, 257] on span "Confirm" at bounding box center [396, 258] width 18 height 6
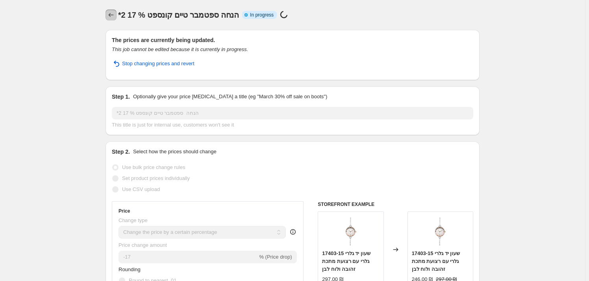
click at [110, 19] on button "Price change jobs" at bounding box center [111, 14] width 11 height 11
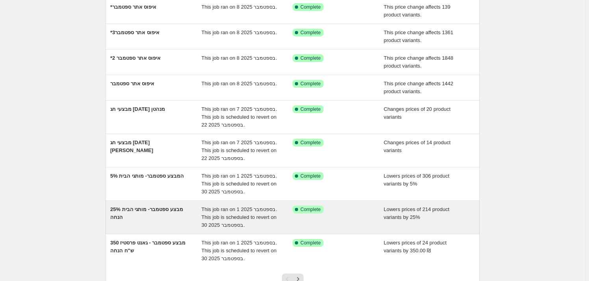
scroll to position [143, 0]
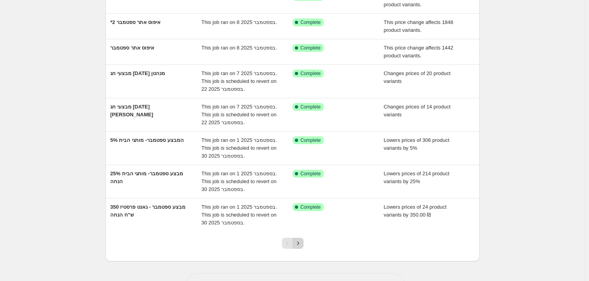
click at [300, 239] on button "Next" at bounding box center [298, 243] width 11 height 11
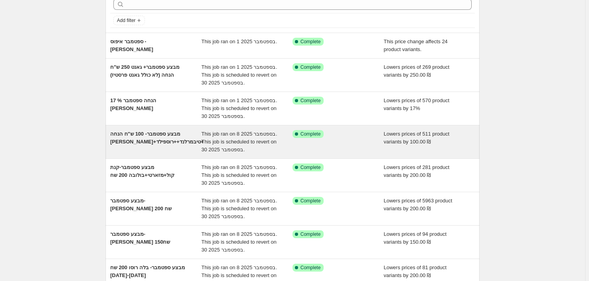
scroll to position [0, 0]
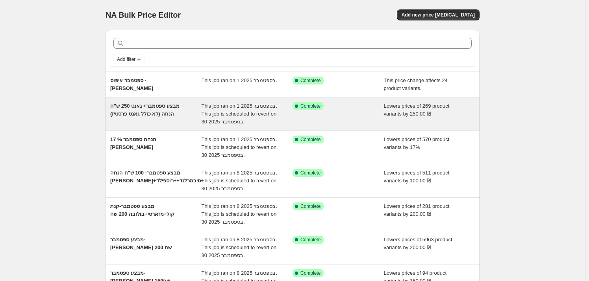
click at [157, 113] on span "מבצע ספטמבר+ גאנט 250 ש"ח הנחה (לא כולל גאנט פרסטיז)" at bounding box center [144, 110] width 69 height 14
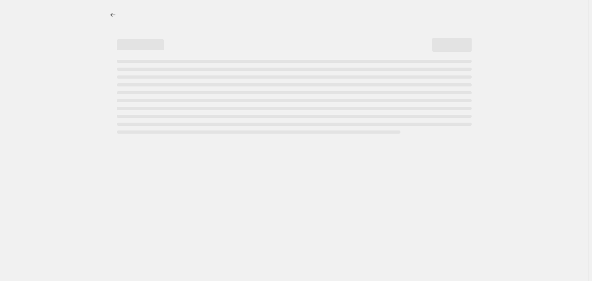
select select "by"
select select "vendor"
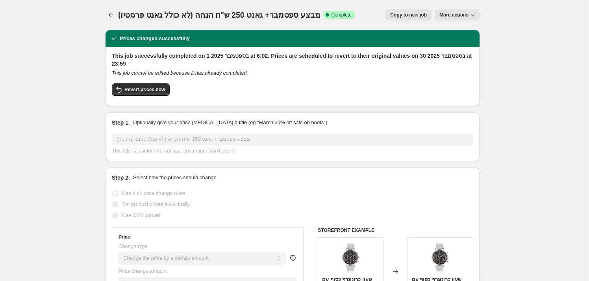
click at [413, 15] on span "Copy to new job" at bounding box center [408, 15] width 37 height 6
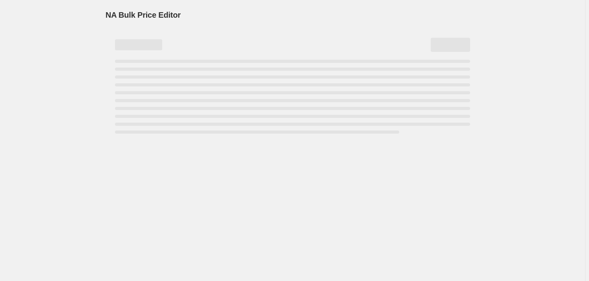
select select "by"
select select "vendor"
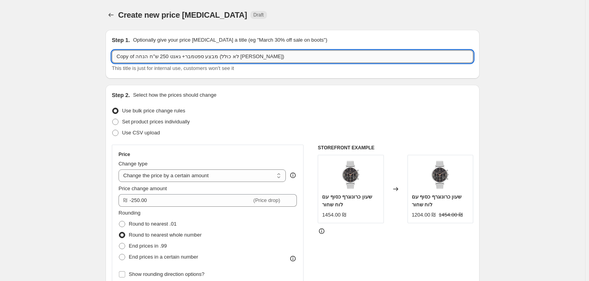
click at [240, 57] on input "Copy of מבצע ספטמבר+ גאנט 250 ש"ח הנחה (לא כולל [PERSON_NAME])" at bounding box center [292, 56] width 361 height 13
drag, startPoint x: 136, startPoint y: 58, endPoint x: 102, endPoint y: 63, distance: 35.0
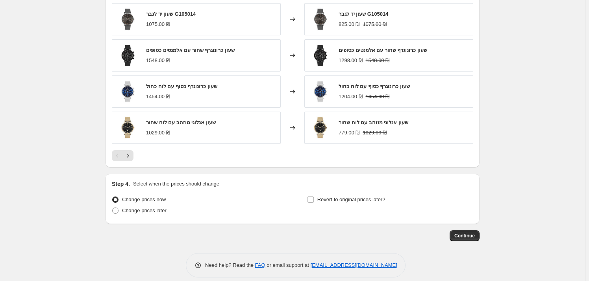
scroll to position [593, 0]
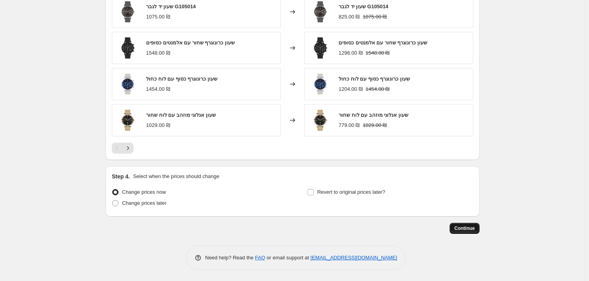
type input "מבצע ספטמבר*2: גאנט 250 ש"ח הנחה (לא כולל גאנט פרסטיז)"
click at [461, 226] on span "Continue" at bounding box center [464, 229] width 20 height 6
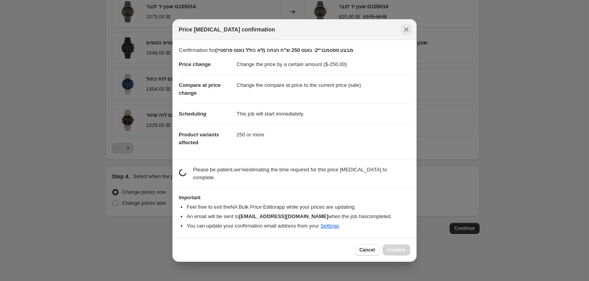
click at [407, 32] on icon "Close" at bounding box center [406, 30] width 4 height 4
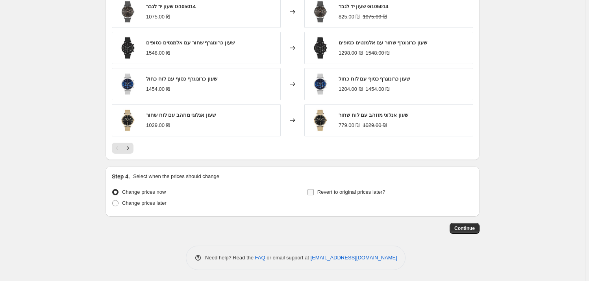
click at [322, 197] on label "Revert to original prices later?" at bounding box center [346, 192] width 78 height 11
click at [314, 196] on input "Revert to original prices later?" at bounding box center [310, 192] width 6 height 6
checkbox input "true"
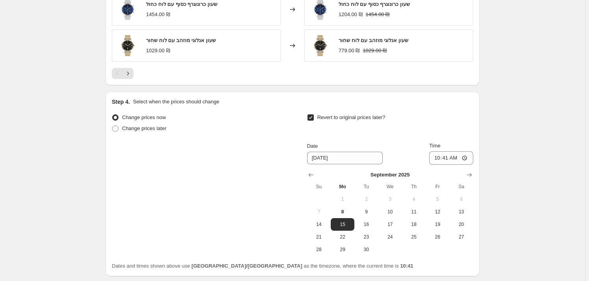
scroll to position [728, 0]
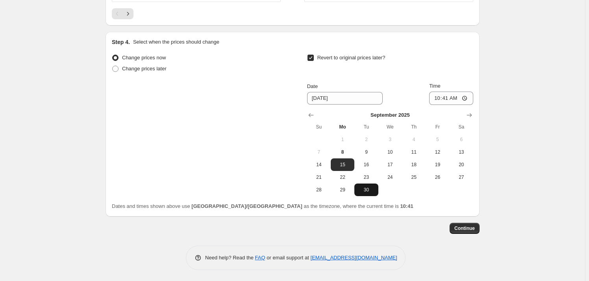
click at [374, 187] on span "30" at bounding box center [365, 190] width 17 height 6
type input "[DATE]"
click at [461, 98] on input "10:41" at bounding box center [451, 98] width 44 height 13
type input "23:59"
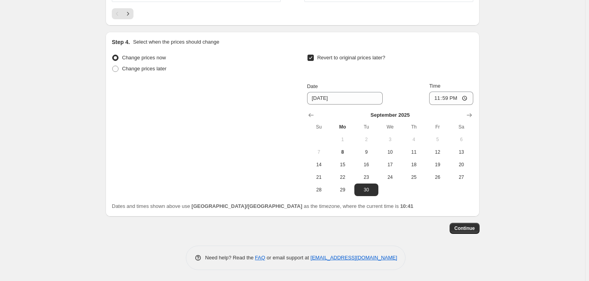
click at [471, 230] on span "Continue" at bounding box center [464, 229] width 20 height 6
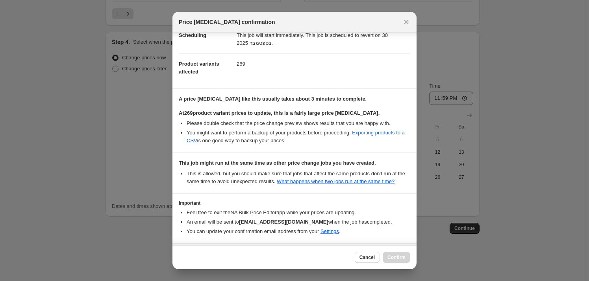
click at [255, 220] on b "[EMAIL_ADDRESS][DOMAIN_NAME]" at bounding box center [283, 222] width 89 height 6
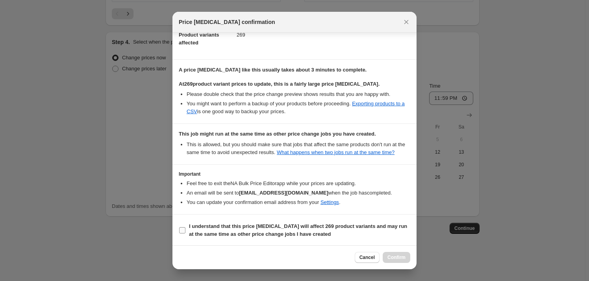
click at [296, 235] on b "I understand that this price [MEDICAL_DATA] will affect 269 product variants an…" at bounding box center [298, 231] width 218 height 14
click at [185, 234] on input "I understand that this price [MEDICAL_DATA] will affect 269 product variants an…" at bounding box center [182, 231] width 6 height 6
checkbox input "true"
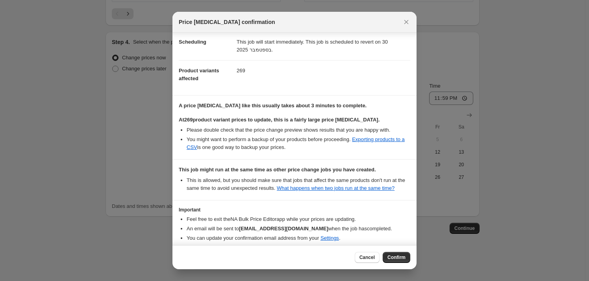
scroll to position [0, 0]
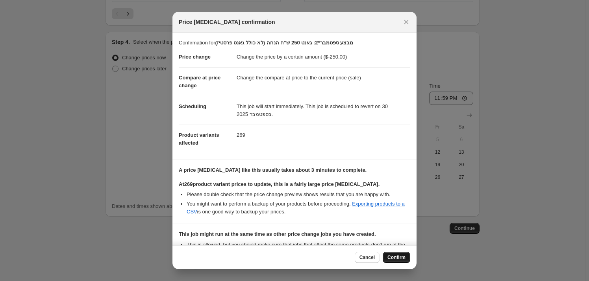
click at [395, 254] on button "Confirm" at bounding box center [397, 257] width 28 height 11
type input "מבצע ספטמבר*2: גאנט 250 ש"ח הנחה (לא כולל גאנט פרסטיז)"
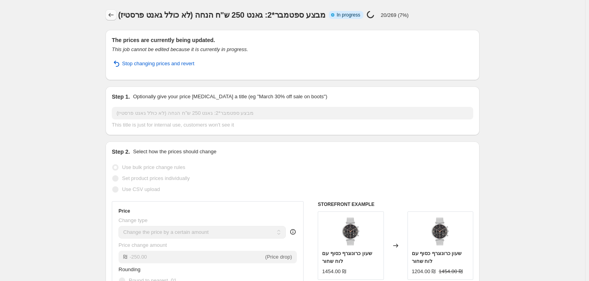
click at [109, 19] on icon "Price change jobs" at bounding box center [111, 15] width 8 height 8
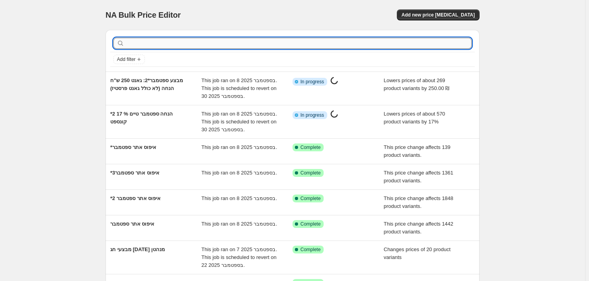
click at [166, 43] on input "text" at bounding box center [299, 43] width 346 height 11
type input "n"
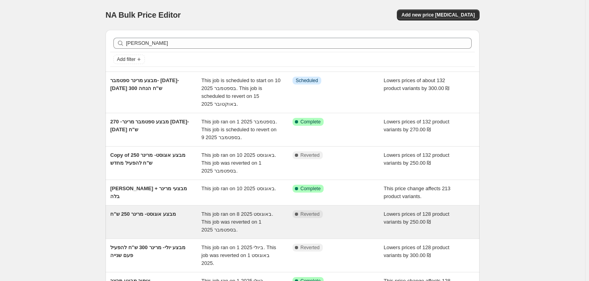
click at [145, 217] on span "מבצע אוגוסט- מרינר 250 ש"ח" at bounding box center [143, 214] width 66 height 6
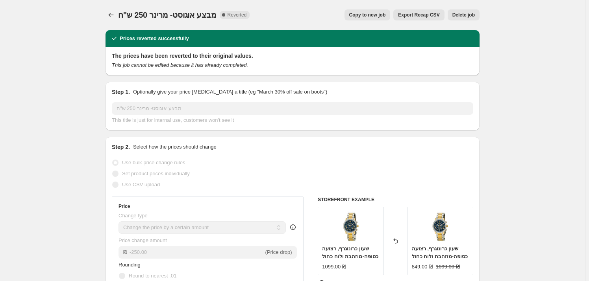
click at [386, 13] on span "Copy to new job" at bounding box center [367, 15] width 37 height 6
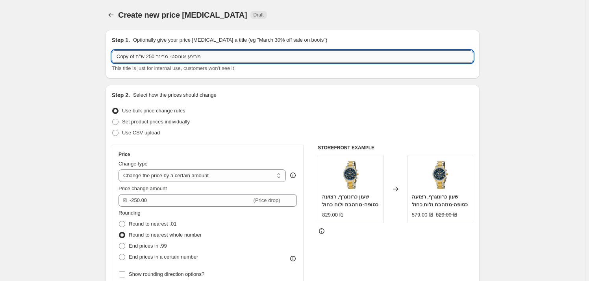
click at [180, 55] on input "Copy of מבצע אוגוסט- מרינר 250 ש"ח" at bounding box center [292, 56] width 361 height 13
click at [150, 56] on input "Copy of מבצע ספטמבר- מרינר 250 ש"ח" at bounding box center [292, 56] width 361 height 13
drag, startPoint x: 139, startPoint y: 56, endPoint x: 111, endPoint y: 59, distance: 28.5
click at [111, 59] on div "Step 1. Optionally give your price [MEDICAL_DATA] a title (eg "March 30% off sa…" at bounding box center [293, 54] width 374 height 49
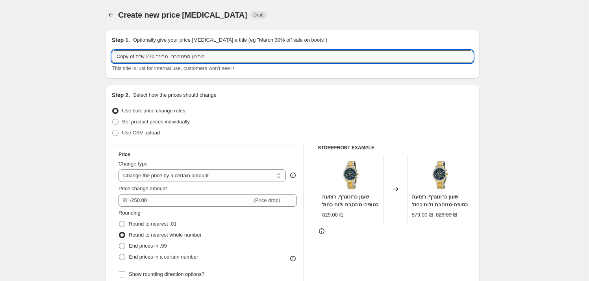
click at [135, 55] on input "Copy of מבצע ספטמבר- מרינר 270 ש"ח" at bounding box center [292, 56] width 361 height 13
drag, startPoint x: 137, startPoint y: 56, endPoint x: 116, endPoint y: 56, distance: 21.3
click at [116, 56] on input "Copy of מבצע ספטמבר- מרינר 270 ש"ח" at bounding box center [292, 56] width 361 height 13
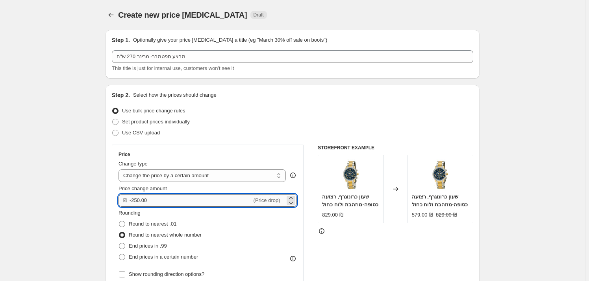
drag, startPoint x: 134, startPoint y: 201, endPoint x: 135, endPoint y: 197, distance: 4.0
click at [137, 200] on input "-250.00" at bounding box center [191, 200] width 122 height 13
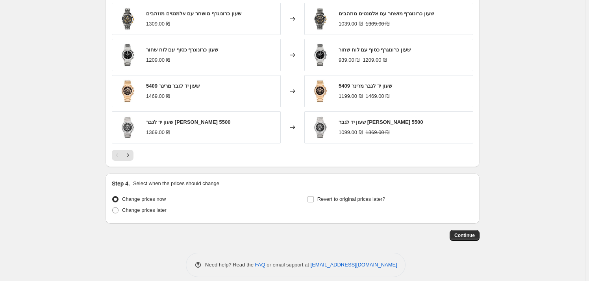
scroll to position [593, 0]
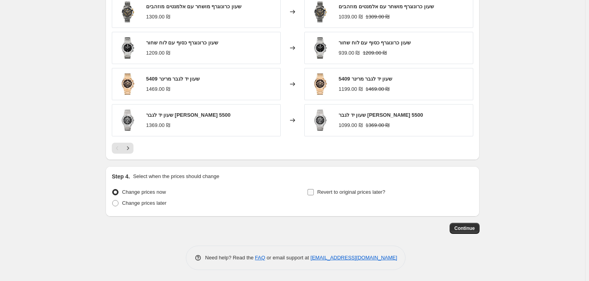
click at [314, 191] on input "Revert to original prices later?" at bounding box center [310, 192] width 6 height 6
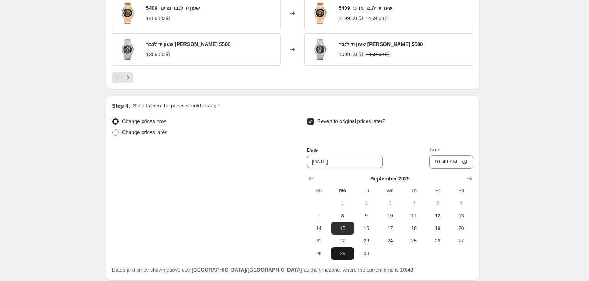
scroll to position [701, 0]
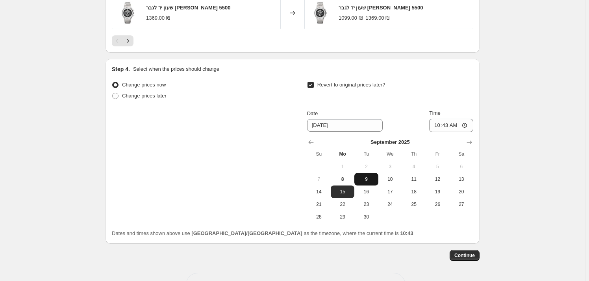
click at [357, 181] on button "9" at bounding box center [366, 179] width 24 height 13
click at [465, 122] on input "10:43" at bounding box center [451, 125] width 44 height 13
click at [459, 125] on input "10:43" at bounding box center [451, 125] width 44 height 13
click at [465, 256] on span "Continue" at bounding box center [464, 256] width 20 height 6
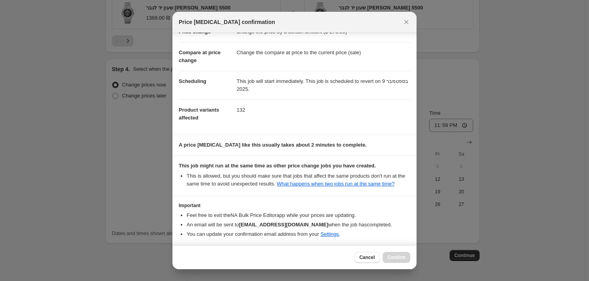
scroll to position [57, 0]
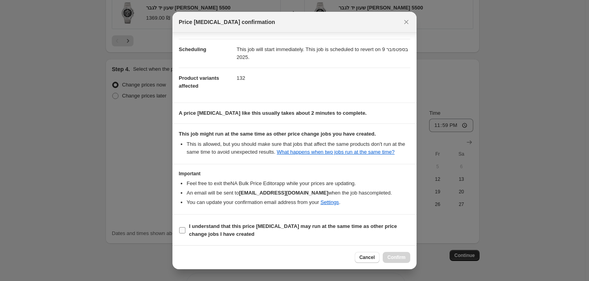
click at [225, 224] on b "I understand that this price [MEDICAL_DATA] may run at the same time as other p…" at bounding box center [293, 231] width 208 height 14
click at [185, 228] on input "I understand that this price [MEDICAL_DATA] may run at the same time as other p…" at bounding box center [182, 231] width 6 height 6
click at [401, 257] on span "Confirm" at bounding box center [396, 258] width 18 height 6
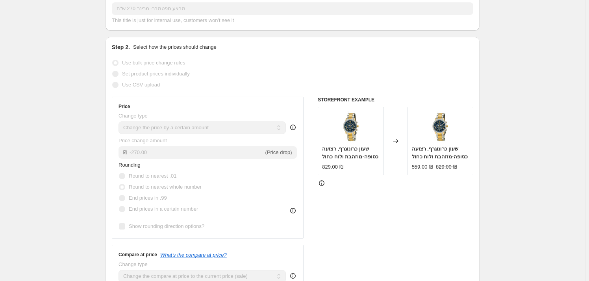
scroll to position [5, 0]
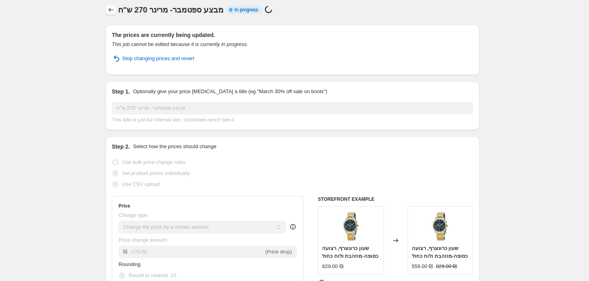
click at [116, 13] on button "Price change jobs" at bounding box center [111, 9] width 11 height 11
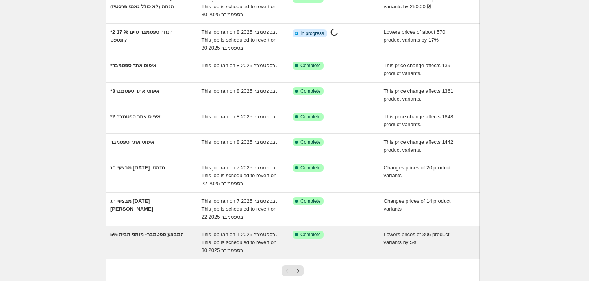
scroll to position [143, 0]
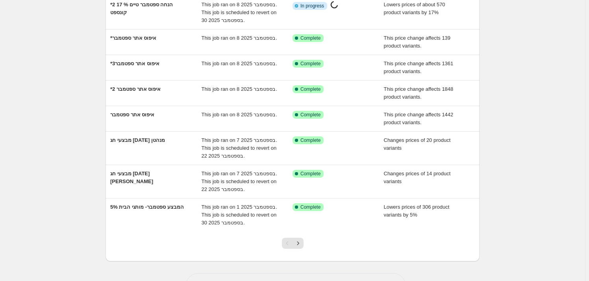
click at [293, 240] on div "Pagination" at bounding box center [287, 243] width 11 height 11
click at [297, 240] on icon "Next" at bounding box center [298, 244] width 8 height 8
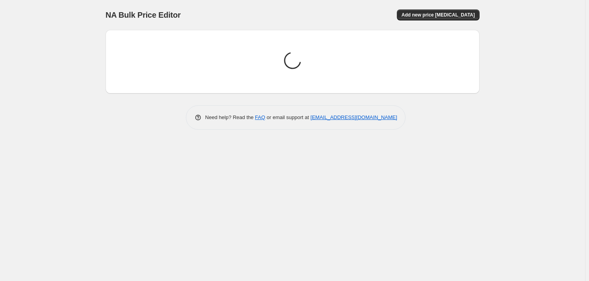
scroll to position [0, 0]
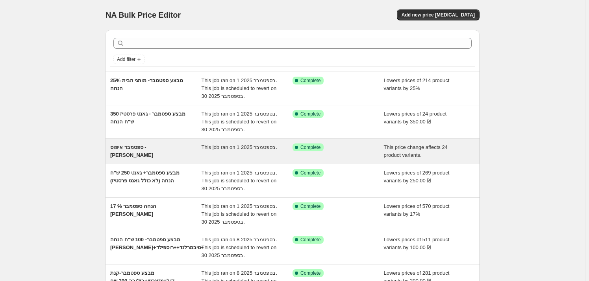
click at [153, 148] on span "ספטמבר איפוס - [PERSON_NAME]" at bounding box center [131, 151] width 43 height 14
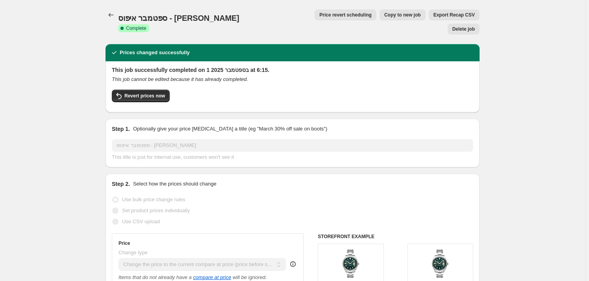
click at [384, 16] on span "Copy to new job" at bounding box center [402, 15] width 37 height 6
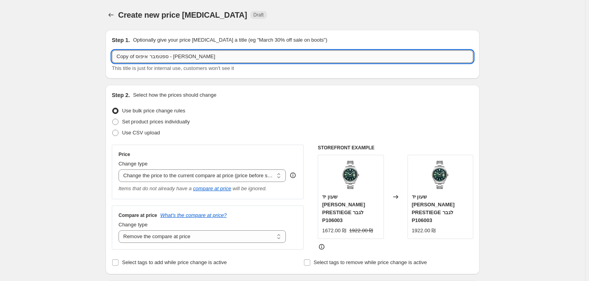
click at [171, 59] on input "Copy of ספטמבר איפוס - [PERSON_NAME]" at bounding box center [292, 56] width 361 height 13
drag, startPoint x: 135, startPoint y: 57, endPoint x: 106, endPoint y: 55, distance: 28.4
click at [107, 55] on div "Step 1. Optionally give your price [MEDICAL_DATA] a title (eg "March 30% off sa…" at bounding box center [293, 54] width 374 height 49
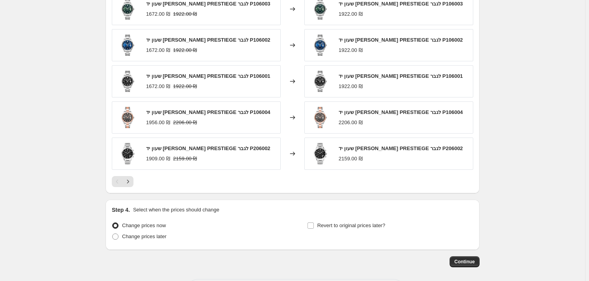
scroll to position [506, 0]
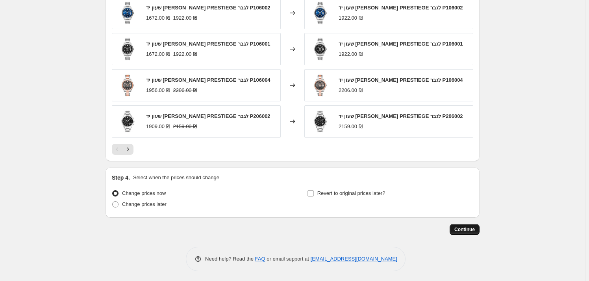
click at [466, 228] on span "Continue" at bounding box center [464, 230] width 20 height 6
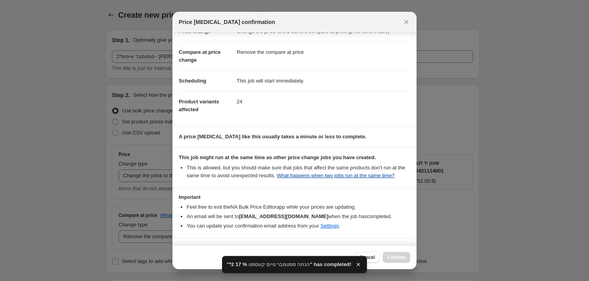
scroll to position [49, 0]
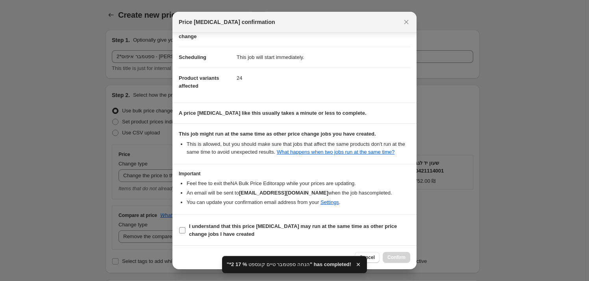
click at [266, 221] on label "I understand that this price [MEDICAL_DATA] may run at the same time as other p…" at bounding box center [294, 230] width 231 height 19
click at [185, 228] on input "I understand that this price [MEDICAL_DATA] may run at the same time as other p…" at bounding box center [182, 231] width 6 height 6
click at [396, 258] on span "Confirm" at bounding box center [396, 258] width 18 height 6
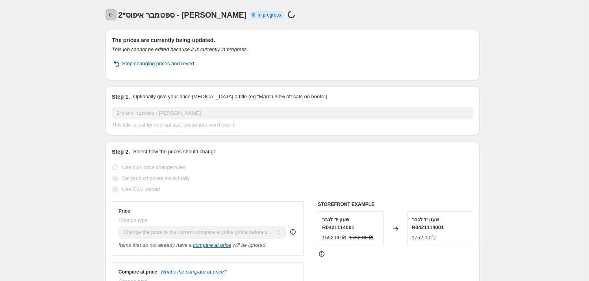
click at [109, 18] on icon "Price change jobs" at bounding box center [111, 15] width 8 height 8
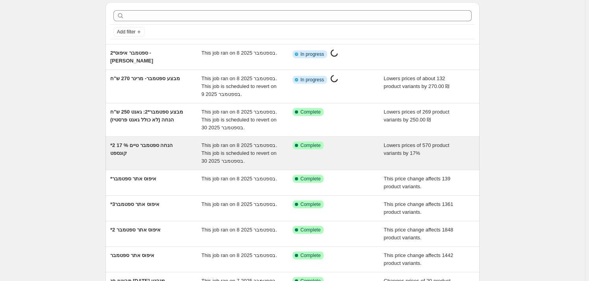
scroll to position [35, 0]
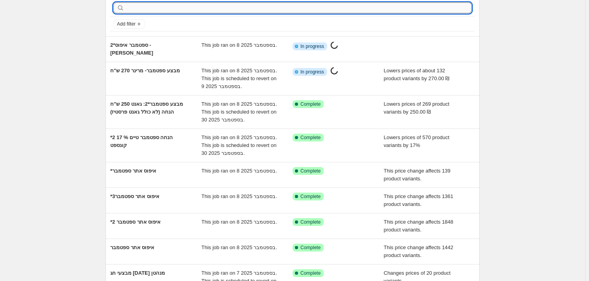
click at [157, 9] on input "text" at bounding box center [299, 7] width 346 height 11
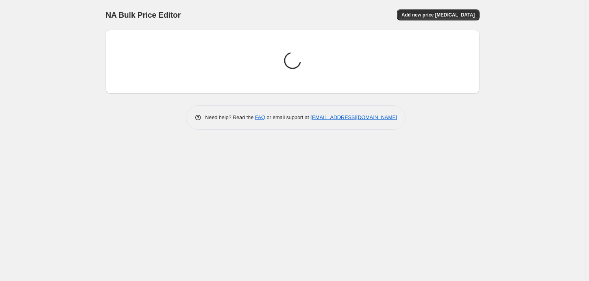
scroll to position [0, 0]
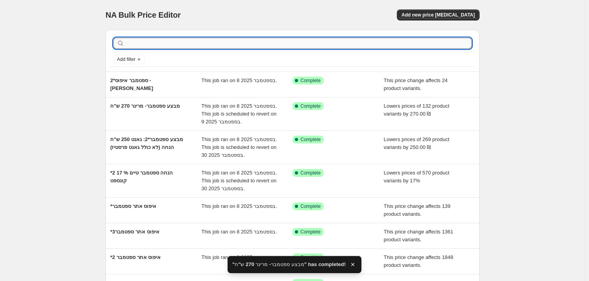
click at [151, 39] on input "text" at bounding box center [299, 43] width 346 height 11
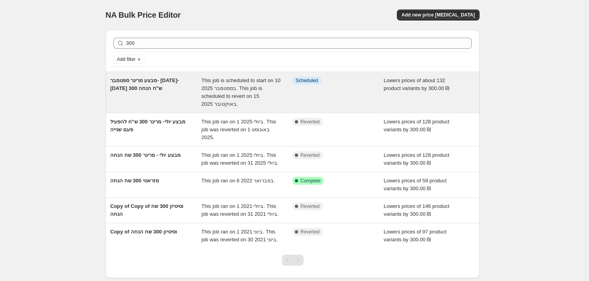
click at [169, 99] on div "מבצע מרינר ספטמבר- [DATE]-[DATE] 300 ש"ח הנחה" at bounding box center [155, 92] width 91 height 31
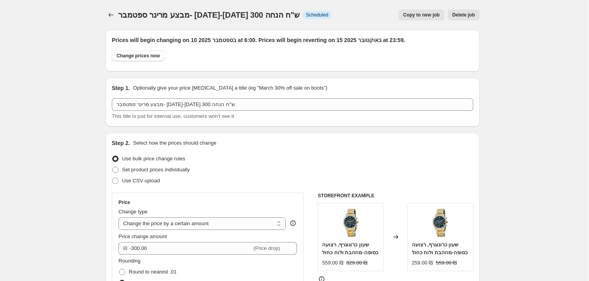
click at [118, 13] on div at bounding box center [112, 14] width 13 height 11
click at [115, 15] on icon "Price change jobs" at bounding box center [111, 15] width 8 height 8
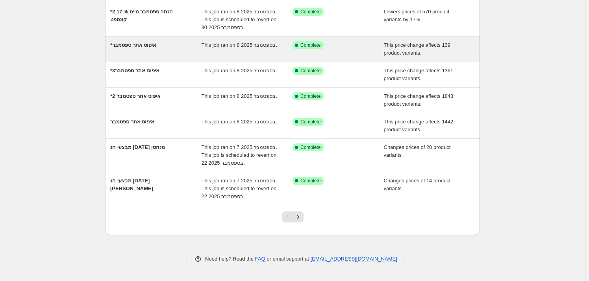
scroll to position [162, 0]
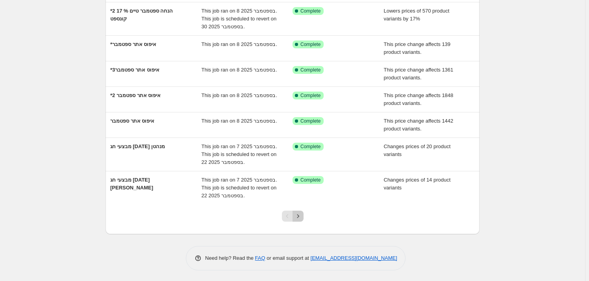
click at [300, 216] on icon "Next" at bounding box center [298, 217] width 8 height 8
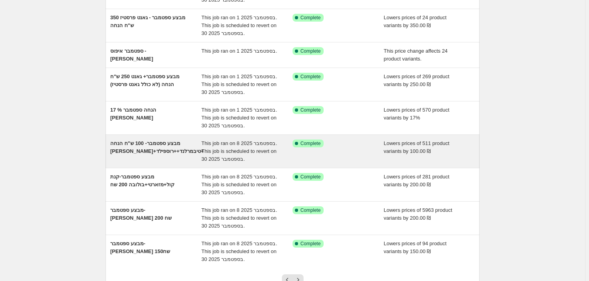
scroll to position [143, 0]
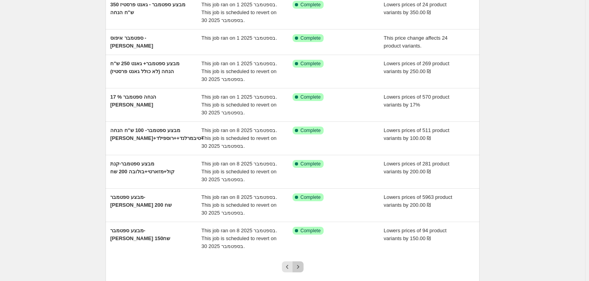
click at [304, 269] on button "Next" at bounding box center [298, 267] width 11 height 11
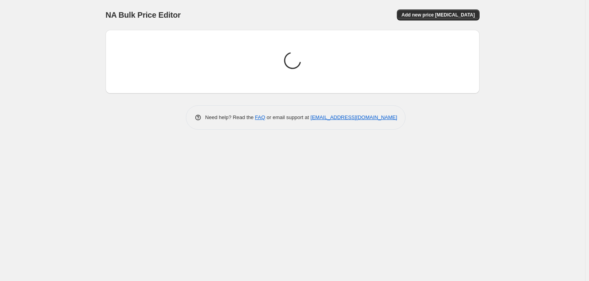
scroll to position [0, 0]
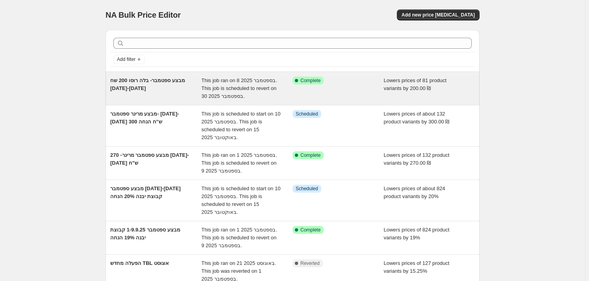
click at [177, 93] on div "מבצע ספטמבר- בלה רוסו 200 שח [DATE]-[DATE]" at bounding box center [155, 89] width 91 height 24
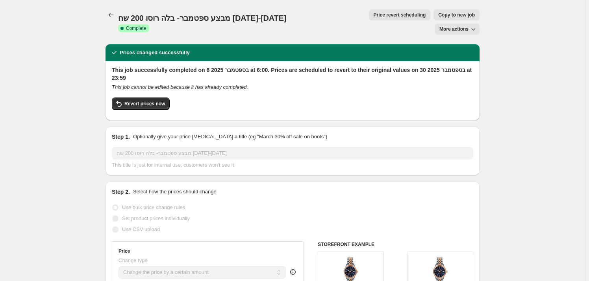
click at [438, 15] on span "Copy to new job" at bounding box center [456, 15] width 37 height 6
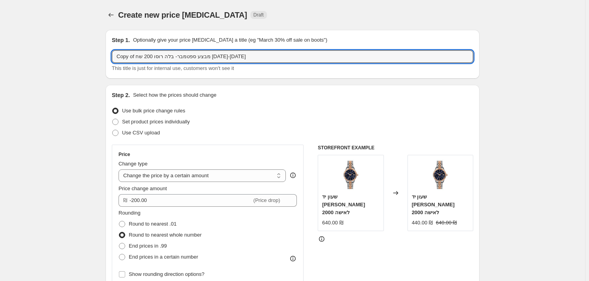
drag, startPoint x: 136, startPoint y: 56, endPoint x: 112, endPoint y: 56, distance: 24.0
click at [131, 57] on input "Copy of מבצע ספטמבר- בלה רוסו 200 שח [DATE]-[DATE]" at bounding box center [292, 56] width 361 height 13
drag, startPoint x: 136, startPoint y: 55, endPoint x: 114, endPoint y: 55, distance: 22.0
click at [114, 55] on input "Copy of מבצע ספטמבר- בלה רוסו 200 שח [DATE]-[DATE]" at bounding box center [292, 56] width 361 height 13
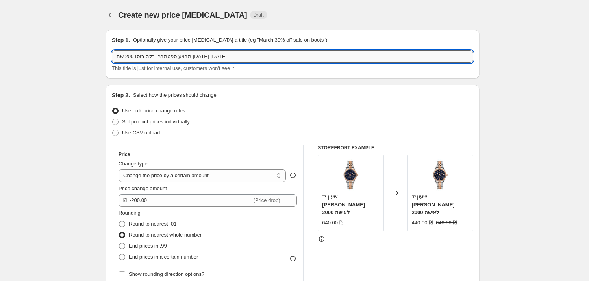
drag, startPoint x: 119, startPoint y: 57, endPoint x: 143, endPoint y: 55, distance: 24.1
click at [143, 55] on input "מבצע ספטמבר- בלה רוסו 200 שח [DATE]-[DATE]" at bounding box center [292, 56] width 361 height 13
click at [144, 54] on input "מבצע ספטמבר- בלה רוסו 200 שח [DATE]-[DATE]" at bounding box center [292, 56] width 361 height 13
drag, startPoint x: 144, startPoint y: 54, endPoint x: 122, endPoint y: 53, distance: 21.7
click at [118, 52] on input "מבצע ספטמבר- בלה רוסו 200 שח [DATE]-[DATE]" at bounding box center [292, 56] width 361 height 13
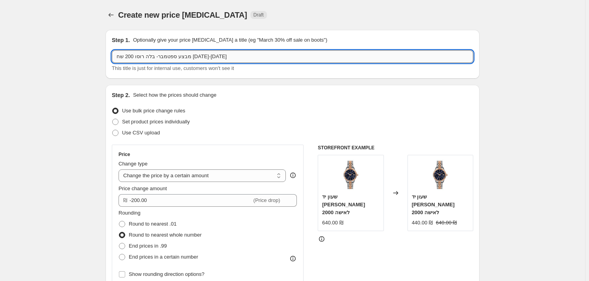
click at [134, 54] on input "מבצע ספטמבר- בלה רוסו 200 שח [DATE]-[DATE]" at bounding box center [292, 56] width 361 height 13
click at [133, 56] on input "מבצע ספטמבר- בלה רוסו 200 שח [DATE]-[DATE]" at bounding box center [292, 56] width 361 height 13
click at [133, 57] on input "מבצע ספטמבר- בלה רוסו 200 שח [DATE]-[DATE]" at bounding box center [292, 56] width 361 height 13
click at [193, 56] on input "מבצע ספטמבר- בלה רוסו 200 שח [DATE]-[DATE]" at bounding box center [292, 56] width 361 height 13
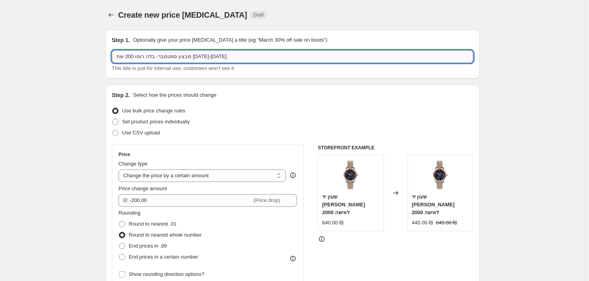
click at [187, 57] on input "מבצע ספטמבר- בלה רוסו 200 שח [DATE]-[DATE]" at bounding box center [292, 56] width 361 height 13
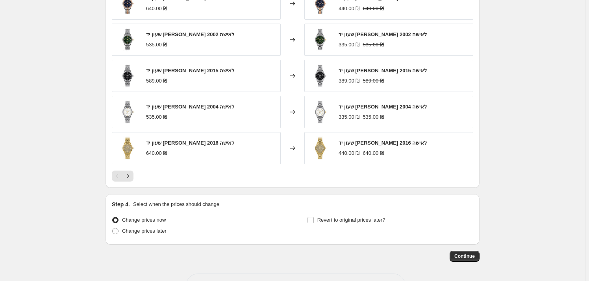
scroll to position [593, 0]
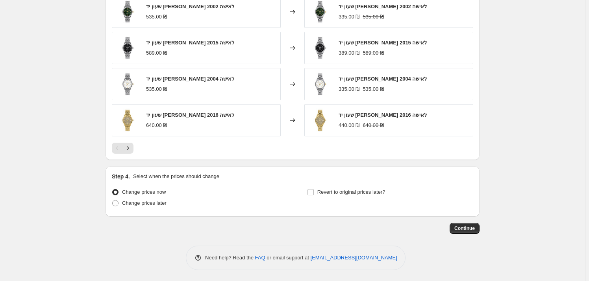
click at [308, 193] on div "Change prices now Change prices later Revert to original prices later?" at bounding box center [292, 199] width 361 height 24
click at [314, 194] on input "Revert to original prices later?" at bounding box center [310, 192] width 6 height 6
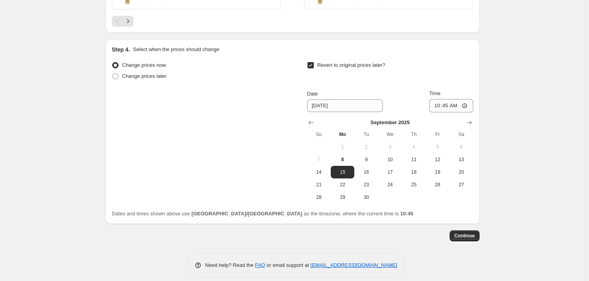
scroll to position [728, 0]
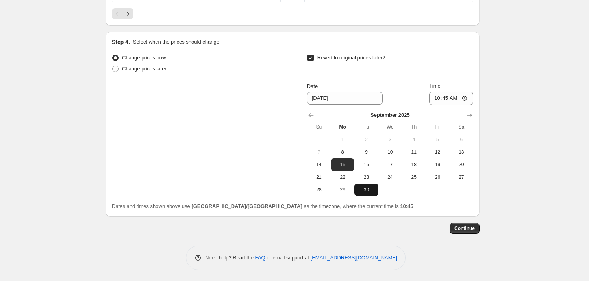
click at [372, 188] on span "30" at bounding box center [365, 190] width 17 height 6
click at [459, 97] on input "10:45" at bounding box center [451, 98] width 44 height 13
click at [468, 228] on span "Continue" at bounding box center [464, 229] width 20 height 6
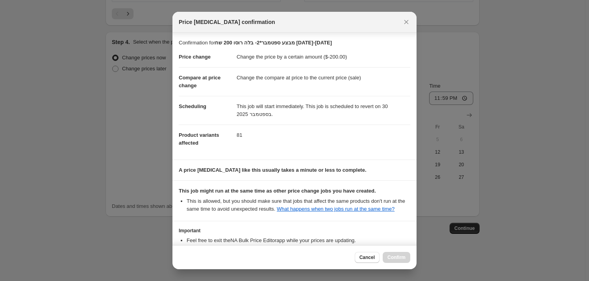
scroll to position [57, 0]
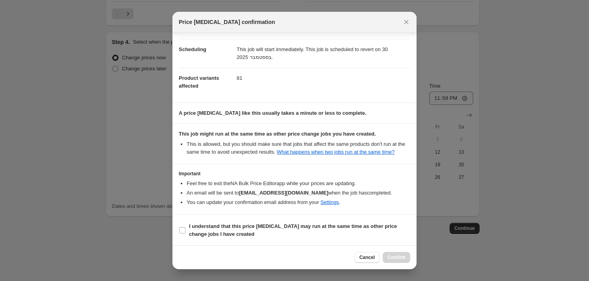
click at [270, 220] on section "I understand that this price [MEDICAL_DATA] may run at the same time as other p…" at bounding box center [294, 230] width 244 height 31
click at [263, 226] on b "I understand that this price [MEDICAL_DATA] may run at the same time as other p…" at bounding box center [293, 231] width 208 height 14
click at [185, 228] on input "I understand that this price [MEDICAL_DATA] may run at the same time as other p…" at bounding box center [182, 231] width 6 height 6
click at [398, 258] on span "Confirm" at bounding box center [396, 258] width 18 height 6
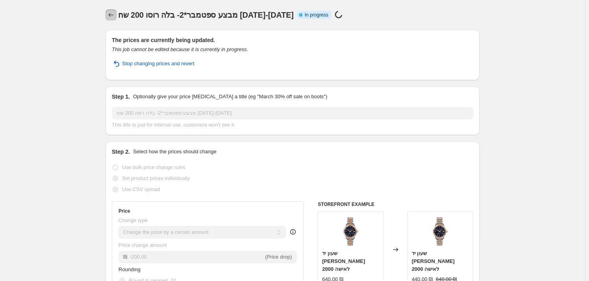
click at [112, 20] on button "Price change jobs" at bounding box center [111, 14] width 11 height 11
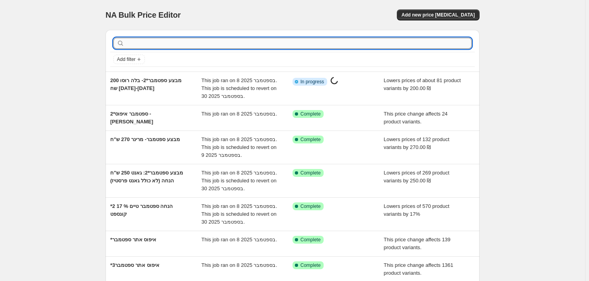
click at [147, 42] on input "text" at bounding box center [299, 43] width 346 height 11
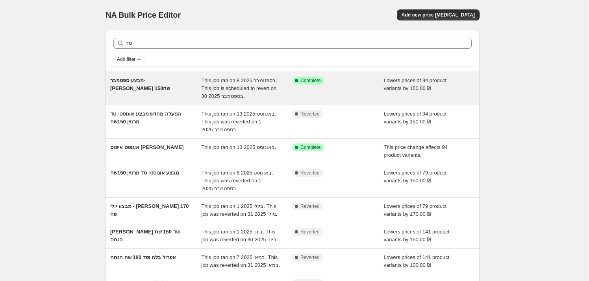
click at [156, 94] on div "מבצע ספטמבר- [PERSON_NAME] 150שח" at bounding box center [155, 89] width 91 height 24
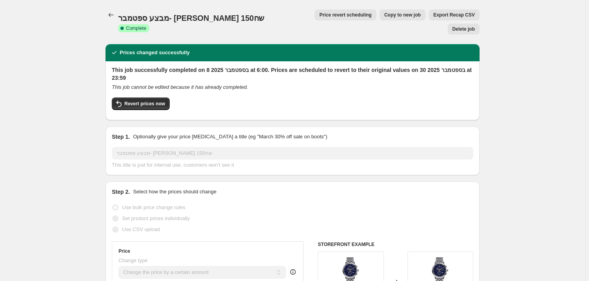
click at [392, 16] on button "Copy to new job" at bounding box center [403, 14] width 46 height 11
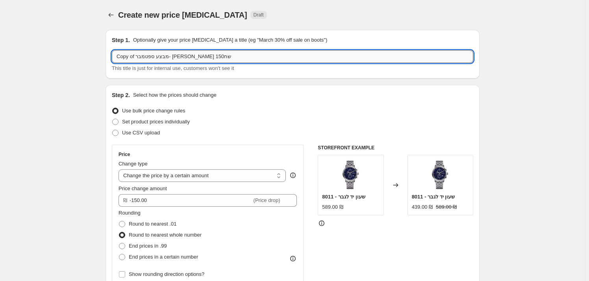
drag, startPoint x: 138, startPoint y: 57, endPoint x: 117, endPoint y: 59, distance: 21.0
click at [117, 59] on input "Copy of מבצע ספטמבר- [PERSON_NAME] 150שח" at bounding box center [292, 56] width 361 height 13
click at [161, 55] on input "מבצע ספטמבר- [PERSON_NAME] 150שח" at bounding box center [292, 56] width 361 height 13
click at [159, 56] on input "מבצע ספטמבר- [PERSON_NAME] 150שח" at bounding box center [292, 56] width 361 height 13
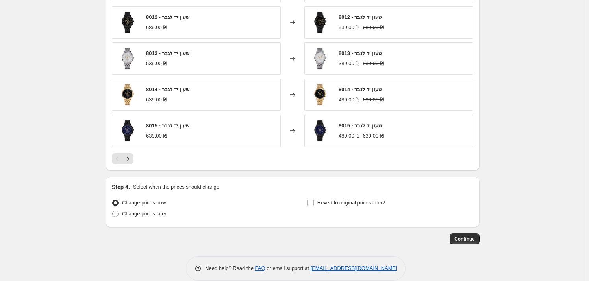
scroll to position [593, 0]
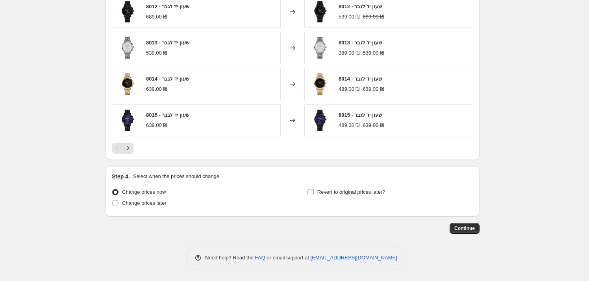
click at [334, 190] on span "Revert to original prices later?" at bounding box center [351, 192] width 68 height 6
click at [314, 190] on input "Revert to original prices later?" at bounding box center [310, 192] width 6 height 6
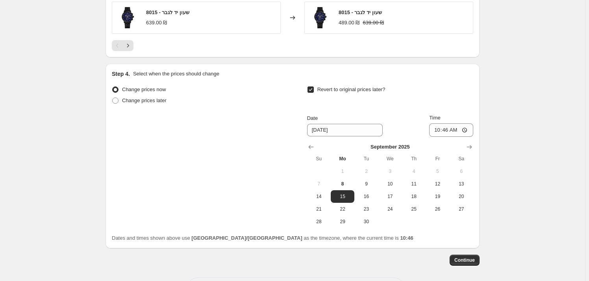
scroll to position [728, 0]
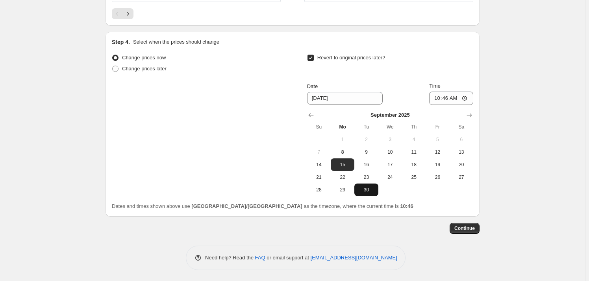
click at [359, 193] on button "30" at bounding box center [366, 190] width 24 height 13
click at [460, 96] on input "10:46" at bounding box center [451, 98] width 44 height 13
click at [475, 227] on span "Continue" at bounding box center [464, 229] width 20 height 6
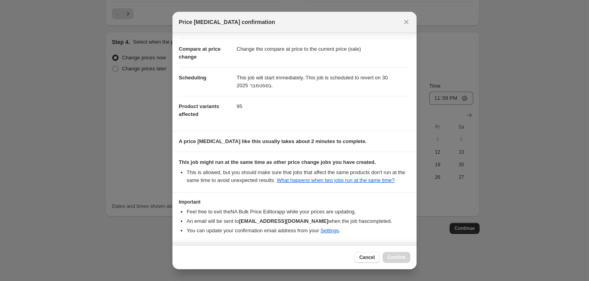
scroll to position [57, 0]
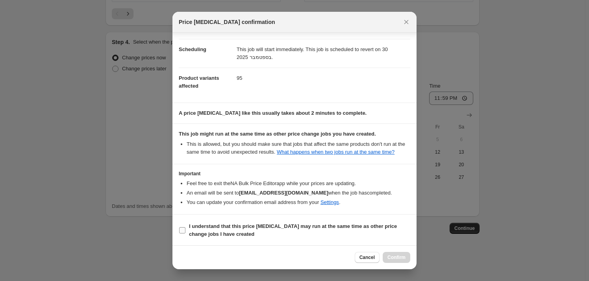
click at [272, 231] on span "I understand that this price [MEDICAL_DATA] may run at the same time as other p…" at bounding box center [299, 231] width 221 height 16
click at [185, 231] on input "I understand that this price [MEDICAL_DATA] may run at the same time as other p…" at bounding box center [182, 231] width 6 height 6
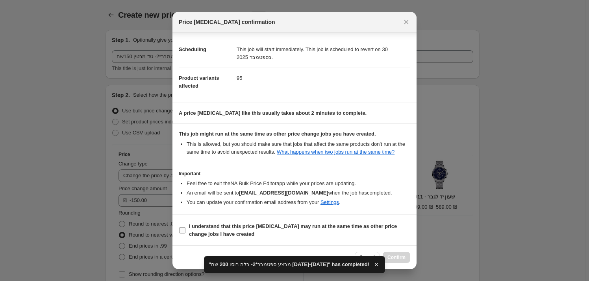
click at [216, 228] on b "I understand that this price [MEDICAL_DATA] may run at the same time as other p…" at bounding box center [293, 231] width 208 height 14
click at [185, 228] on input "I understand that this price [MEDICAL_DATA] may run at the same time as other p…" at bounding box center [182, 231] width 6 height 6
click at [405, 256] on span "Confirm" at bounding box center [396, 258] width 18 height 6
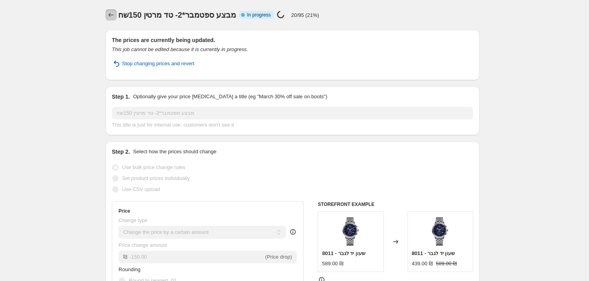
click at [114, 19] on button "Price change jobs" at bounding box center [111, 14] width 11 height 11
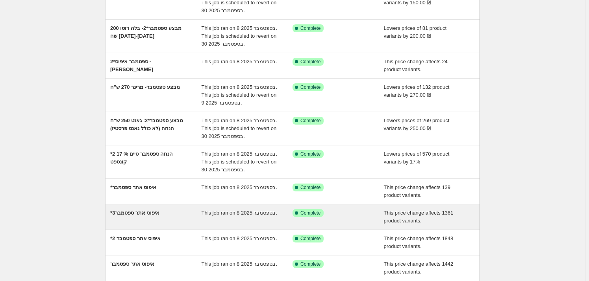
scroll to position [162, 0]
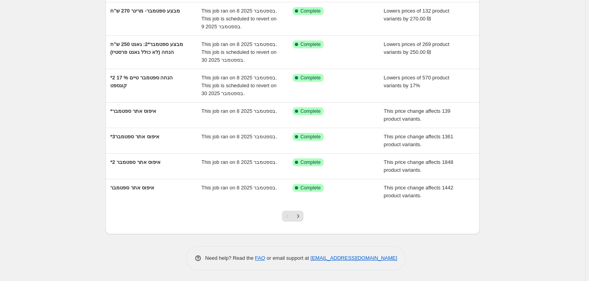
click at [306, 215] on div at bounding box center [293, 220] width 32 height 30
click at [302, 217] on icon "Next" at bounding box center [298, 217] width 8 height 8
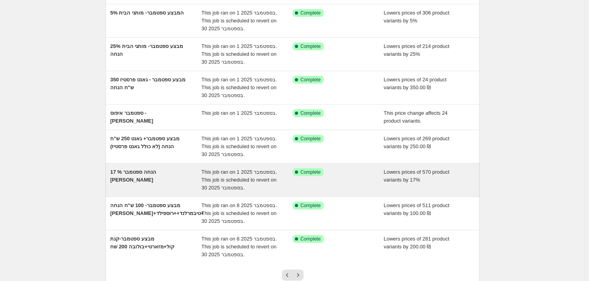
scroll to position [143, 0]
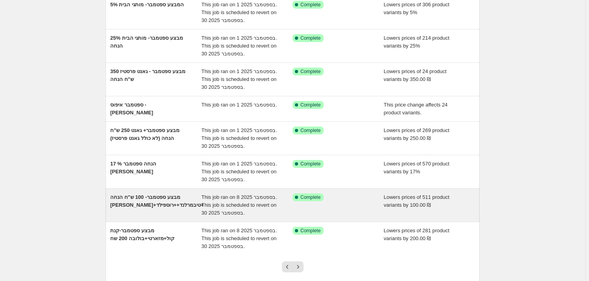
click at [160, 211] on div "מבצע ספטמבר- 100 ש"ח הנחה [PERSON_NAME]+טיבמרלנד++רוספילד+" at bounding box center [155, 206] width 91 height 24
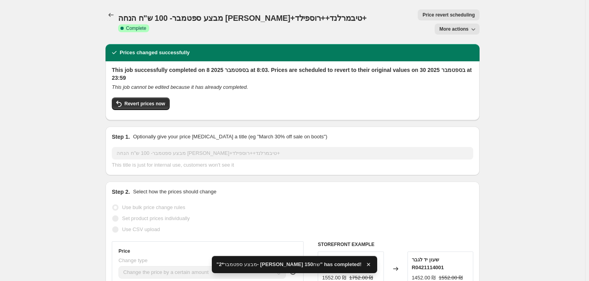
click at [452, 29] on span "More actions" at bounding box center [453, 29] width 29 height 6
click at [467, 44] on span "Copy to new job" at bounding box center [460, 45] width 37 height 6
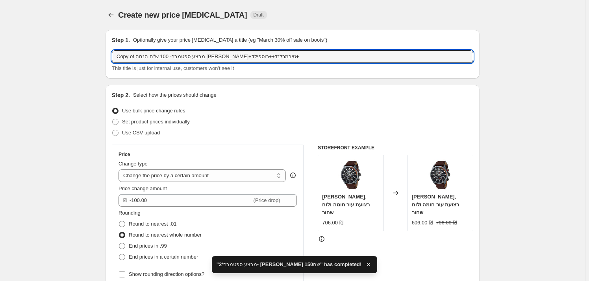
drag, startPoint x: 135, startPoint y: 56, endPoint x: 106, endPoint y: 61, distance: 29.9
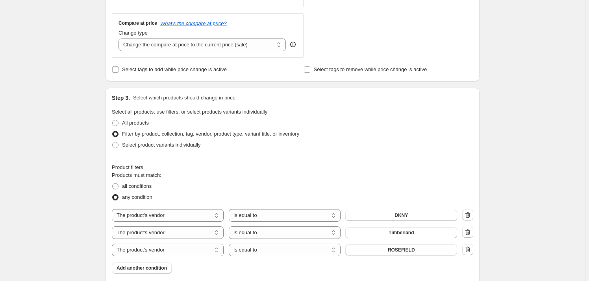
scroll to position [322, 0]
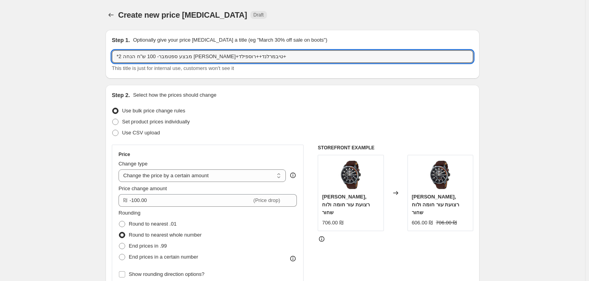
select select "by"
select select "vendor"
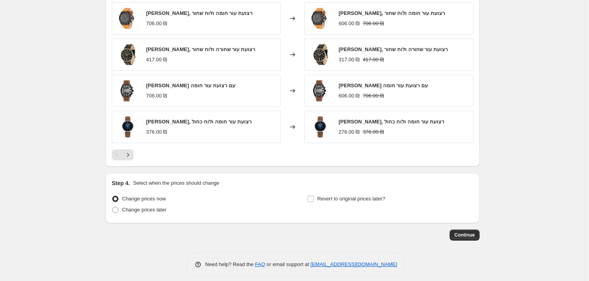
scroll to position [628, 0]
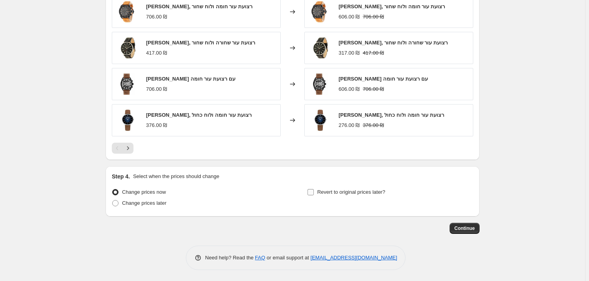
type input "*2 מבצע ספטמבר- 100 ש"ח הנחה [PERSON_NAME]+טיבמרלנד++רוספילד+"
click at [316, 189] on label "Revert to original prices later?" at bounding box center [346, 192] width 78 height 11
click at [314, 189] on input "Revert to original prices later?" at bounding box center [310, 192] width 6 height 6
checkbox input "true"
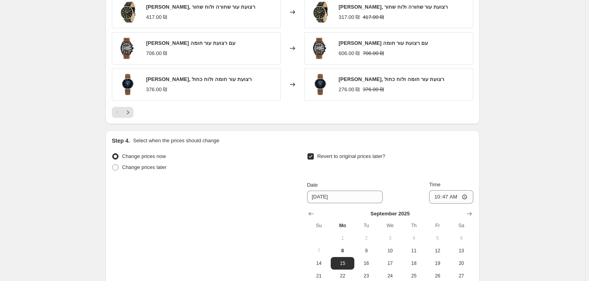
scroll to position [763, 0]
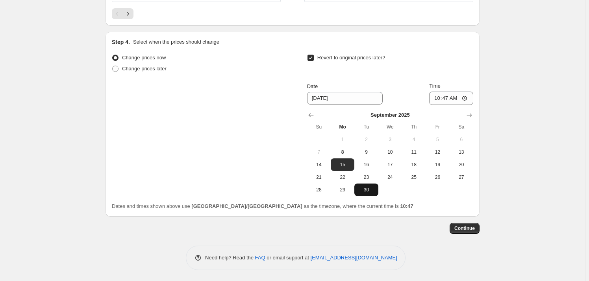
click at [368, 193] on button "30" at bounding box center [366, 190] width 24 height 13
type input "[DATE]"
click at [459, 99] on input "10:47" at bounding box center [451, 98] width 44 height 13
type input "23:59"
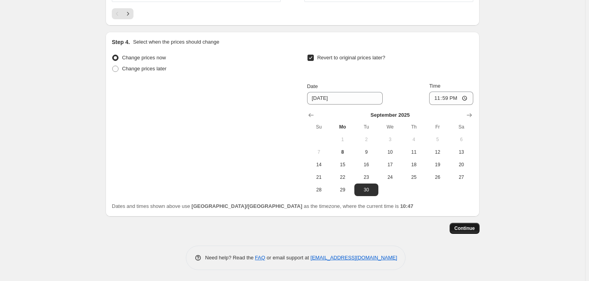
click at [461, 224] on button "Continue" at bounding box center [465, 228] width 30 height 11
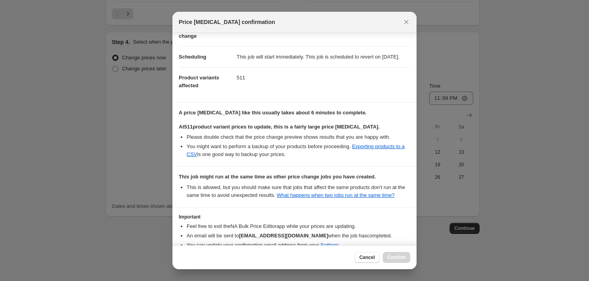
scroll to position [100, 0]
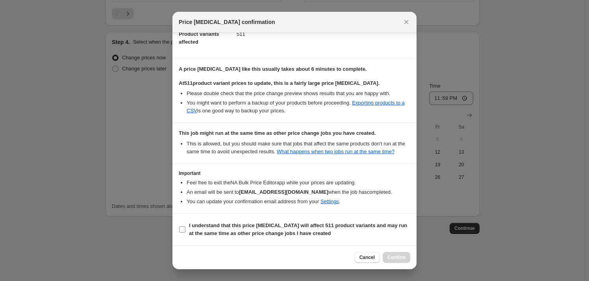
click at [267, 221] on label "I understand that this price change job will affect 511 product variants and ma…" at bounding box center [294, 229] width 231 height 19
click at [185, 227] on input "I understand that this price change job will affect 511 product variants and ma…" at bounding box center [182, 230] width 6 height 6
click at [264, 229] on b "I understand that this price change job will affect 511 product variants and ma…" at bounding box center [298, 230] width 218 height 14
click at [185, 229] on input "I understand that this price change job will affect 511 product variants and ma…" at bounding box center [182, 230] width 6 height 6
click at [274, 229] on b "I understand that this price change job will affect 511 product variants and ma…" at bounding box center [298, 230] width 218 height 14
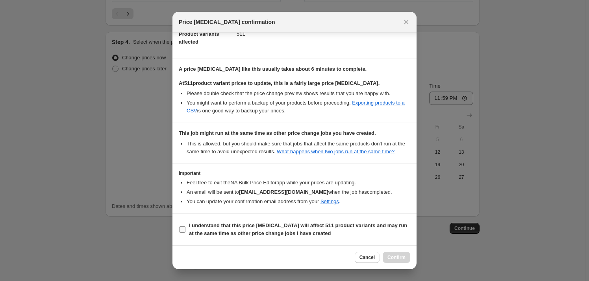
click at [185, 229] on input "I understand that this price change job will affect 511 product variants and ma…" at bounding box center [182, 230] width 6 height 6
checkbox input "true"
click at [398, 257] on span "Confirm" at bounding box center [396, 258] width 18 height 6
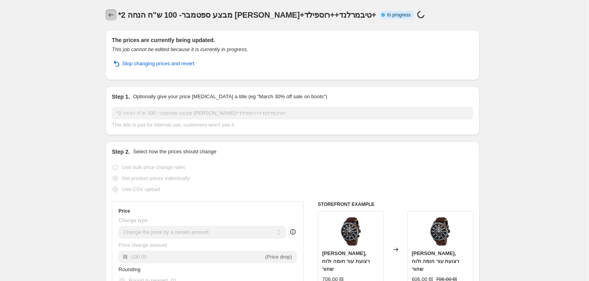
click at [113, 15] on icon "Price change jobs" at bounding box center [111, 15] width 8 height 8
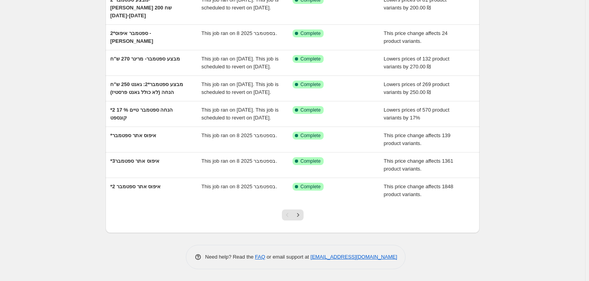
scroll to position [170, 0]
click at [313, 213] on div at bounding box center [293, 219] width 374 height 30
click at [296, 213] on icon "Next" at bounding box center [298, 215] width 8 height 8
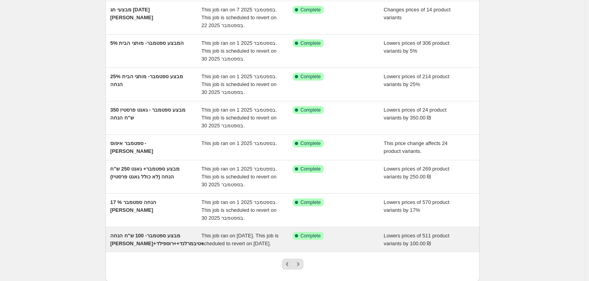
scroll to position [143, 0]
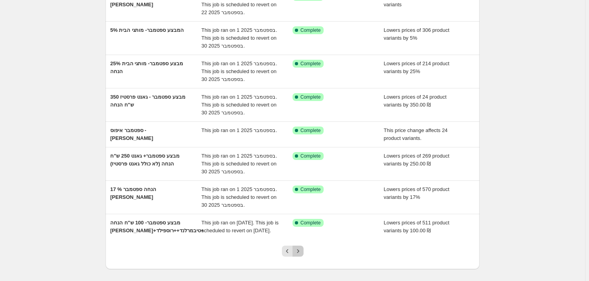
click at [302, 255] on icon "Next" at bounding box center [298, 252] width 8 height 8
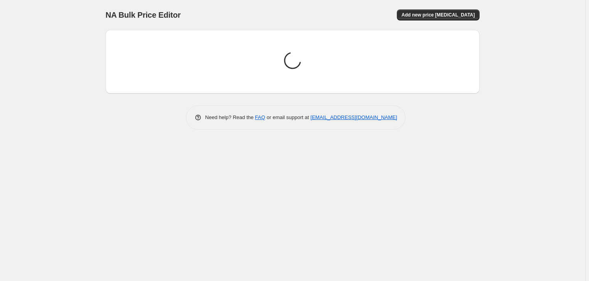
scroll to position [0, 0]
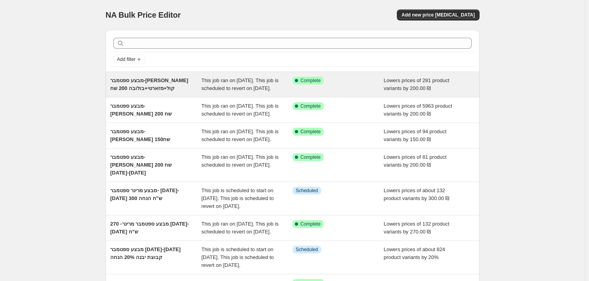
click at [162, 93] on div "מבצע ספטמבר-קנת קול+מזארטי+בולובה 200 שח" at bounding box center [155, 85] width 91 height 16
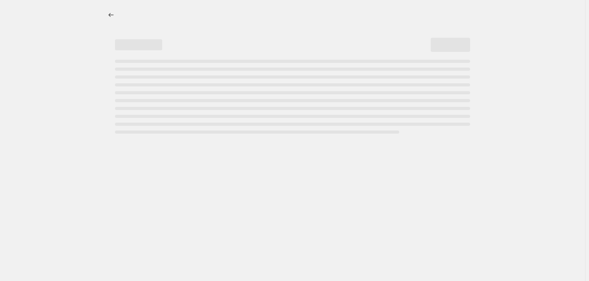
select select "by"
select select "vendor"
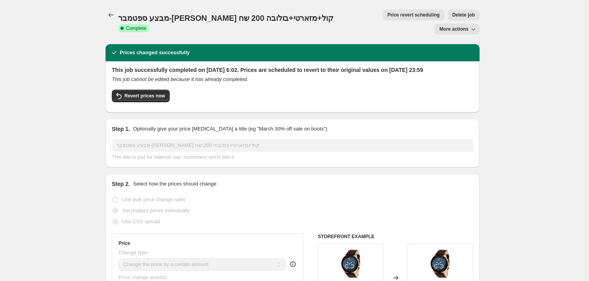
click at [456, 26] on span "More actions" at bounding box center [453, 29] width 29 height 6
click at [457, 30] on span "Copy to new job" at bounding box center [460, 31] width 37 height 6
select select "by"
select select "vendor"
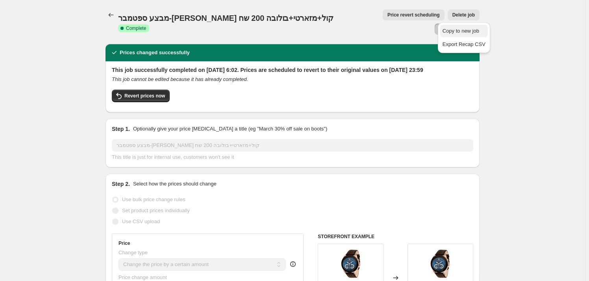
select select "vendor"
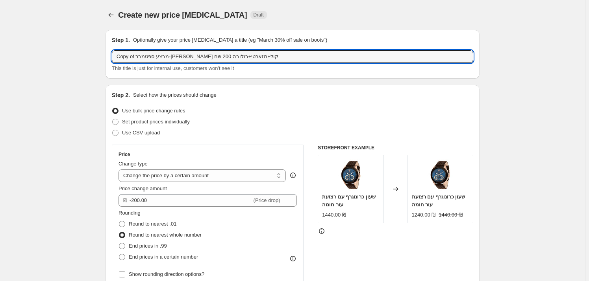
drag, startPoint x: 137, startPoint y: 55, endPoint x: 95, endPoint y: 56, distance: 41.4
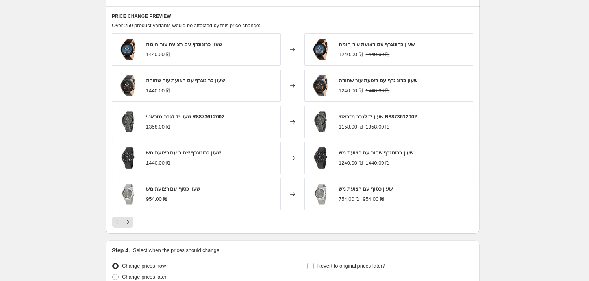
scroll to position [628, 0]
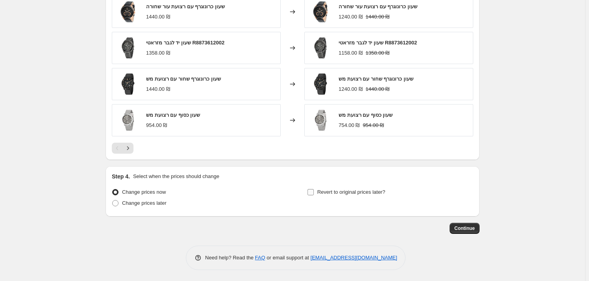
type input "*2 מבצע ספטמבר-קנת קול+מזארטי+בולובה 200 שח"
click at [314, 187] on label "Revert to original prices later?" at bounding box center [346, 192] width 78 height 11
click at [314, 189] on input "Revert to original prices later?" at bounding box center [310, 192] width 6 height 6
checkbox input "true"
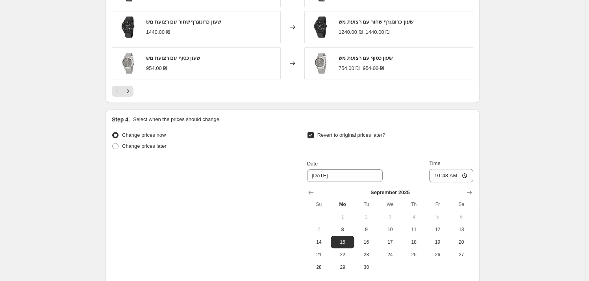
scroll to position [763, 0]
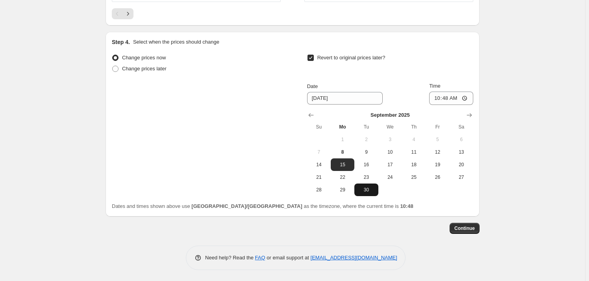
click at [370, 191] on span "30" at bounding box center [365, 190] width 17 height 6
type input "[DATE]"
click at [460, 98] on input "10:48" at bounding box center [451, 98] width 44 height 13
type input "23:59"
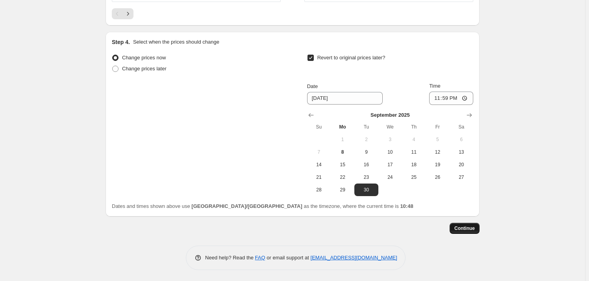
click at [469, 232] on button "Continue" at bounding box center [465, 228] width 30 height 11
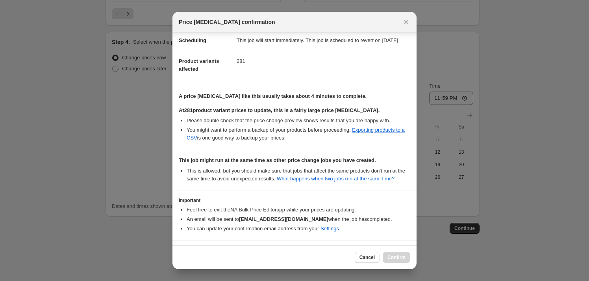
scroll to position [100, 0]
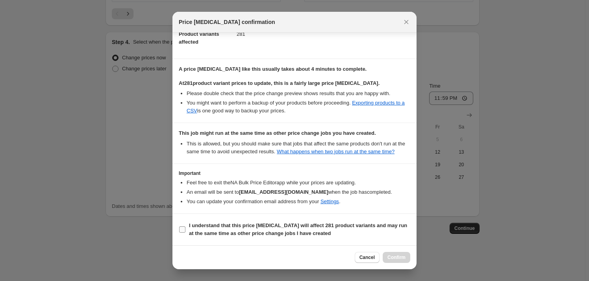
click at [282, 228] on b "I understand that this price change job will affect 281 product variants and ma…" at bounding box center [298, 230] width 218 height 14
click at [185, 228] on input "I understand that this price change job will affect 281 product variants and ma…" at bounding box center [182, 230] width 6 height 6
checkbox input "true"
click at [391, 257] on span "Confirm" at bounding box center [396, 258] width 18 height 6
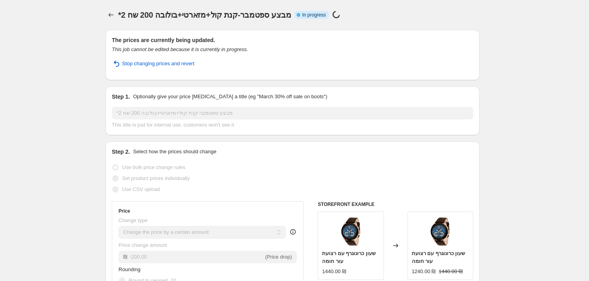
click at [111, 13] on icon "Price change jobs" at bounding box center [111, 15] width 8 height 8
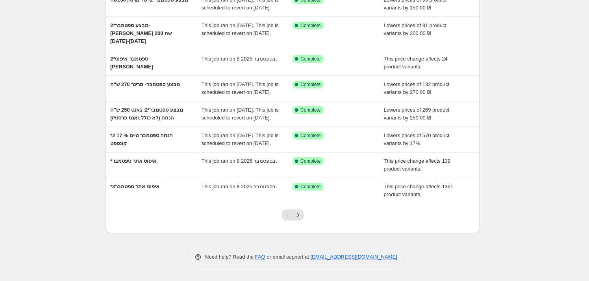
scroll to position [178, 0]
click at [304, 215] on button "Next" at bounding box center [298, 215] width 11 height 11
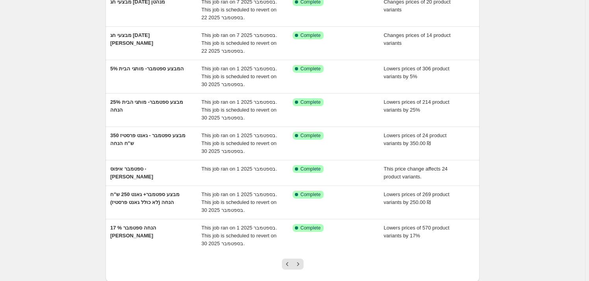
scroll to position [143, 0]
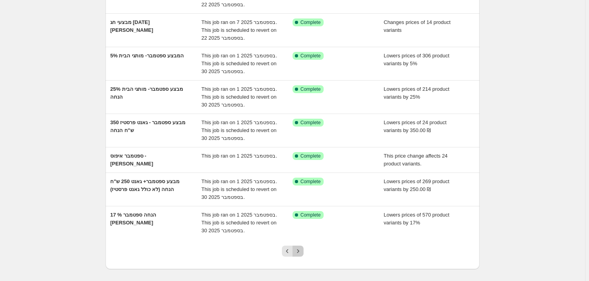
click at [302, 250] on icon "Next" at bounding box center [298, 252] width 8 height 8
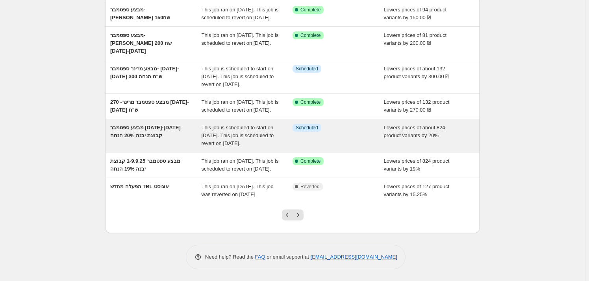
scroll to position [179, 0]
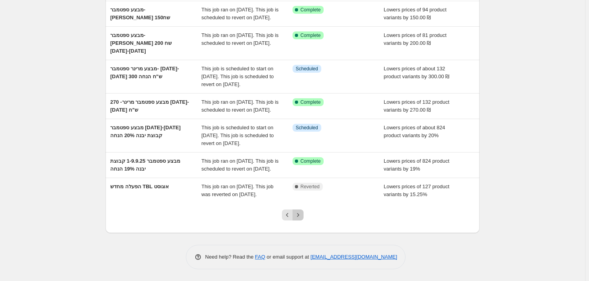
click at [302, 219] on icon "Next" at bounding box center [298, 215] width 8 height 8
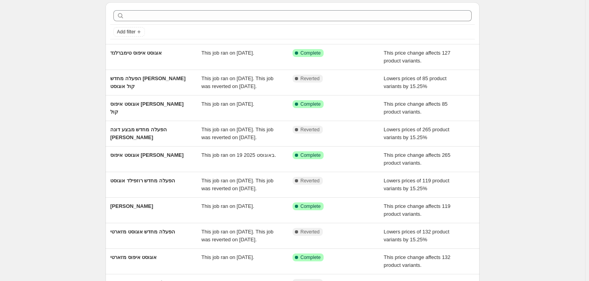
scroll to position [0, 0]
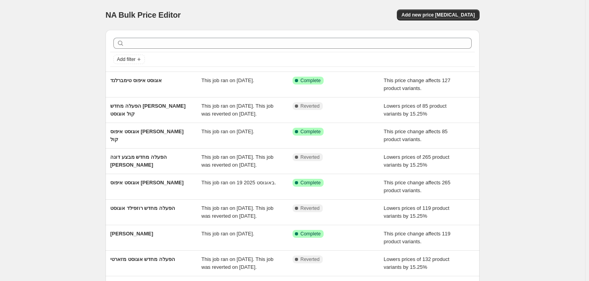
click at [160, 52] on div at bounding box center [292, 43] width 365 height 17
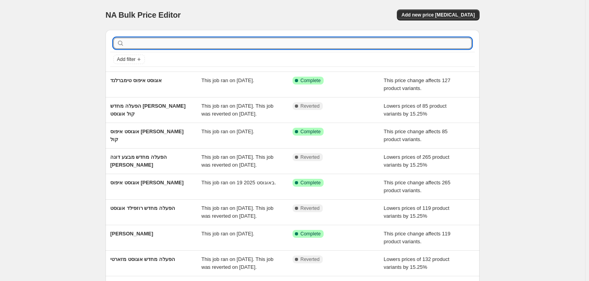
click at [154, 46] on input "text" at bounding box center [299, 43] width 346 height 11
type input "רוברטו"
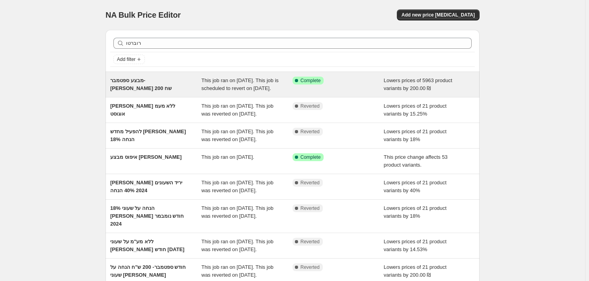
click at [133, 86] on div "מבצע ספטמבר- [PERSON_NAME] 200 שח" at bounding box center [155, 85] width 91 height 16
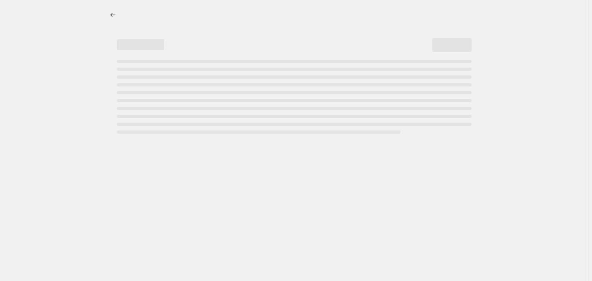
select select "by"
select select "vendor"
select select "product_type"
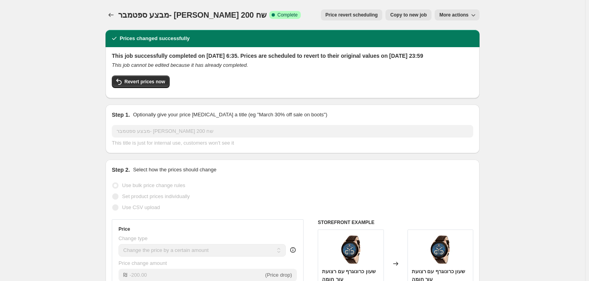
click at [470, 13] on button "More actions" at bounding box center [457, 14] width 45 height 11
click at [405, 18] on span "Copy to new job" at bounding box center [408, 15] width 37 height 6
select select "by"
select select "vendor"
select select "product_type"
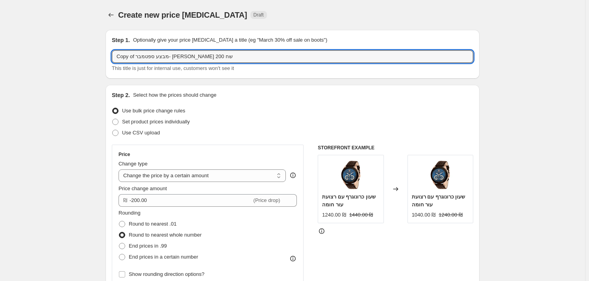
drag, startPoint x: 135, startPoint y: 57, endPoint x: 109, endPoint y: 60, distance: 25.7
click at [109, 60] on div "Step 1. Optionally give your price change job a title (eg "March 30% off sale o…" at bounding box center [293, 54] width 374 height 49
click at [137, 57] on input "Copy of מבצע ספטמבר- רוברטו קוואלי 200 שח" at bounding box center [292, 56] width 361 height 13
drag, startPoint x: 137, startPoint y: 56, endPoint x: 109, endPoint y: 59, distance: 28.2
click at [109, 59] on div "Step 1. Optionally give your price change job a title (eg "March 30% off sale o…" at bounding box center [293, 54] width 374 height 49
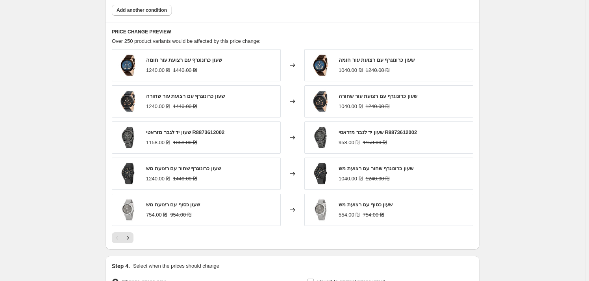
scroll to position [537, 0]
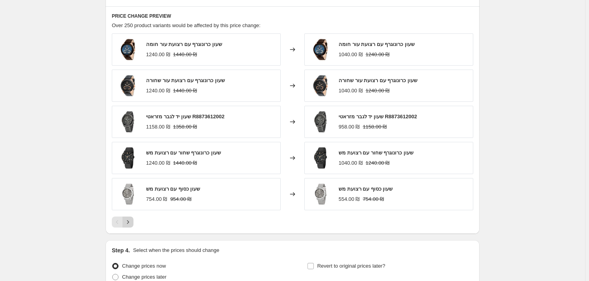
type input "*2 מבצע ספטמבר- רוברטו קוואלי 200 שח"
click at [132, 223] on icon "Next" at bounding box center [128, 222] width 8 height 8
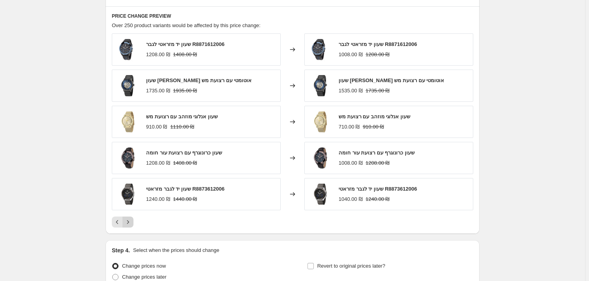
click at [130, 223] on icon "Next" at bounding box center [128, 222] width 8 height 8
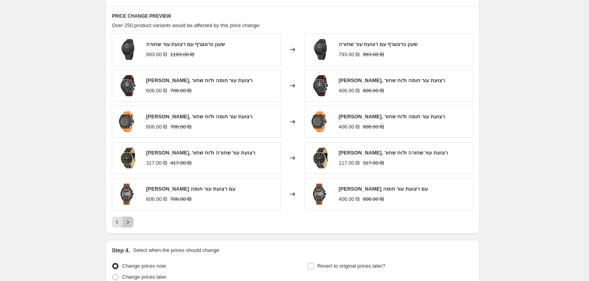
click at [130, 223] on icon "Next" at bounding box center [128, 222] width 8 height 8
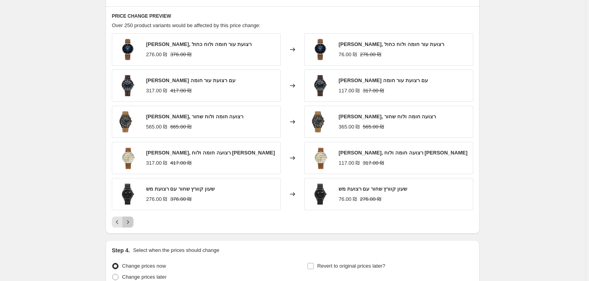
click at [130, 223] on icon "Next" at bounding box center [128, 222] width 8 height 8
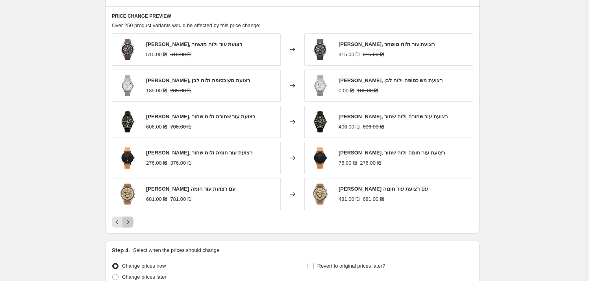
click at [130, 223] on icon "Next" at bounding box center [128, 222] width 8 height 8
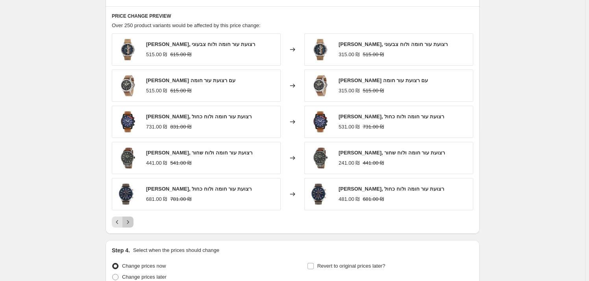
click at [130, 223] on icon "Next" at bounding box center [128, 222] width 8 height 8
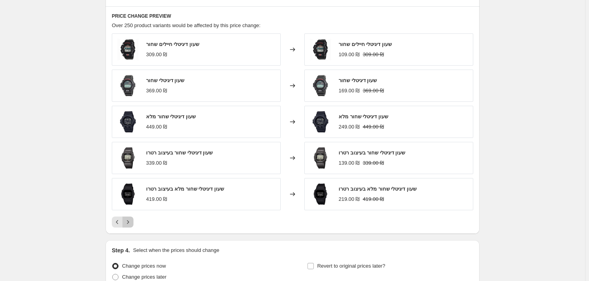
click at [130, 223] on icon "Next" at bounding box center [128, 222] width 8 height 8
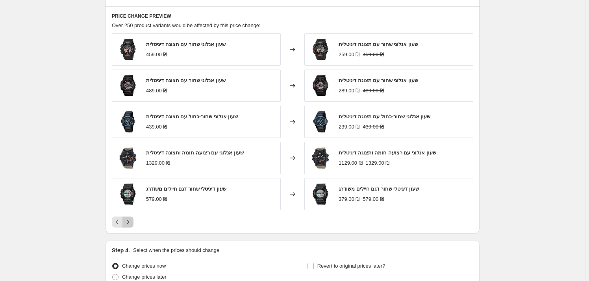
click at [130, 225] on icon "Next" at bounding box center [128, 222] width 8 height 8
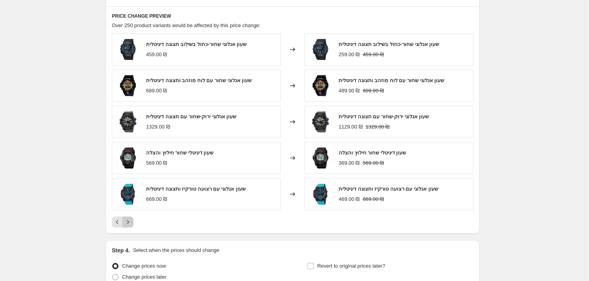
click at [128, 225] on icon "Next" at bounding box center [128, 222] width 8 height 8
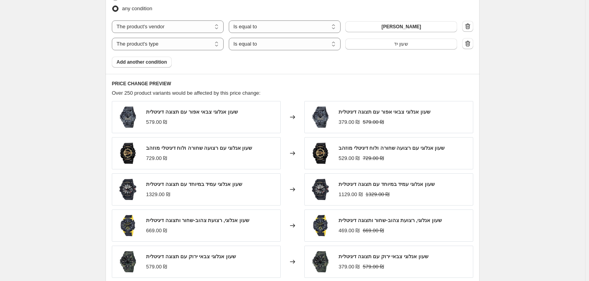
scroll to position [572, 0]
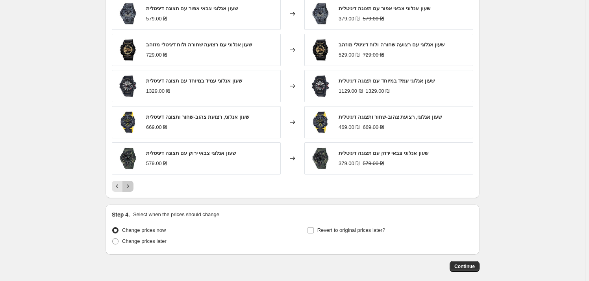
click at [129, 189] on icon "Next" at bounding box center [128, 187] width 8 height 8
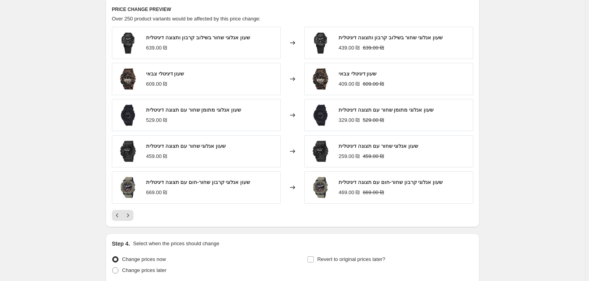
scroll to position [501, 0]
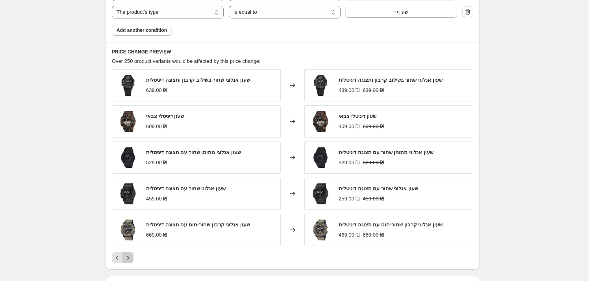
click at [130, 261] on icon "Next" at bounding box center [128, 258] width 8 height 8
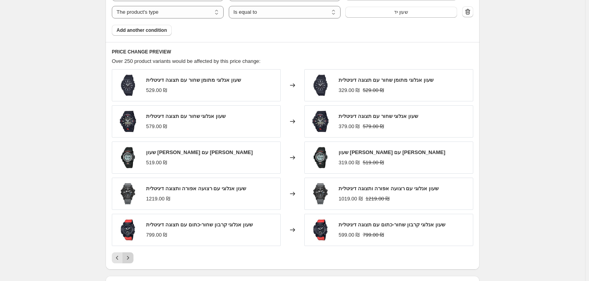
click at [130, 261] on icon "Next" at bounding box center [128, 258] width 8 height 8
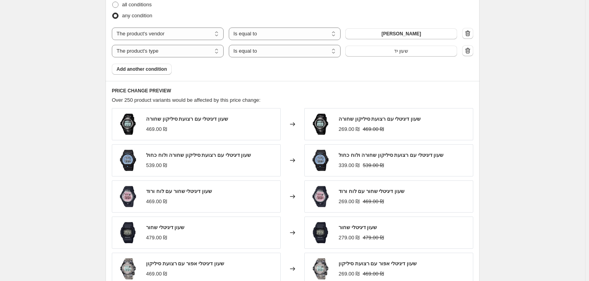
scroll to position [358, 0]
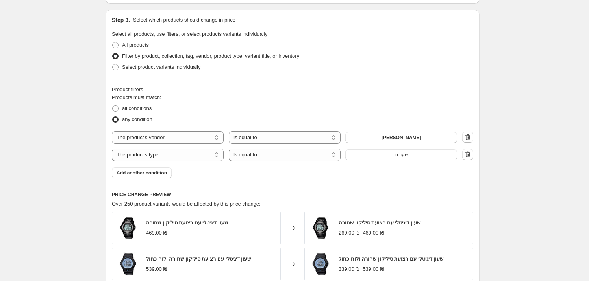
select select "by"
select select "vendor"
select select "product_type"
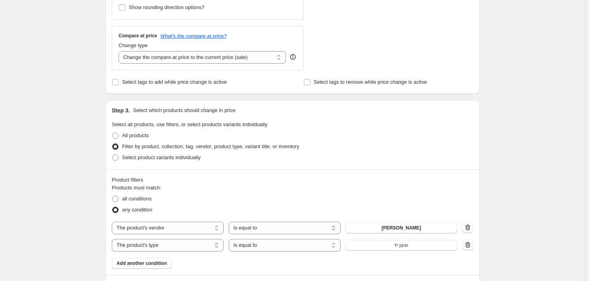
scroll to position [322, 0]
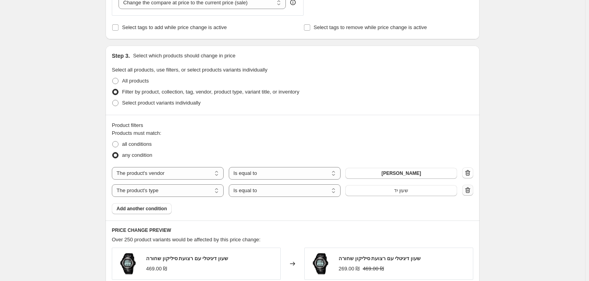
click at [467, 189] on icon "button" at bounding box center [468, 191] width 8 height 8
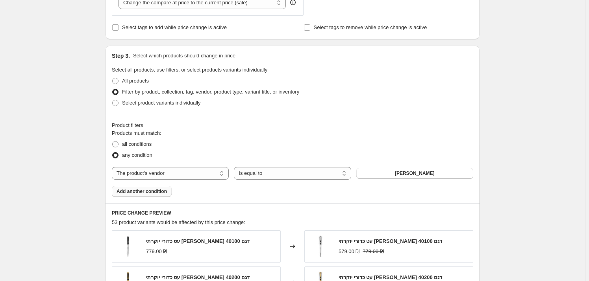
click at [142, 193] on span "Add another condition" at bounding box center [142, 192] width 50 height 6
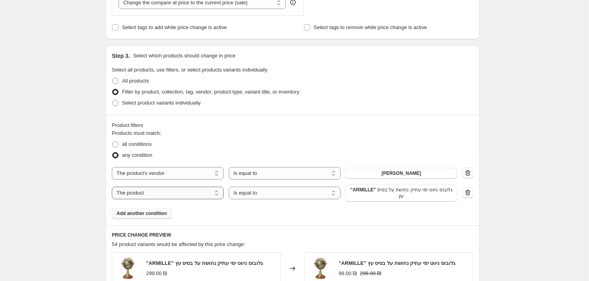
click at [151, 193] on select "The product The product's collection The product's tag The product's vendor The…" at bounding box center [168, 193] width 112 height 13
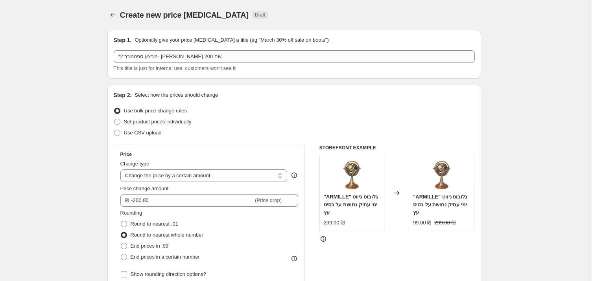
select select "by"
select select "vendor"
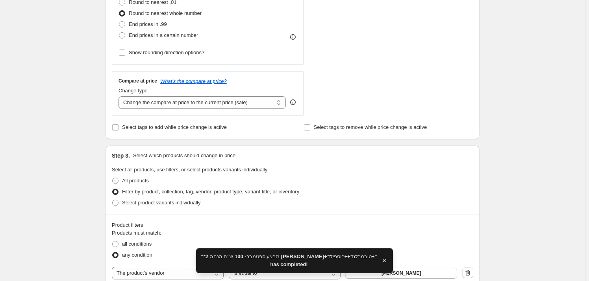
scroll to position [322, 0]
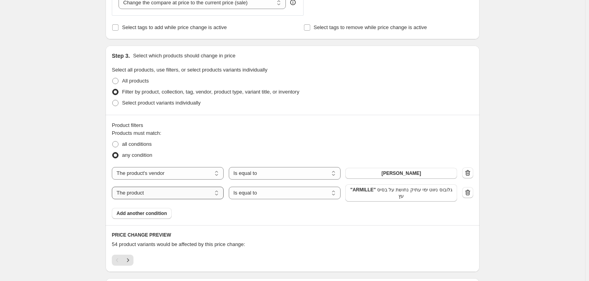
click at [156, 196] on select "The product The product's collection The product's tag The product's vendor The…" at bounding box center [168, 193] width 112 height 13
select select "product_type"
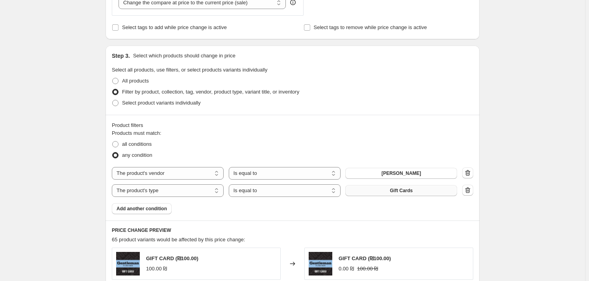
click at [399, 193] on span "Gift Cards" at bounding box center [401, 191] width 23 height 6
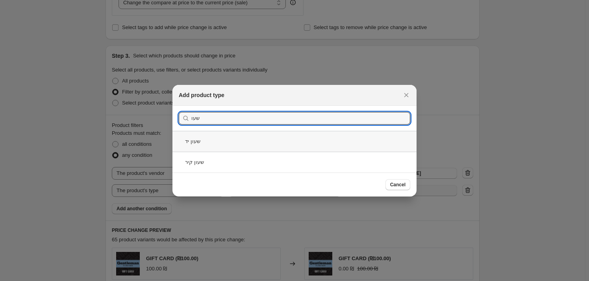
type input "שעו"
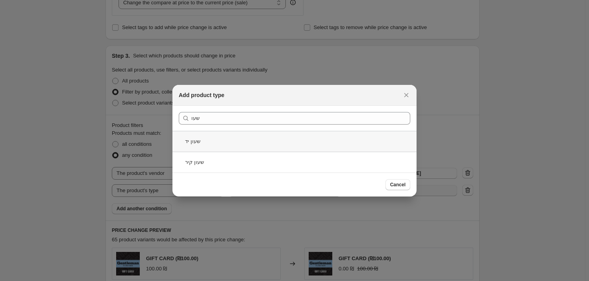
click at [216, 139] on div "שעון יד" at bounding box center [294, 141] width 244 height 21
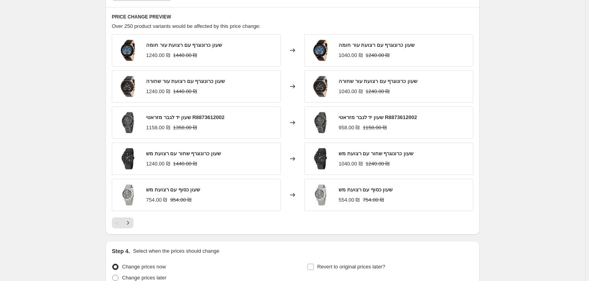
scroll to position [537, 0]
click at [132, 221] on icon "Next" at bounding box center [128, 222] width 8 height 8
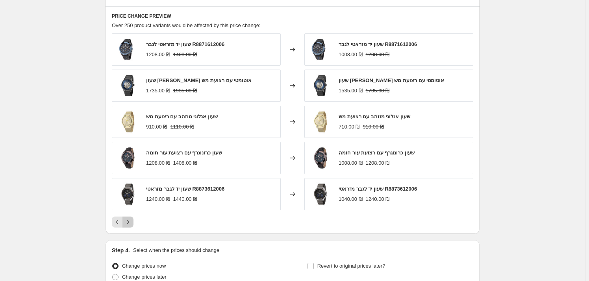
click at [132, 221] on icon "Next" at bounding box center [128, 222] width 8 height 8
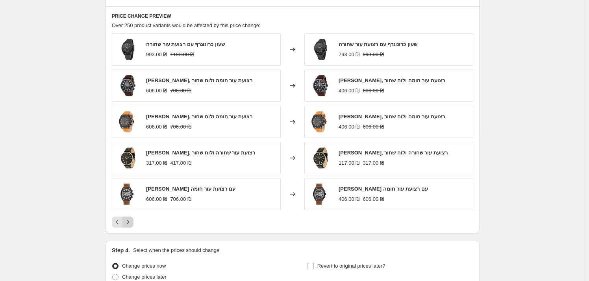
click at [132, 222] on icon "Next" at bounding box center [128, 222] width 8 height 8
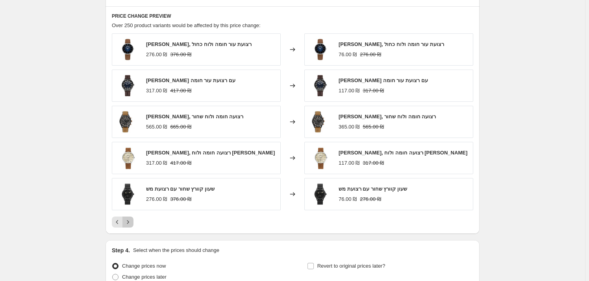
click at [132, 222] on icon "Next" at bounding box center [128, 222] width 8 height 8
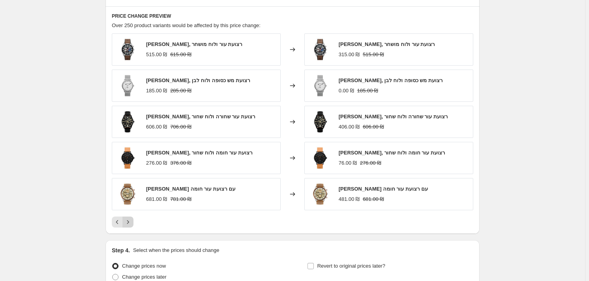
click at [132, 222] on icon "Next" at bounding box center [128, 222] width 8 height 8
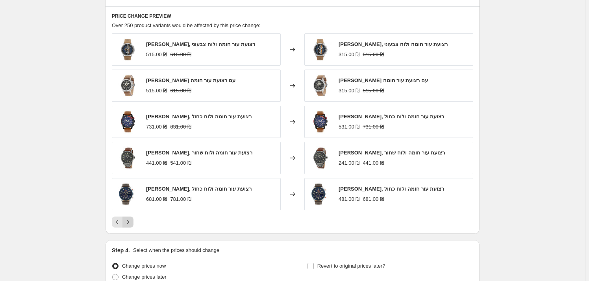
click at [132, 222] on icon "Next" at bounding box center [128, 222] width 8 height 8
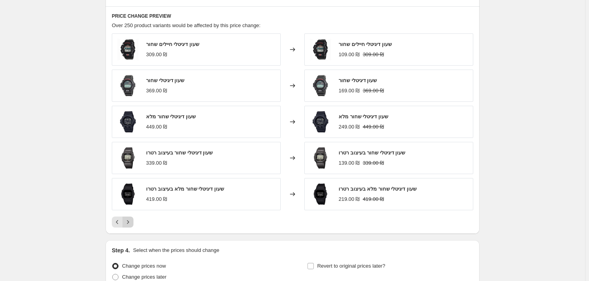
click at [132, 221] on icon "Next" at bounding box center [128, 222] width 8 height 8
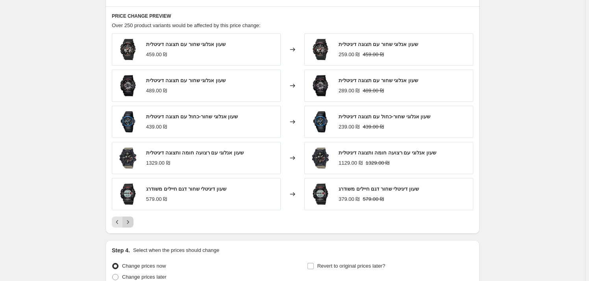
click at [132, 221] on icon "Next" at bounding box center [128, 222] width 8 height 8
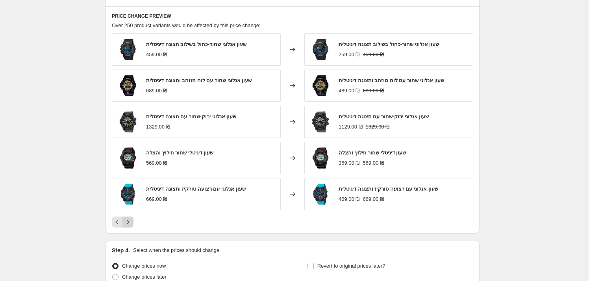
click at [132, 221] on icon "Next" at bounding box center [128, 222] width 8 height 8
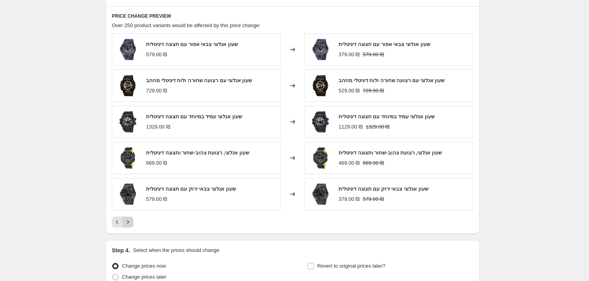
click at [132, 221] on icon "Next" at bounding box center [128, 222] width 8 height 8
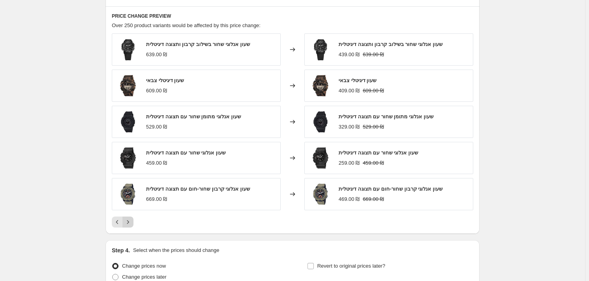
click at [132, 221] on icon "Next" at bounding box center [128, 222] width 8 height 8
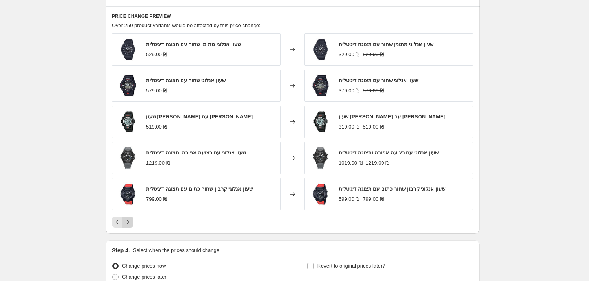
click at [132, 221] on icon "Next" at bounding box center [128, 222] width 8 height 8
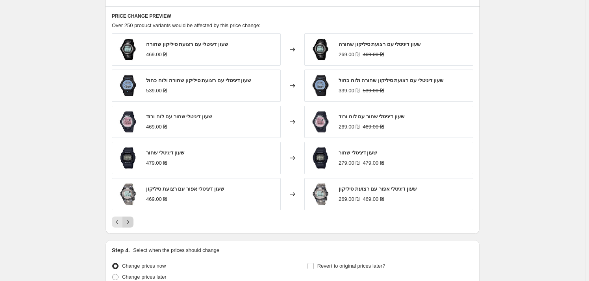
click at [132, 221] on icon "Next" at bounding box center [128, 222] width 8 height 8
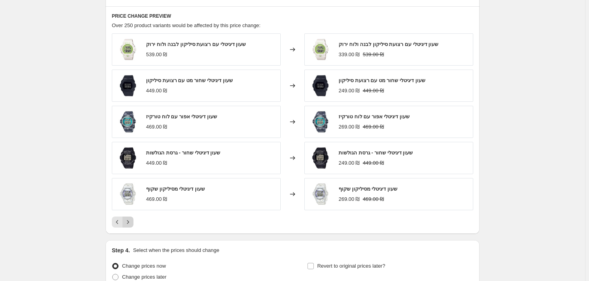
click at [132, 221] on icon "Next" at bounding box center [128, 222] width 8 height 8
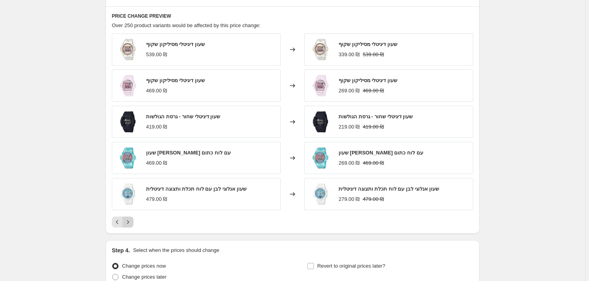
click at [132, 221] on icon "Next" at bounding box center [128, 222] width 8 height 8
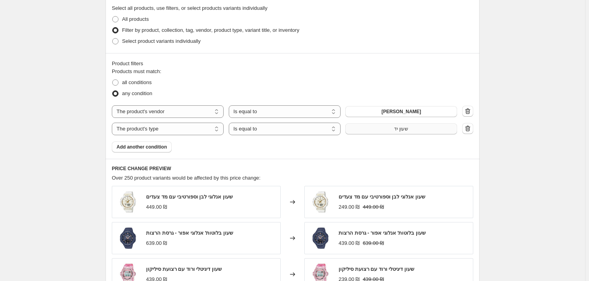
scroll to position [358, 0]
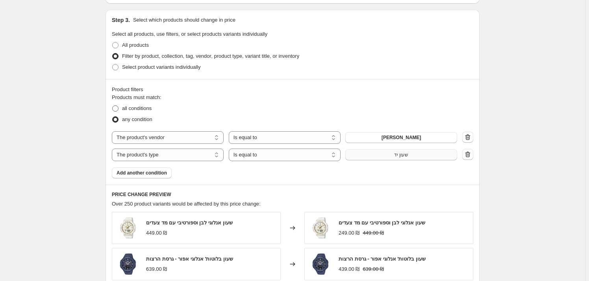
click at [131, 106] on span "all conditions" at bounding box center [137, 109] width 30 height 6
click at [113, 106] on input "all conditions" at bounding box center [112, 106] width 0 height 0
radio input "true"
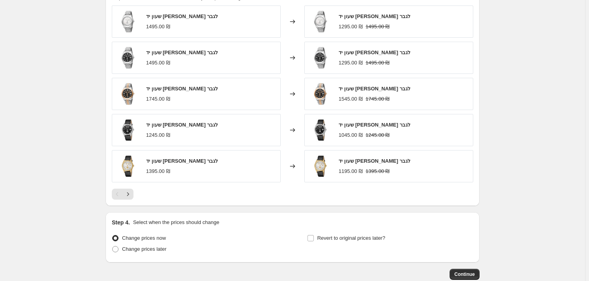
scroll to position [575, 0]
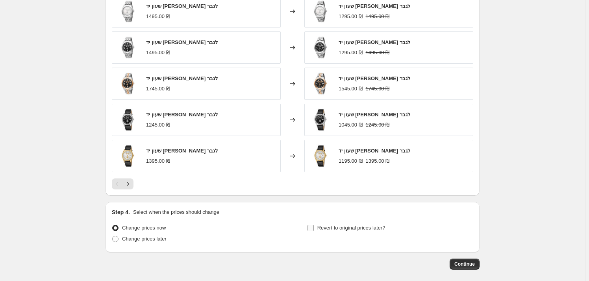
click at [314, 231] on input "Revert to original prices later?" at bounding box center [310, 228] width 6 height 6
checkbox input "true"
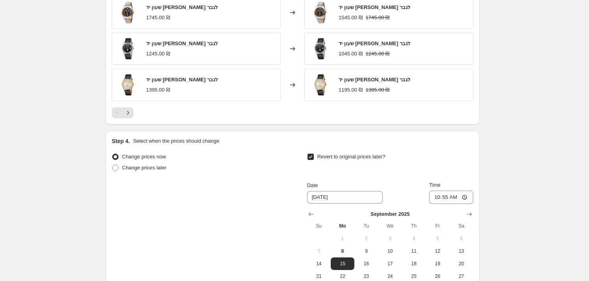
scroll to position [718, 0]
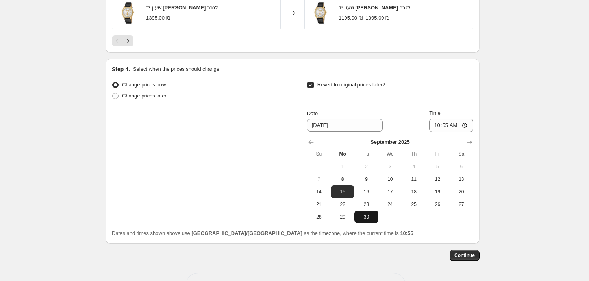
click at [366, 216] on span "30" at bounding box center [365, 217] width 17 height 6
type input "[DATE]"
click at [466, 125] on input "10:55" at bounding box center [451, 125] width 44 height 13
click at [458, 126] on input "10:55" at bounding box center [451, 125] width 44 height 13
type input "23:59"
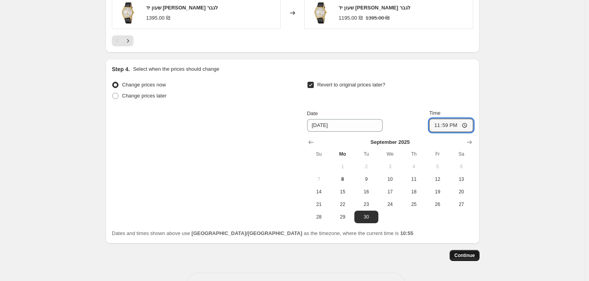
click at [473, 258] on span "Continue" at bounding box center [464, 256] width 20 height 6
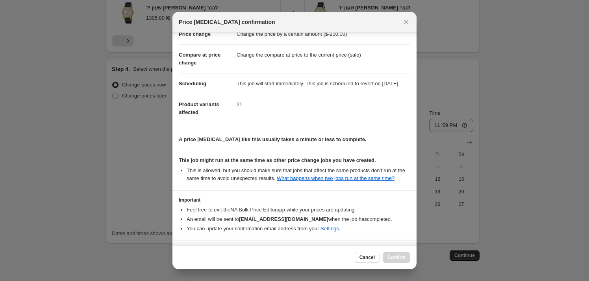
scroll to position [57, 0]
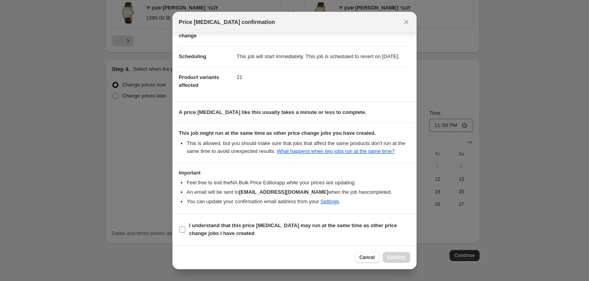
click at [282, 236] on span "I understand that this price [MEDICAL_DATA] may run at the same time as other p…" at bounding box center [299, 230] width 221 height 16
click at [185, 233] on input "I understand that this price [MEDICAL_DATA] may run at the same time as other p…" at bounding box center [182, 230] width 6 height 6
checkbox input "true"
click at [400, 259] on span "Confirm" at bounding box center [396, 258] width 18 height 6
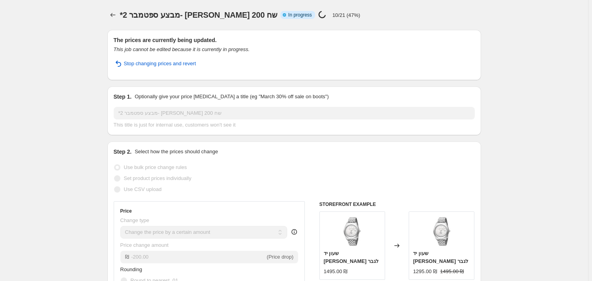
select select "by"
select select "vendor"
select select "product_type"
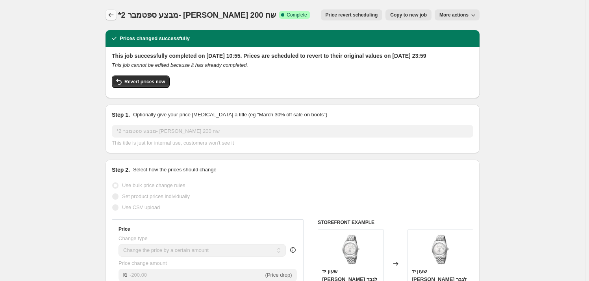
click at [113, 14] on icon "Price change jobs" at bounding box center [111, 15] width 8 height 8
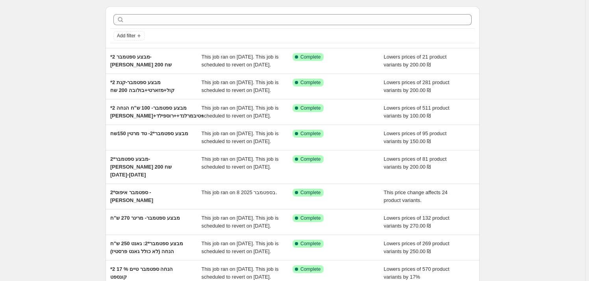
scroll to position [35, 0]
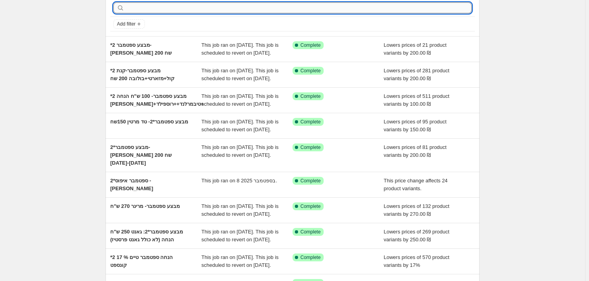
click at [165, 9] on input "text" at bounding box center [299, 7] width 346 height 11
type input "19"
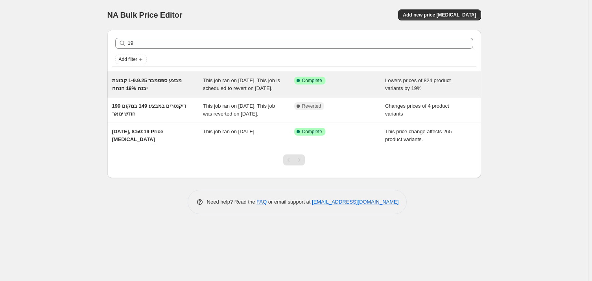
click at [151, 89] on div "מבצע ספטמבר 1-9.9.25 קבוצת יבנה 19% הנחה" at bounding box center [157, 85] width 91 height 16
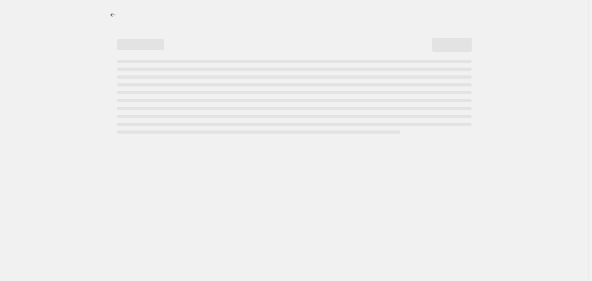
select select "percentage"
select select "vendor"
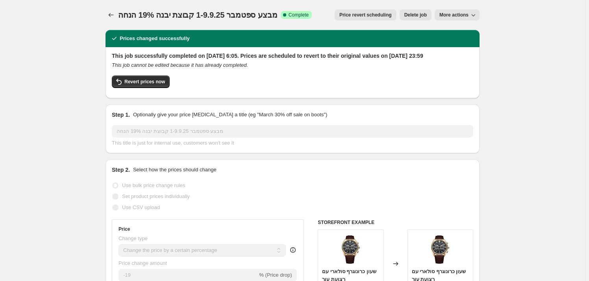
click at [445, 15] on span "More actions" at bounding box center [453, 15] width 29 height 6
click at [452, 47] on span "Export Recap CSV" at bounding box center [463, 44] width 43 height 6
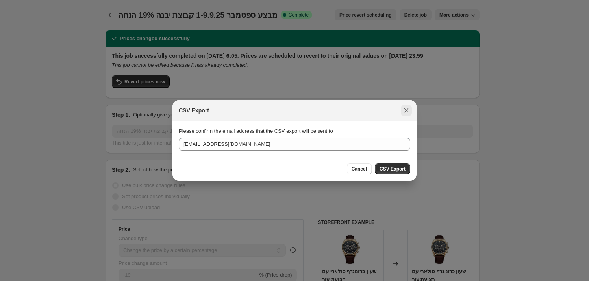
click at [409, 108] on icon "Close" at bounding box center [406, 111] width 8 height 8
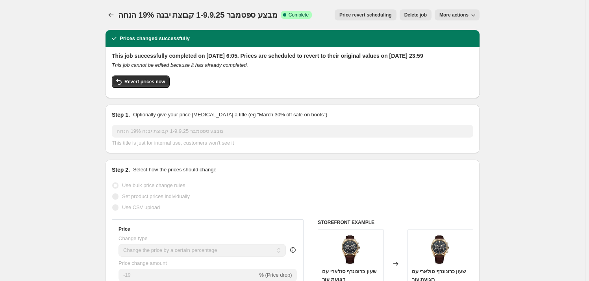
click at [454, 18] on span "More actions" at bounding box center [453, 15] width 29 height 6
click at [460, 28] on span "Copy to new job" at bounding box center [460, 31] width 37 height 6
select select "percentage"
select select "vendor"
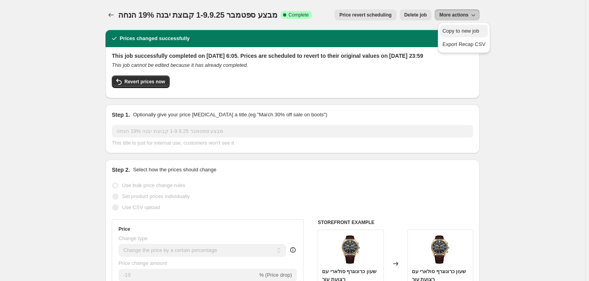
select select "vendor"
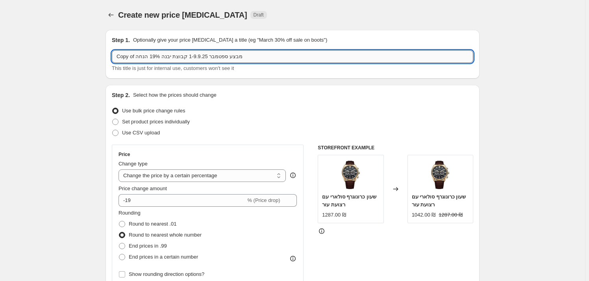
drag, startPoint x: 150, startPoint y: 56, endPoint x: 131, endPoint y: 54, distance: 19.0
click at [110, 51] on div "Step 1. Optionally give your price change job a title (eg "March 30% off sale o…" at bounding box center [293, 54] width 374 height 49
drag, startPoint x: 137, startPoint y: 56, endPoint x: 137, endPoint y: 60, distance: 4.0
click at [137, 57] on input "Copy of מבצע ספטמבר 1-9.9.25 קבוצת יבנה 19% הנחה" at bounding box center [292, 56] width 361 height 13
click at [133, 59] on input "Copy of מבצע ספטמבר 1-9.9.25 קבוצת יבנה 19% הנחה" at bounding box center [292, 56] width 361 height 13
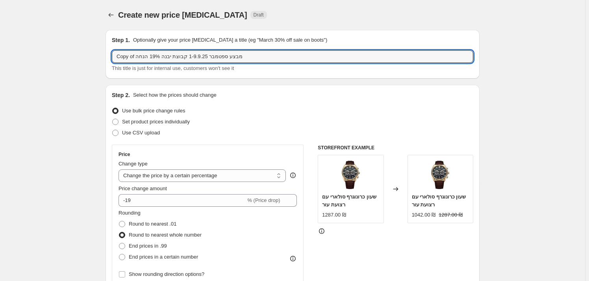
drag, startPoint x: 135, startPoint y: 57, endPoint x: 115, endPoint y: 50, distance: 21.4
type input "*2 מבצע ספטמבר 1-9.9.25 קבוצת יבנה 19% הנחה"
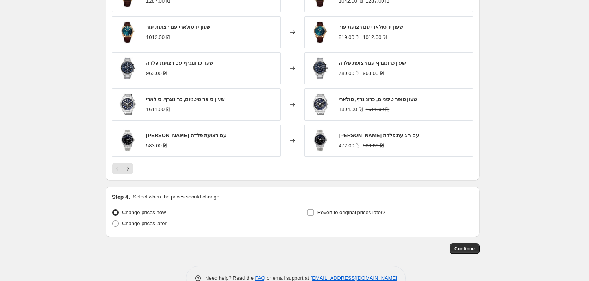
scroll to position [608, 0]
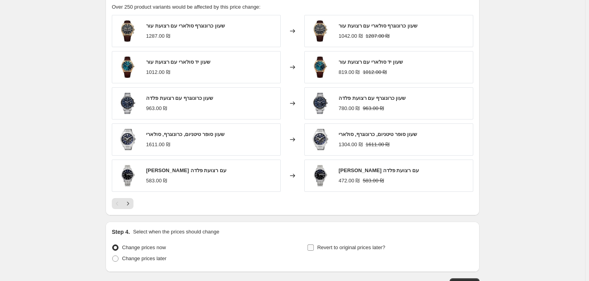
click at [318, 247] on label "Revert to original prices later?" at bounding box center [346, 248] width 78 height 11
click at [314, 247] on input "Revert to original prices later?" at bounding box center [310, 248] width 6 height 6
checkbox input "true"
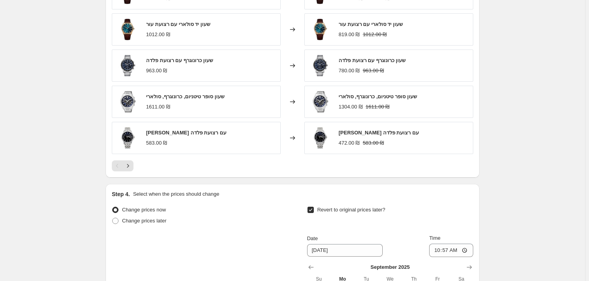
scroll to position [680, 0]
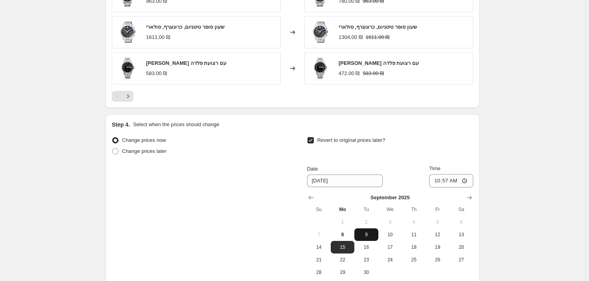
click at [372, 236] on span "9" at bounding box center [365, 235] width 17 height 6
type input "[DATE]"
click at [454, 180] on input "10:57" at bounding box center [451, 180] width 44 height 13
type input "23:59"
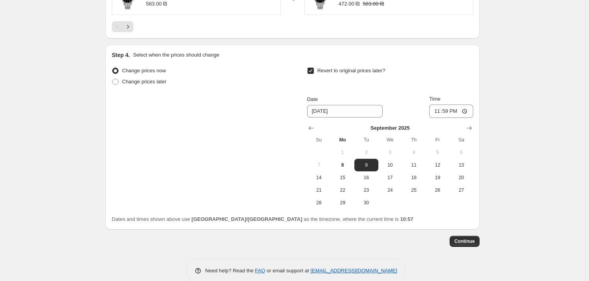
scroll to position [763, 0]
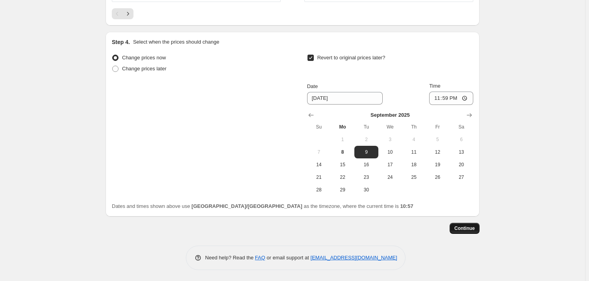
click at [471, 228] on span "Continue" at bounding box center [464, 229] width 20 height 6
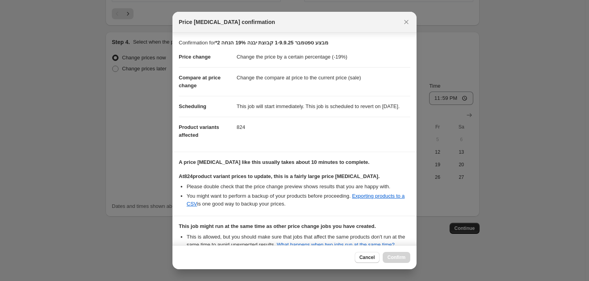
scroll to position [100, 0]
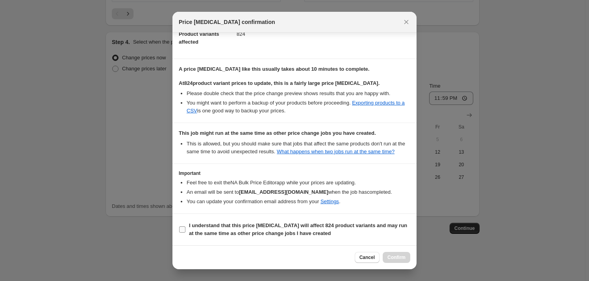
click at [238, 231] on b "I understand that this price change job will affect 824 product variants and ma…" at bounding box center [298, 230] width 218 height 14
click at [185, 231] on input "I understand that this price change job will affect 824 product variants and ma…" at bounding box center [182, 230] width 6 height 6
checkbox input "true"
click at [397, 263] on button "Confirm" at bounding box center [397, 257] width 28 height 11
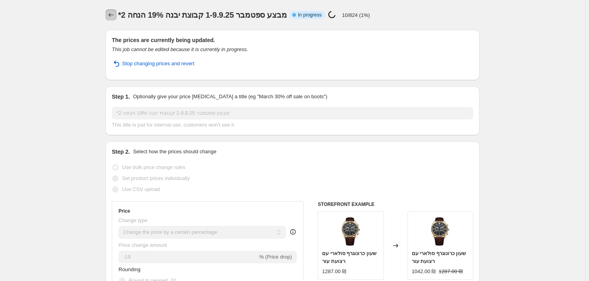
click at [114, 15] on icon "Price change jobs" at bounding box center [111, 15] width 8 height 8
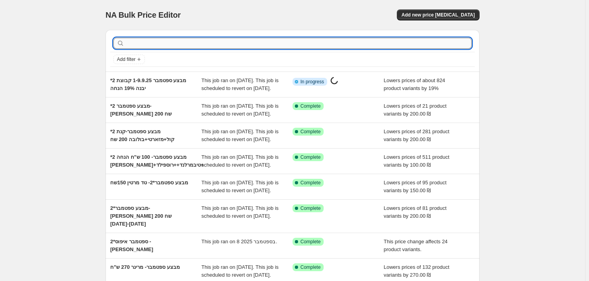
click at [148, 41] on input "text" at bounding box center [299, 43] width 346 height 11
type input "20"
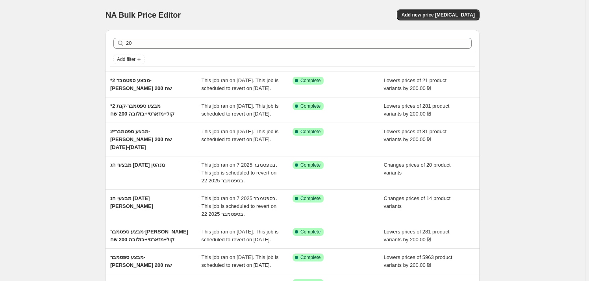
click at [137, 36] on div "20 Clear" at bounding box center [292, 43] width 365 height 17
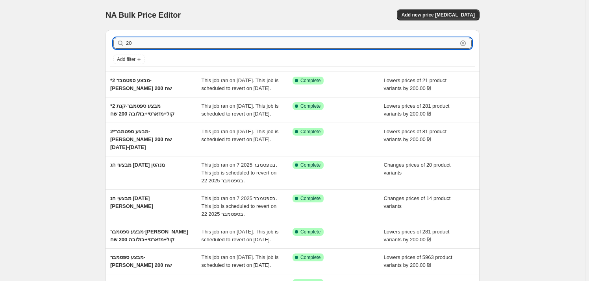
click at [139, 43] on input "20" at bounding box center [291, 43] width 331 height 11
type input "20%"
click at [155, 43] on input "20%" at bounding box center [291, 43] width 331 height 11
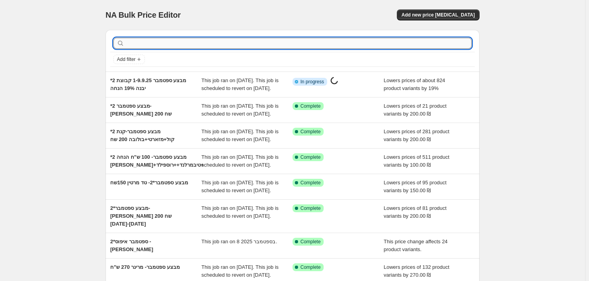
click at [180, 48] on input "text" at bounding box center [299, 43] width 346 height 11
type input "מותגי"
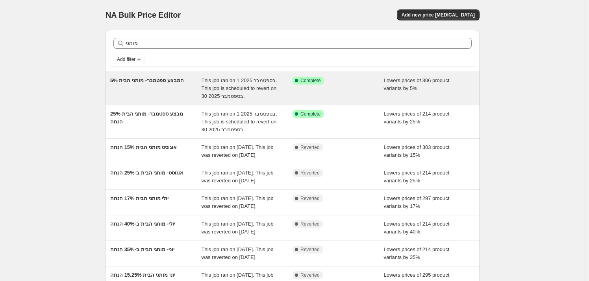
click at [161, 83] on span "5% המבצע ספטמבר- מותגי הבית" at bounding box center [147, 81] width 74 height 6
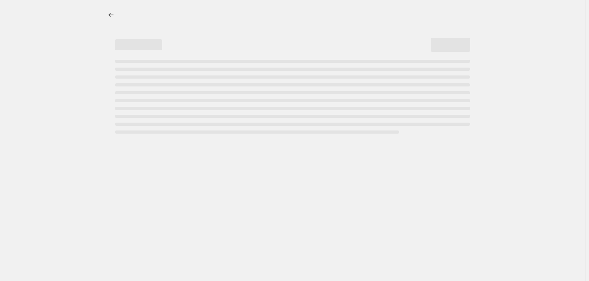
select select "percentage"
select select "vendor"
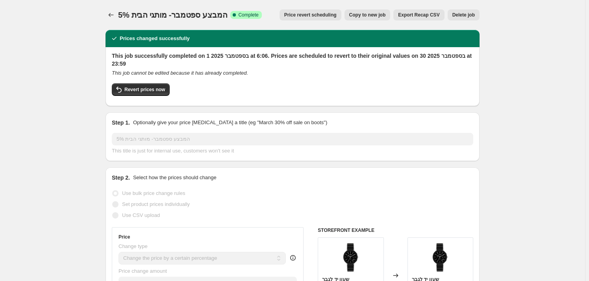
click at [379, 15] on span "Copy to new job" at bounding box center [367, 15] width 37 height 6
select select "percentage"
select select "vendor"
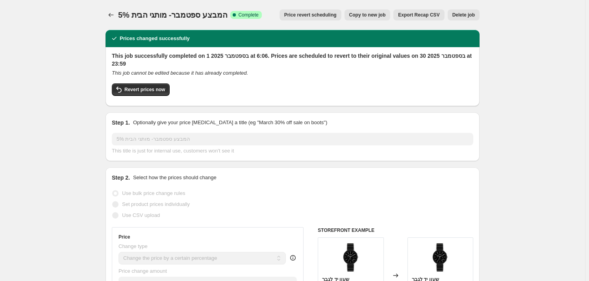
select select "vendor"
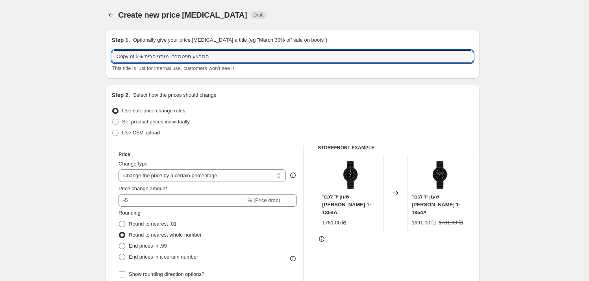
drag, startPoint x: 135, startPoint y: 57, endPoint x: 106, endPoint y: 58, distance: 29.9
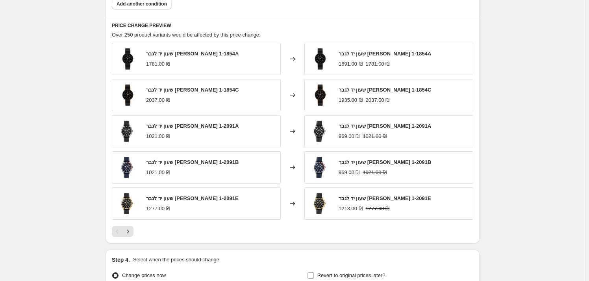
scroll to position [645, 0]
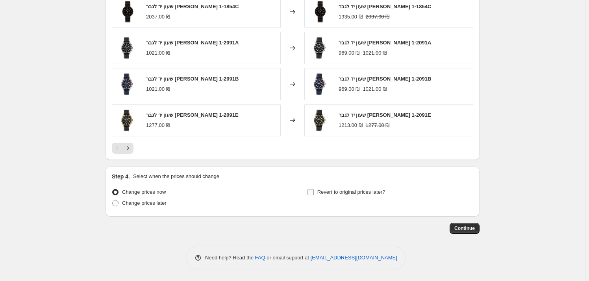
type input "*2 5% המבצע ספטמבר- מותגי הבית"
click at [316, 193] on label "Revert to original prices later?" at bounding box center [346, 192] width 78 height 11
click at [314, 193] on input "Revert to original prices later?" at bounding box center [310, 192] width 6 height 6
checkbox input "true"
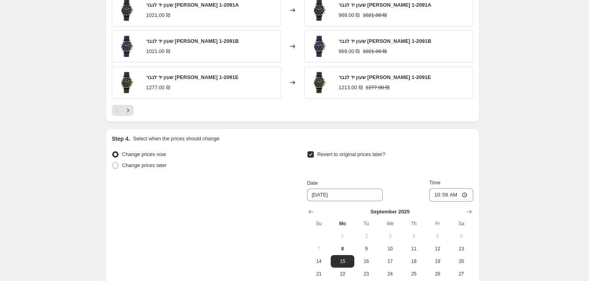
scroll to position [780, 0]
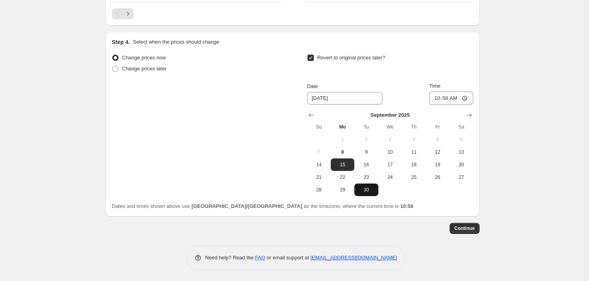
click at [365, 191] on span "30" at bounding box center [365, 190] width 17 height 6
type input "[DATE]"
click at [455, 96] on input "10:58" at bounding box center [451, 98] width 44 height 13
type input "23:59"
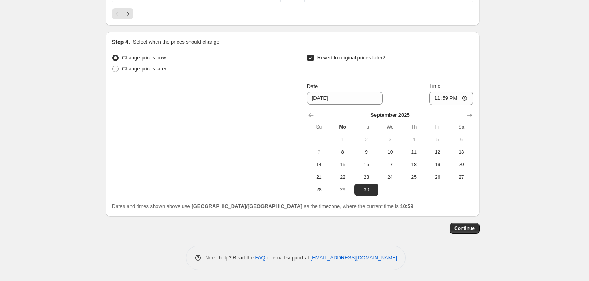
click at [472, 229] on span "Continue" at bounding box center [464, 229] width 20 height 6
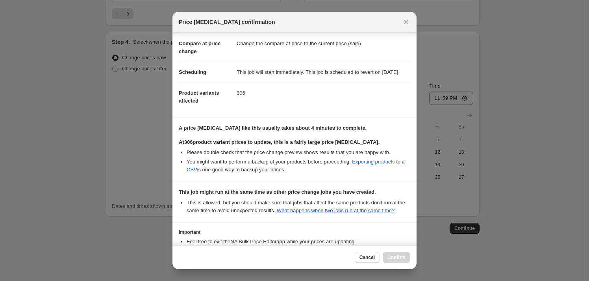
scroll to position [100, 0]
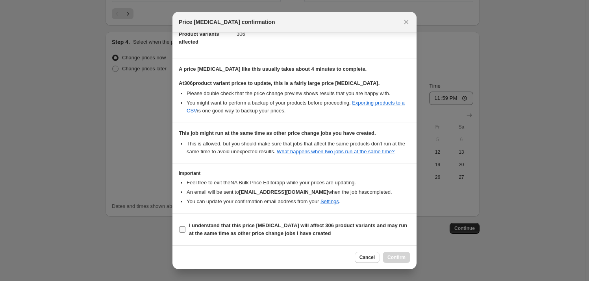
click at [217, 228] on b "I understand that this price change job will affect 306 product variants and ma…" at bounding box center [298, 230] width 218 height 14
click at [185, 228] on input "I understand that this price change job will affect 306 product variants and ma…" at bounding box center [182, 230] width 6 height 6
checkbox input "true"
click at [401, 264] on div "Cancel Confirm" at bounding box center [294, 258] width 244 height 24
click at [398, 261] on span "Confirm" at bounding box center [396, 258] width 18 height 6
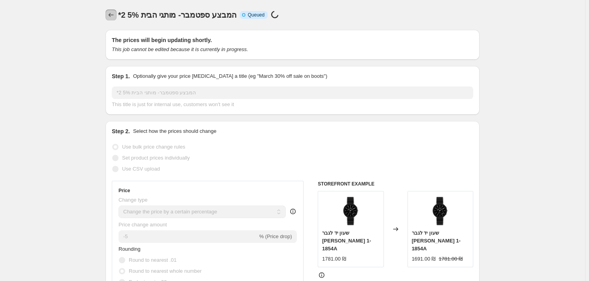
click at [110, 13] on icon "Price change jobs" at bounding box center [111, 15] width 8 height 8
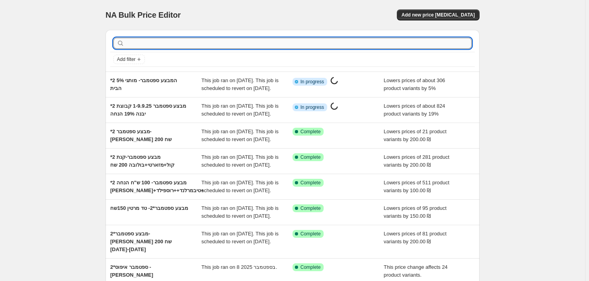
click at [152, 41] on input "text" at bounding box center [299, 43] width 346 height 11
type input "מותגי"
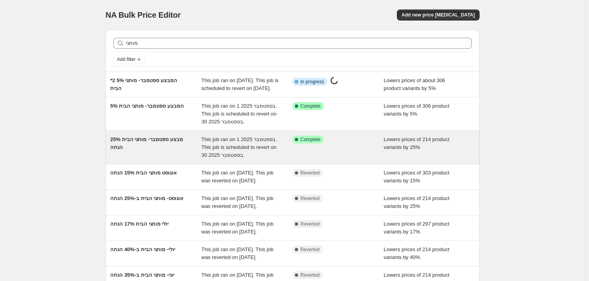
click at [150, 154] on div "מבצע ספטמבר- מותגי הבית 25% הנחה" at bounding box center [155, 148] width 91 height 24
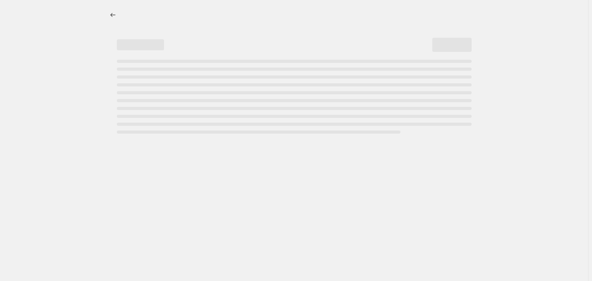
select select "percentage"
select select "vendor"
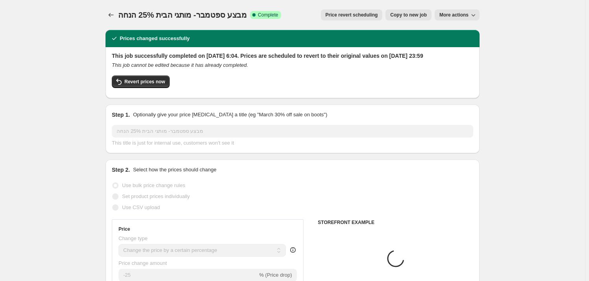
click at [415, 16] on span "Copy to new job" at bounding box center [408, 15] width 37 height 6
select select "percentage"
select select "vendor"
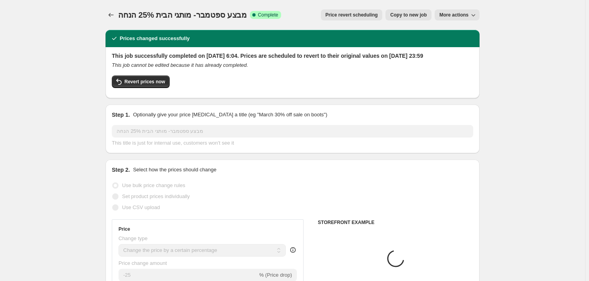
select select "vendor"
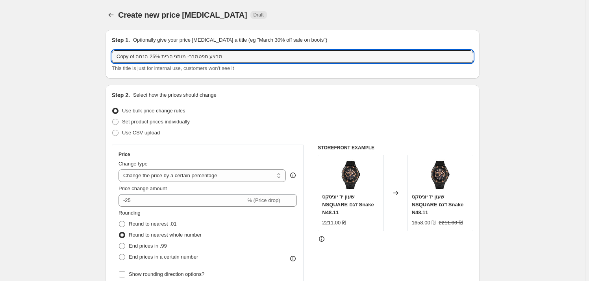
drag, startPoint x: 136, startPoint y: 56, endPoint x: 81, endPoint y: 52, distance: 55.3
type input "*2 מבצע ספטמבר- מותגי הבית 25% הנחה"
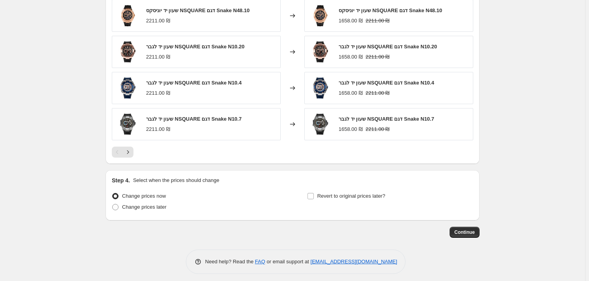
scroll to position [645, 0]
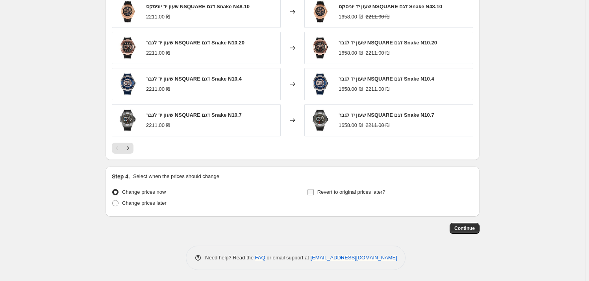
click at [317, 189] on label "Revert to original prices later?" at bounding box center [346, 192] width 78 height 11
click at [314, 189] on input "Revert to original prices later?" at bounding box center [310, 192] width 6 height 6
checkbox input "true"
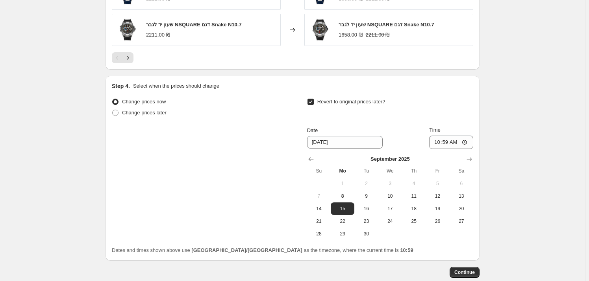
scroll to position [780, 0]
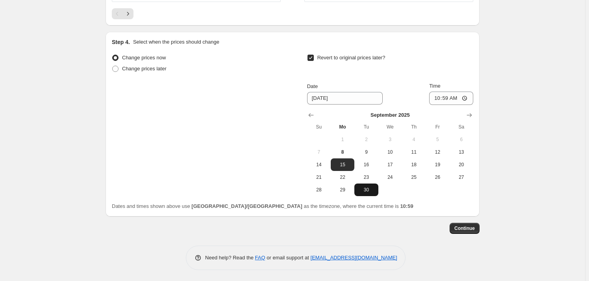
click at [374, 191] on span "30" at bounding box center [365, 190] width 17 height 6
type input "[DATE]"
click at [461, 96] on input "10:59" at bounding box center [451, 98] width 44 height 13
type input "23:59"
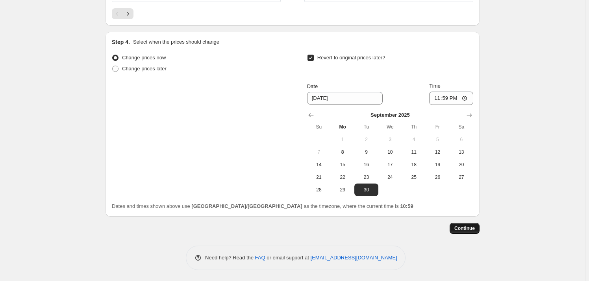
drag, startPoint x: 476, startPoint y: 224, endPoint x: 476, endPoint y: 228, distance: 4.0
click at [476, 228] on button "Continue" at bounding box center [465, 228] width 30 height 11
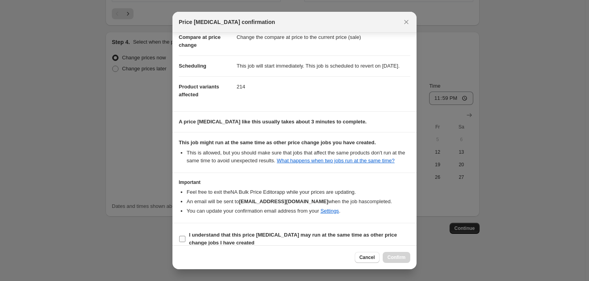
scroll to position [57, 0]
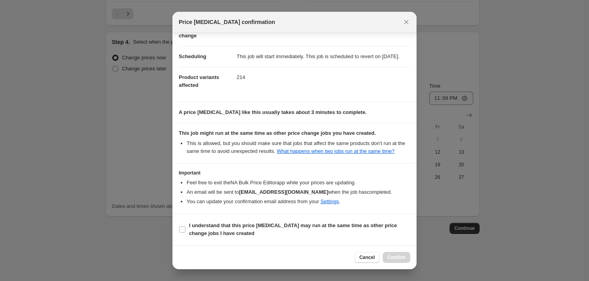
click at [298, 220] on section "I understand that this price [MEDICAL_DATA] may run at the same time as other p…" at bounding box center [294, 229] width 244 height 31
click at [258, 237] on span "I understand that this price [MEDICAL_DATA] may run at the same time as other p…" at bounding box center [299, 230] width 221 height 16
click at [185, 233] on input "I understand that this price [MEDICAL_DATA] may run at the same time as other p…" at bounding box center [182, 230] width 6 height 6
checkbox input "true"
click at [393, 257] on span "Confirm" at bounding box center [396, 258] width 18 height 6
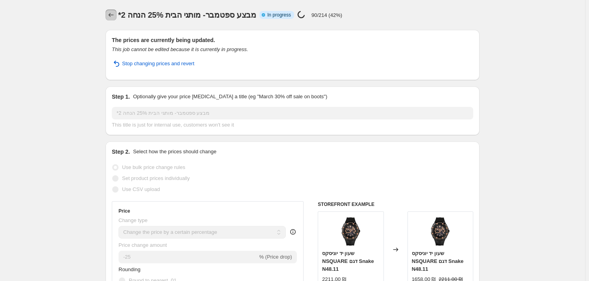
click at [111, 15] on icon "Price change jobs" at bounding box center [111, 15] width 5 height 4
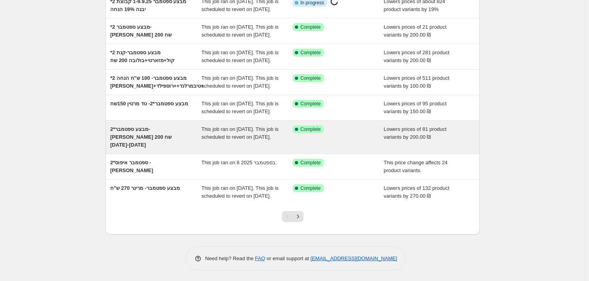
scroll to position [143, 0]
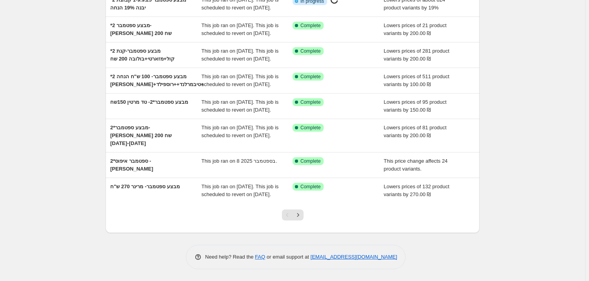
click at [307, 233] on div at bounding box center [293, 219] width 32 height 30
click at [303, 221] on button "Next" at bounding box center [298, 215] width 11 height 11
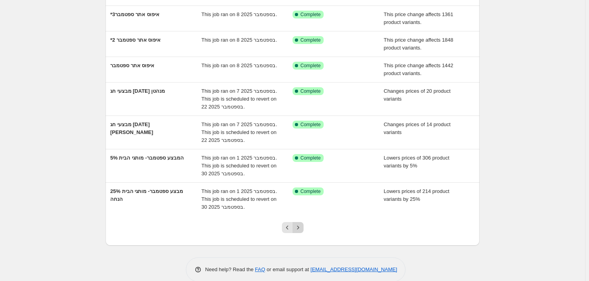
click at [298, 233] on button "Next" at bounding box center [298, 227] width 11 height 11
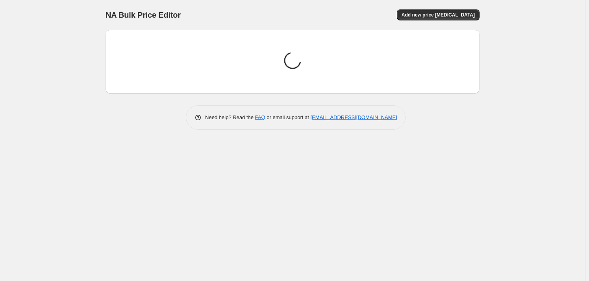
scroll to position [0, 0]
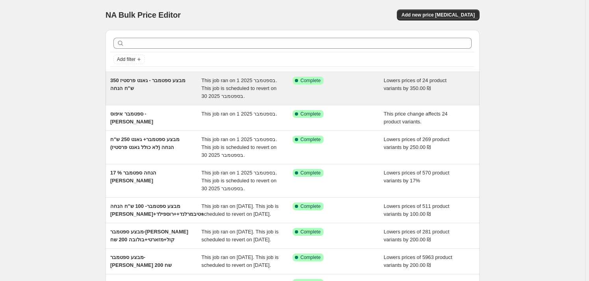
click at [159, 85] on div "מבצע ספטמבר - גאנט פרסטיז 350 ש"ח הנחה" at bounding box center [155, 89] width 91 height 24
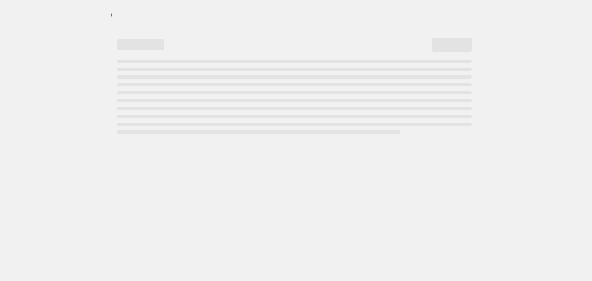
select select "by"
select select "tag"
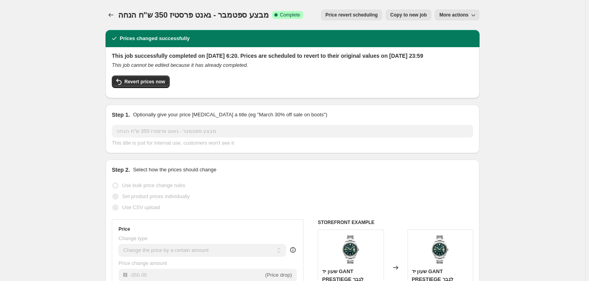
click at [423, 15] on span "Copy to new job" at bounding box center [408, 15] width 37 height 6
select select "by"
select select "tag"
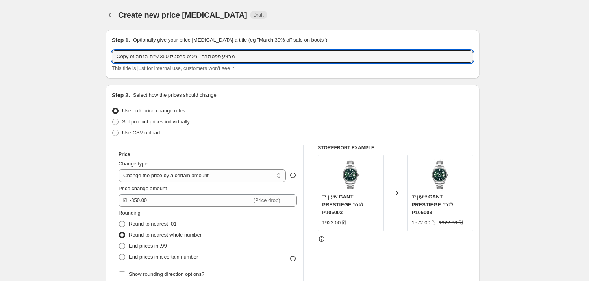
drag, startPoint x: 136, startPoint y: 58, endPoint x: 101, endPoint y: 56, distance: 35.1
type input "*2 מבצע ספטמבר - גאנט פרסטיז 350 ש"ח הנחה"
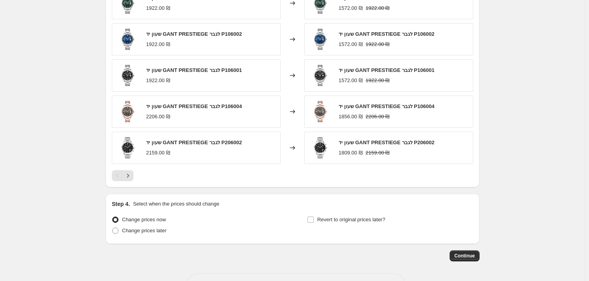
scroll to position [593, 0]
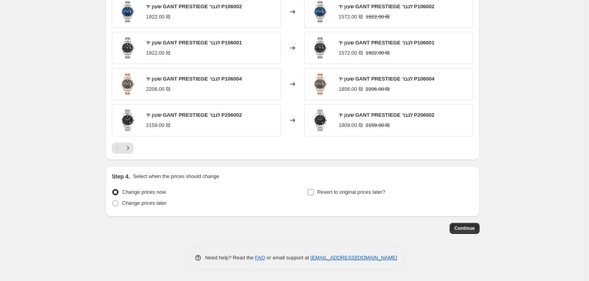
click at [327, 193] on span "Revert to original prices later?" at bounding box center [351, 192] width 68 height 6
click at [314, 193] on input "Revert to original prices later?" at bounding box center [310, 192] width 6 height 6
checkbox input "true"
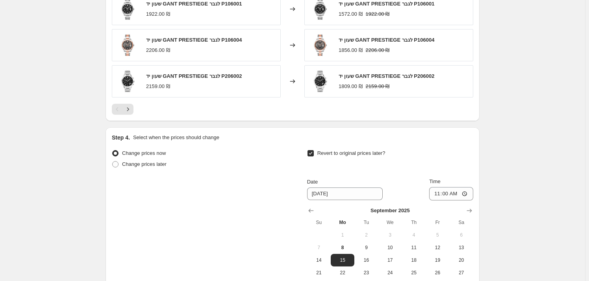
scroll to position [701, 0]
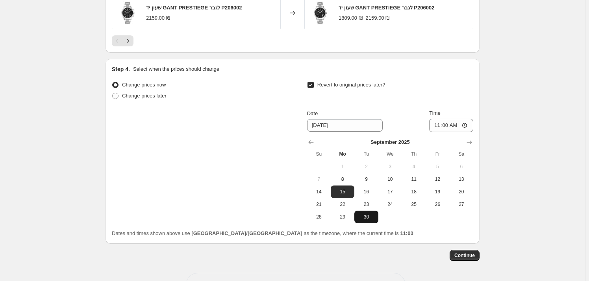
drag, startPoint x: 376, startPoint y: 224, endPoint x: 368, endPoint y: 223, distance: 8.3
click at [374, 224] on div "Change prices now Change prices later Revert to original prices later? Date 9/1…" at bounding box center [292, 159] width 361 height 158
click at [367, 223] on button "30" at bounding box center [366, 217] width 24 height 13
type input "[DATE]"
click at [465, 124] on input "11:00" at bounding box center [451, 125] width 44 height 13
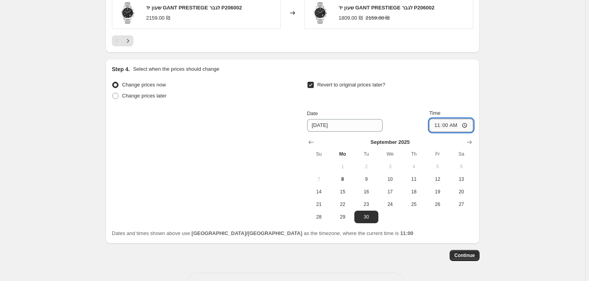
click at [461, 125] on input "11:00" at bounding box center [451, 125] width 44 height 13
type input "23:59"
drag, startPoint x: 502, startPoint y: 109, endPoint x: 513, endPoint y: 126, distance: 20.5
click at [468, 251] on button "Continue" at bounding box center [465, 255] width 30 height 11
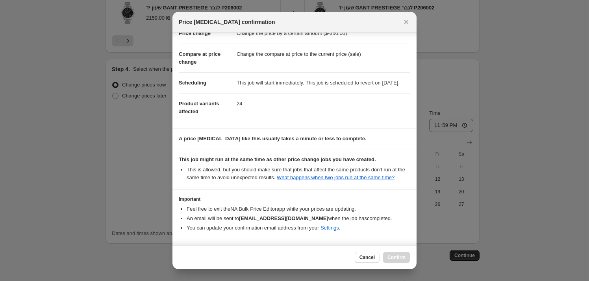
scroll to position [57, 0]
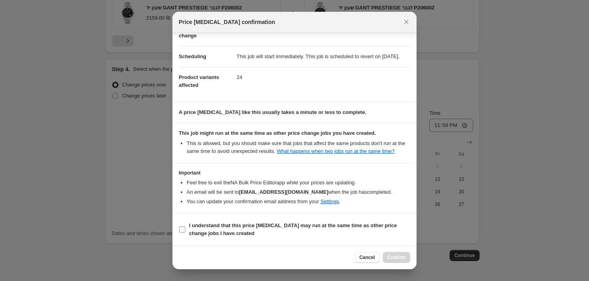
click at [266, 236] on span "I understand that this price [MEDICAL_DATA] may run at the same time as other p…" at bounding box center [299, 230] width 221 height 16
click at [185, 233] on input "I understand that this price [MEDICAL_DATA] may run at the same time as other p…" at bounding box center [182, 230] width 6 height 6
checkbox input "true"
click at [393, 265] on div "Cancel Confirm" at bounding box center [294, 258] width 244 height 24
click at [391, 259] on span "Confirm" at bounding box center [396, 258] width 18 height 6
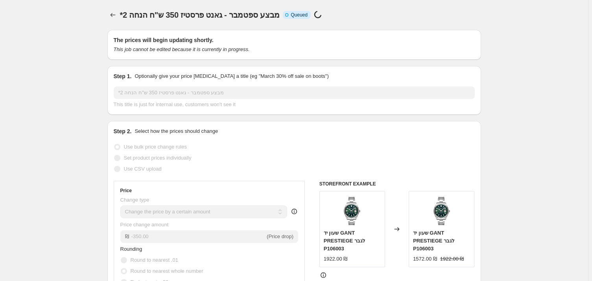
select select "by"
select select "tag"
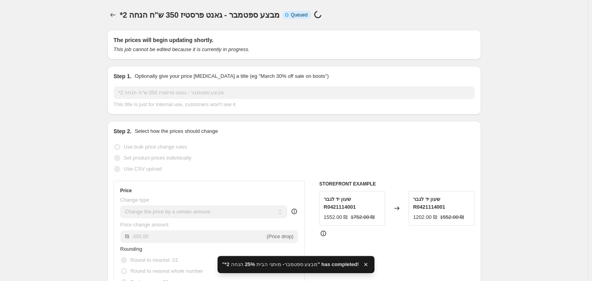
select select "by"
select select "tag"
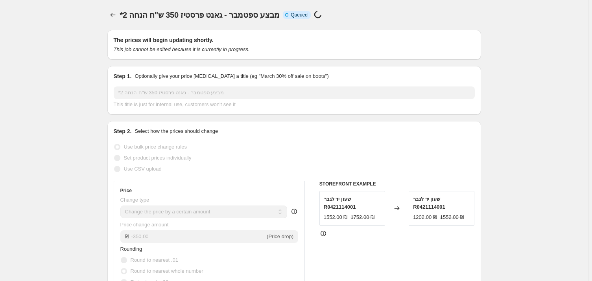
select select "by"
select select "tag"
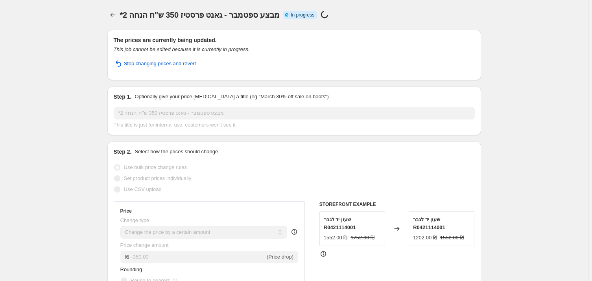
select select "by"
select select "tag"
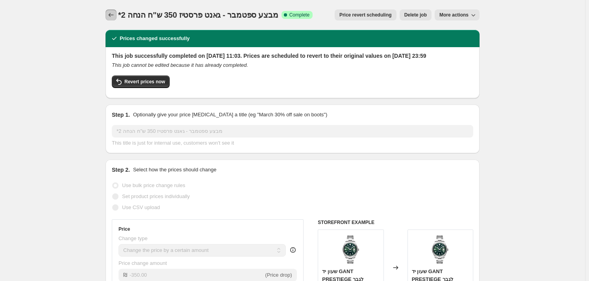
click at [107, 13] on button "Price change jobs" at bounding box center [111, 14] width 11 height 11
